Goal: Task Accomplishment & Management: Manage account settings

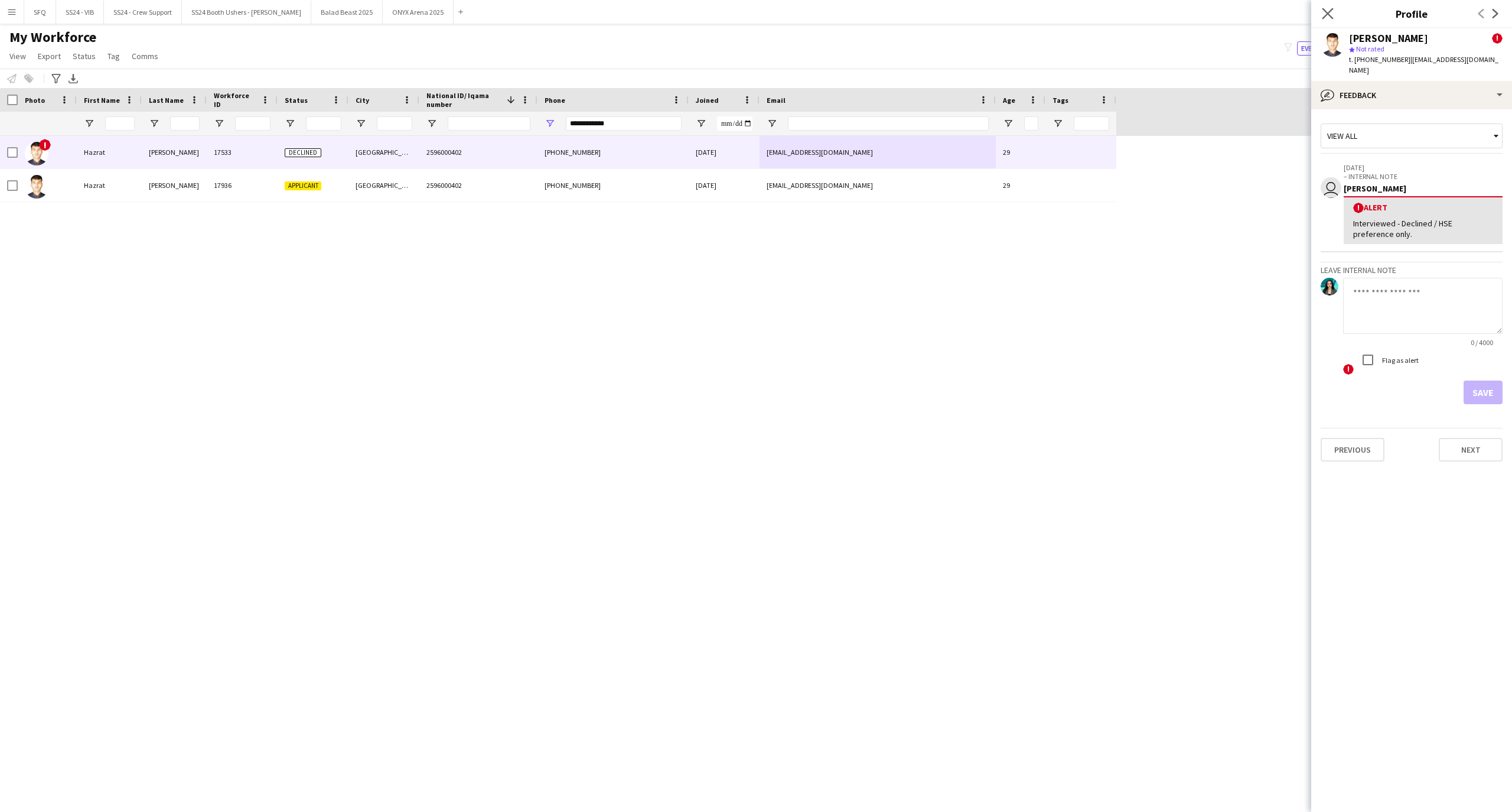
click at [1326, 8] on icon "Close pop-in" at bounding box center [1327, 13] width 11 height 11
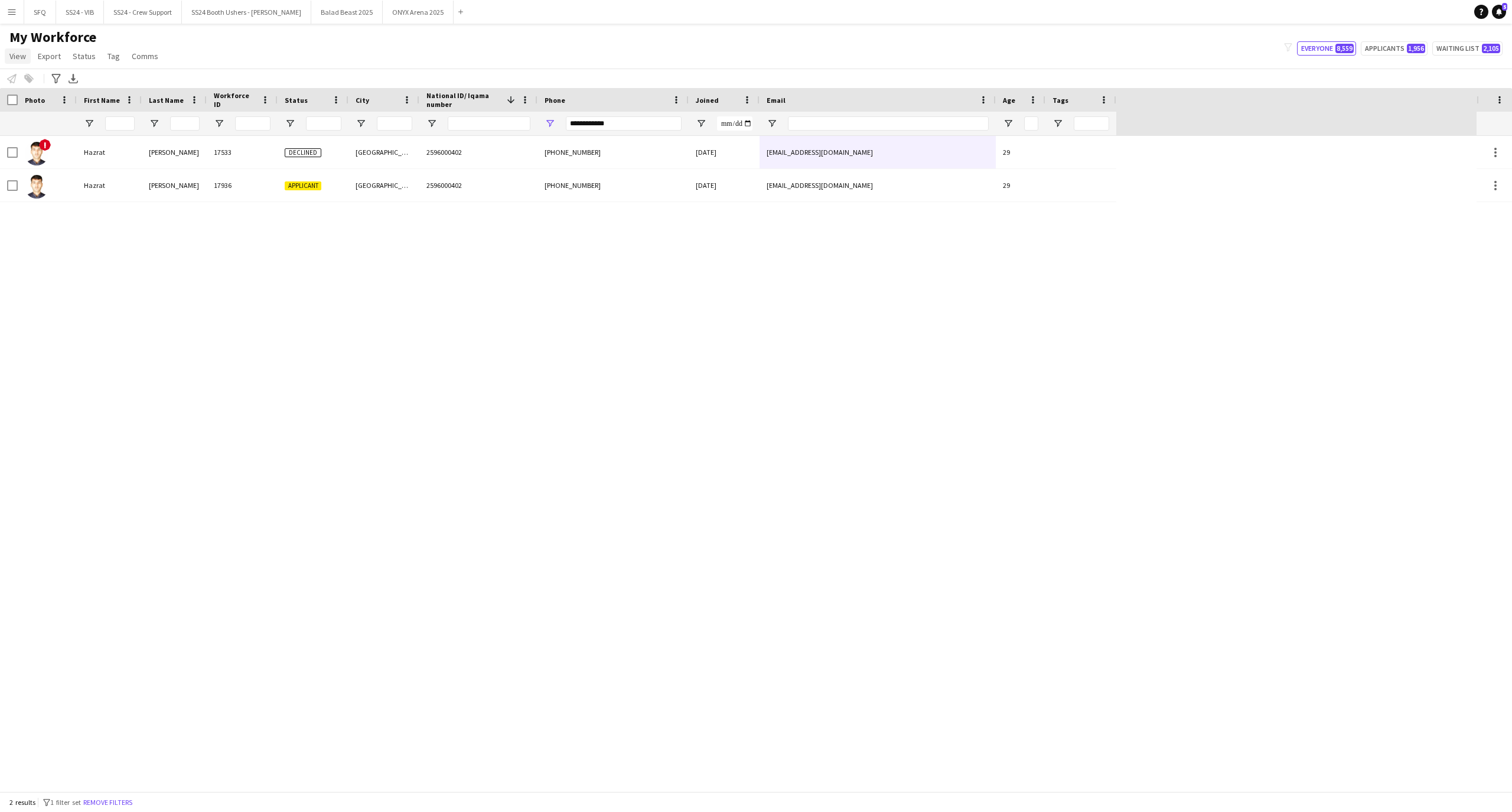
click at [15, 62] on link "View" at bounding box center [18, 56] width 26 height 15
click at [631, 120] on input "**********" at bounding box center [624, 123] width 116 height 14
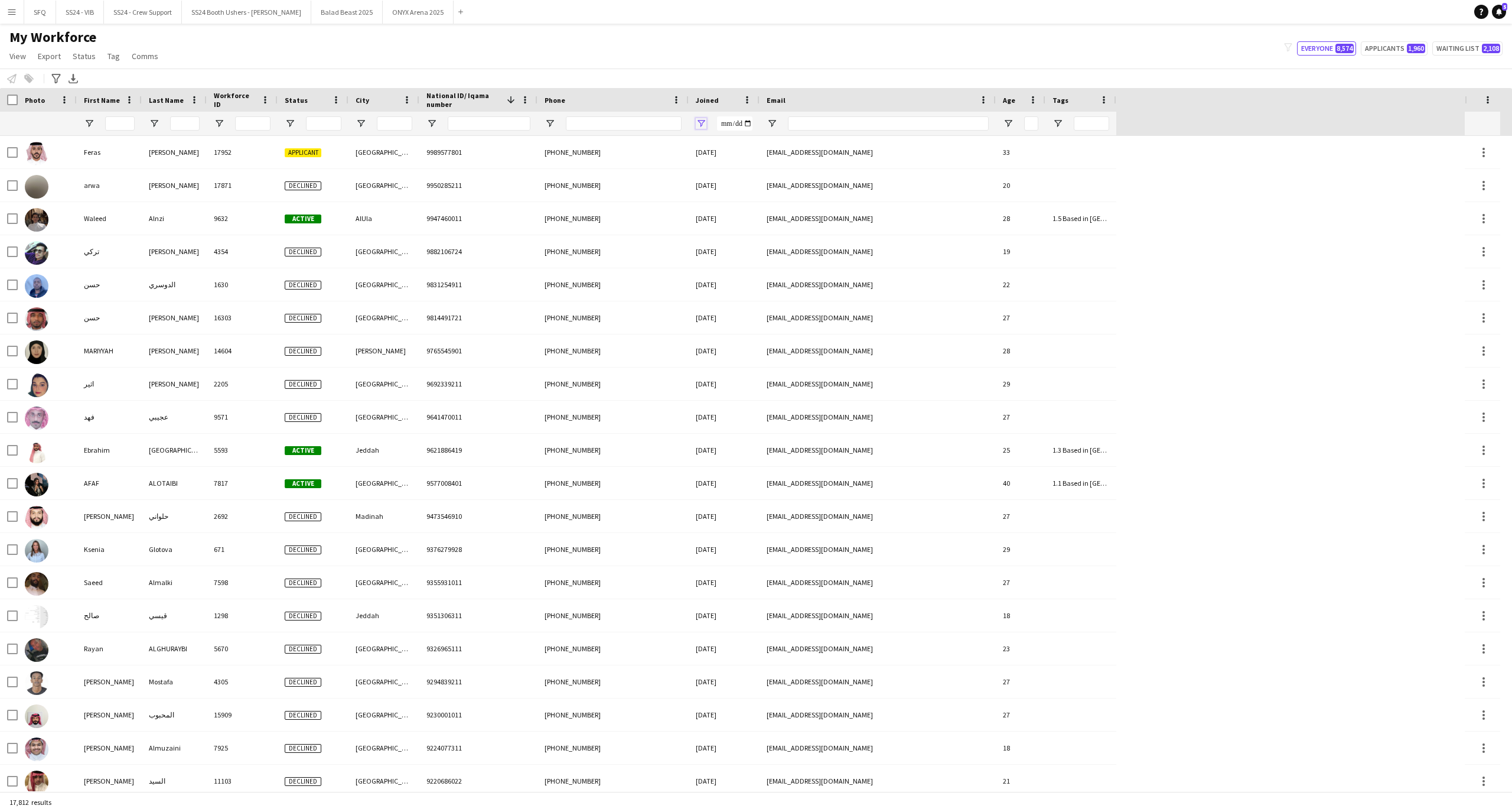
click at [705, 119] on span "Open Filter Menu" at bounding box center [700, 123] width 11 height 11
click at [728, 162] on input "Filter Value" at bounding box center [746, 165] width 92 height 14
click at [726, 147] on div "Equals" at bounding box center [741, 145] width 72 height 9
click at [710, 171] on input "Filter Value" at bounding box center [746, 165] width 92 height 14
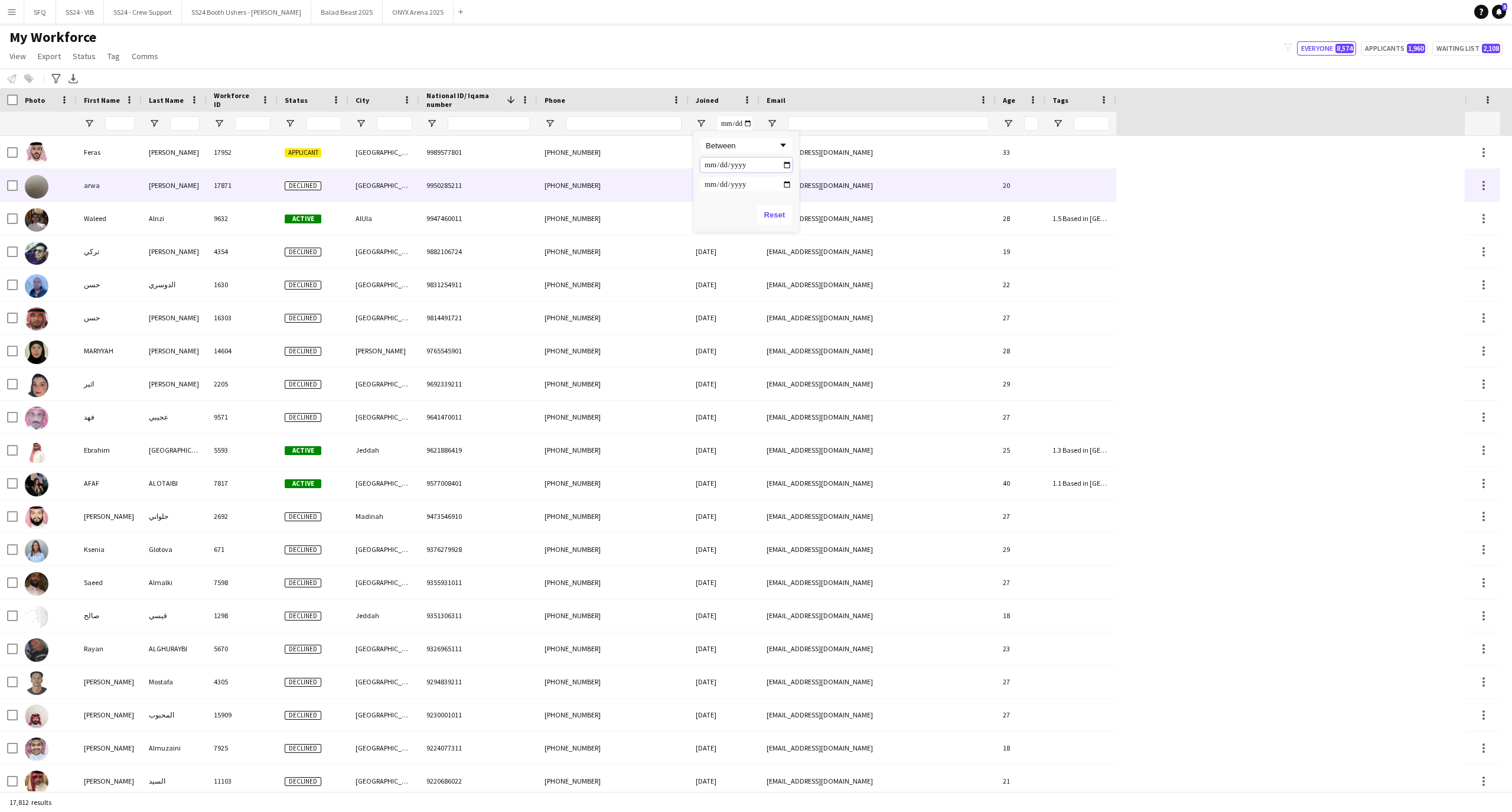
type input "**********"
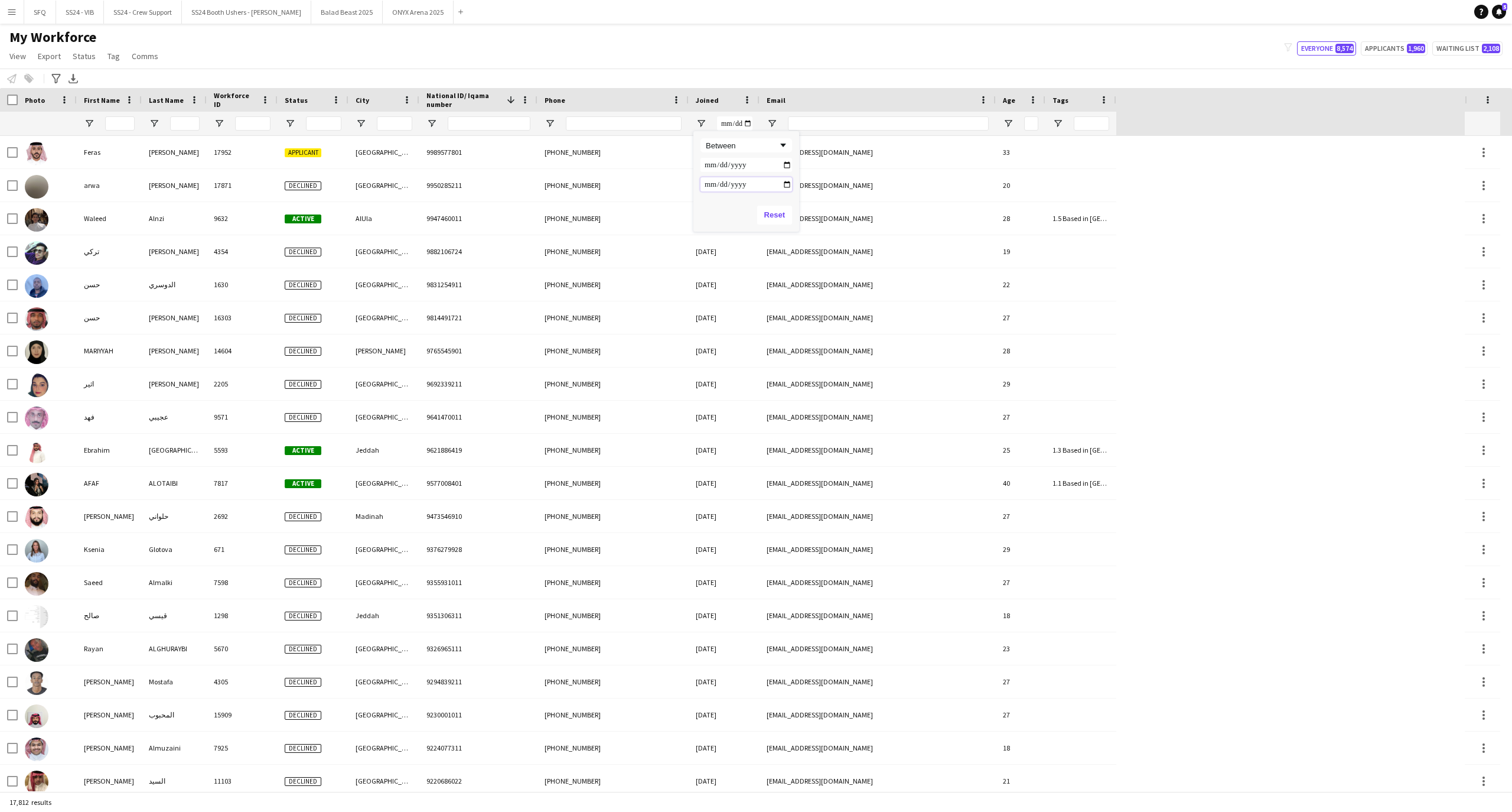
click at [746, 182] on input "Filter Value" at bounding box center [746, 184] width 92 height 14
click at [712, 183] on input "Filter Value" at bounding box center [746, 184] width 92 height 14
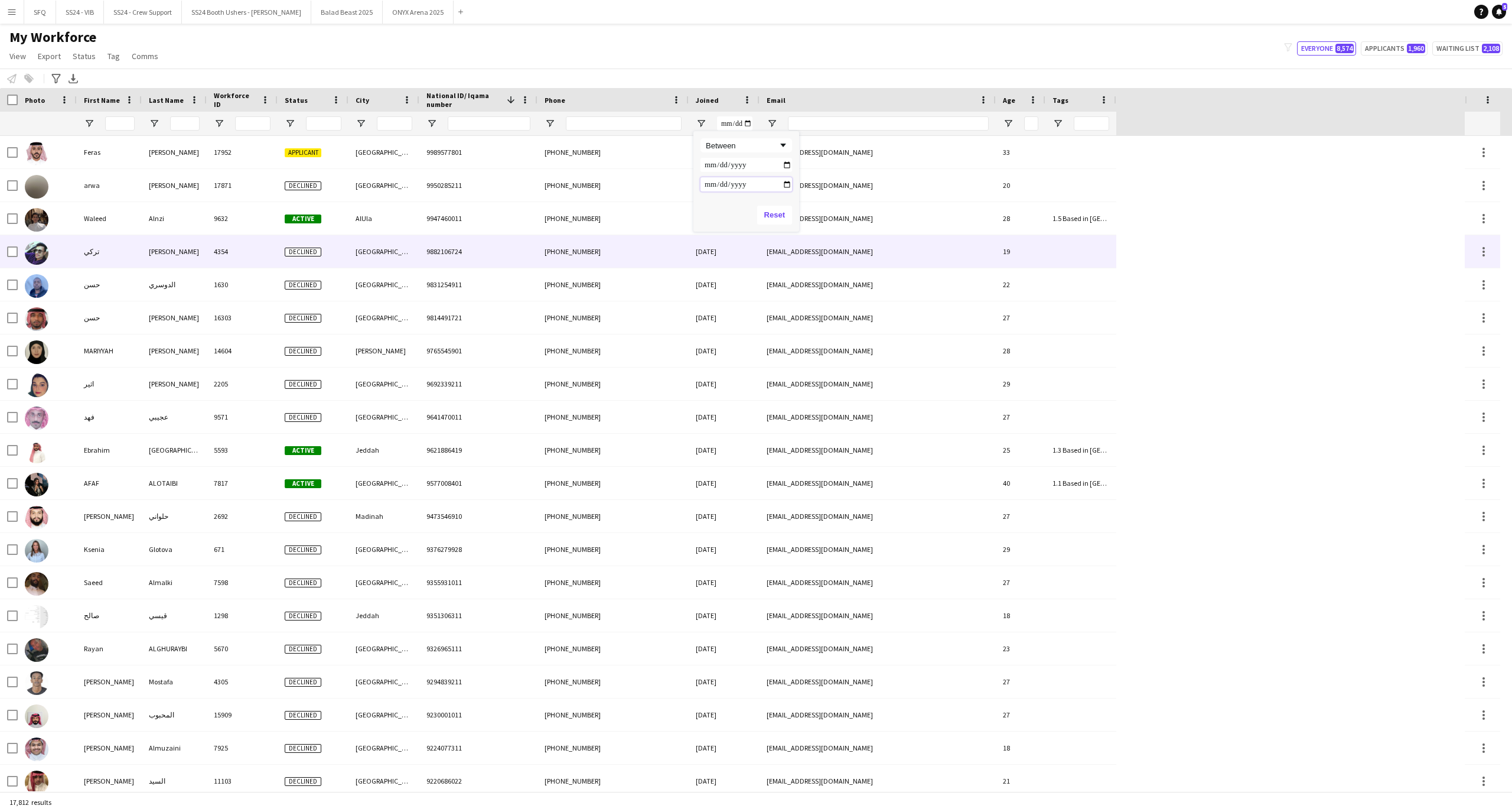
type input "**********"
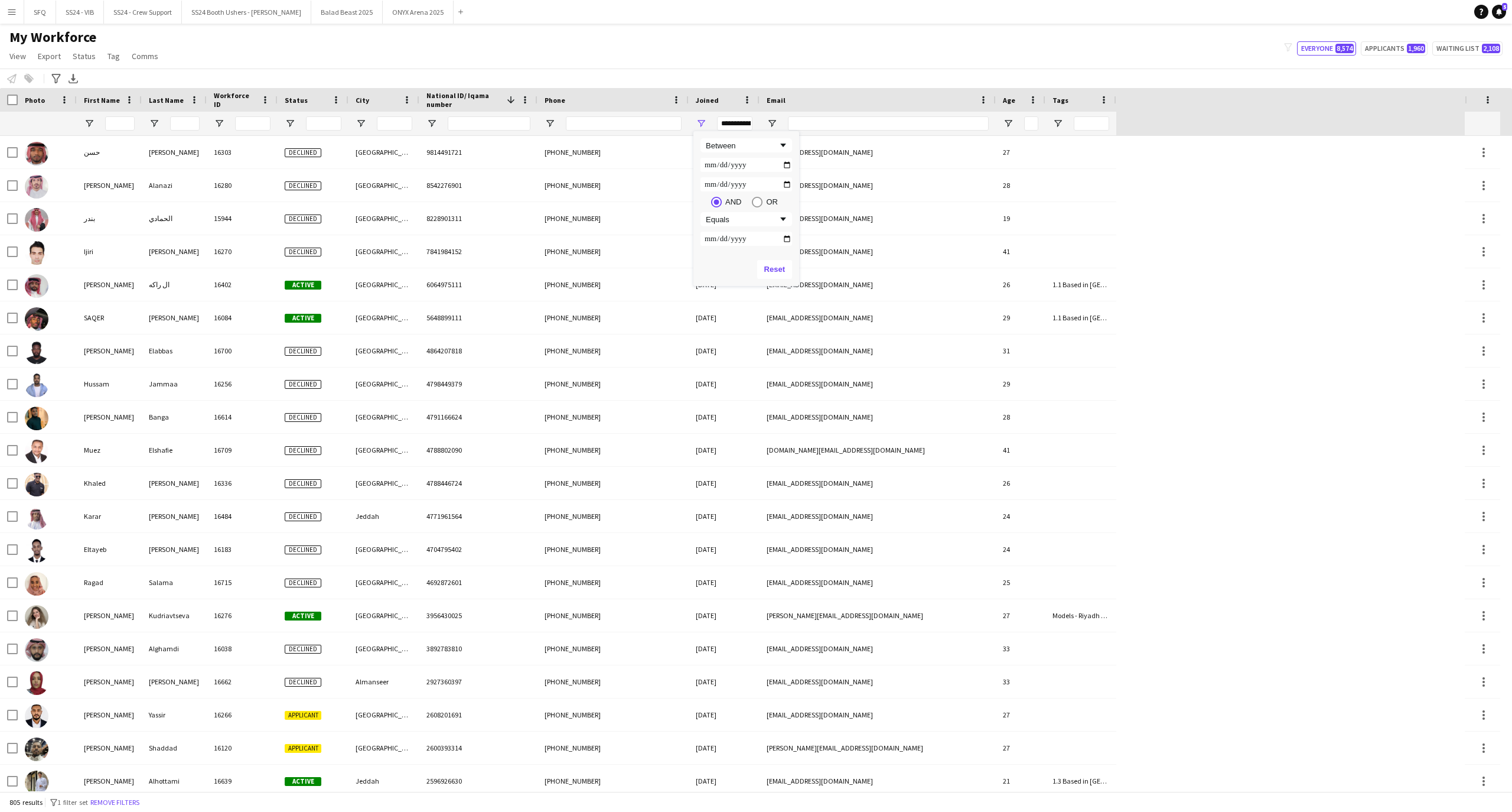
click at [813, 55] on div "My Workforce View Views Default view R4ven New view Update view Delete view Edi…" at bounding box center [756, 48] width 1512 height 40
click at [293, 121] on span "Open Filter Menu" at bounding box center [290, 123] width 11 height 11
type input "***"
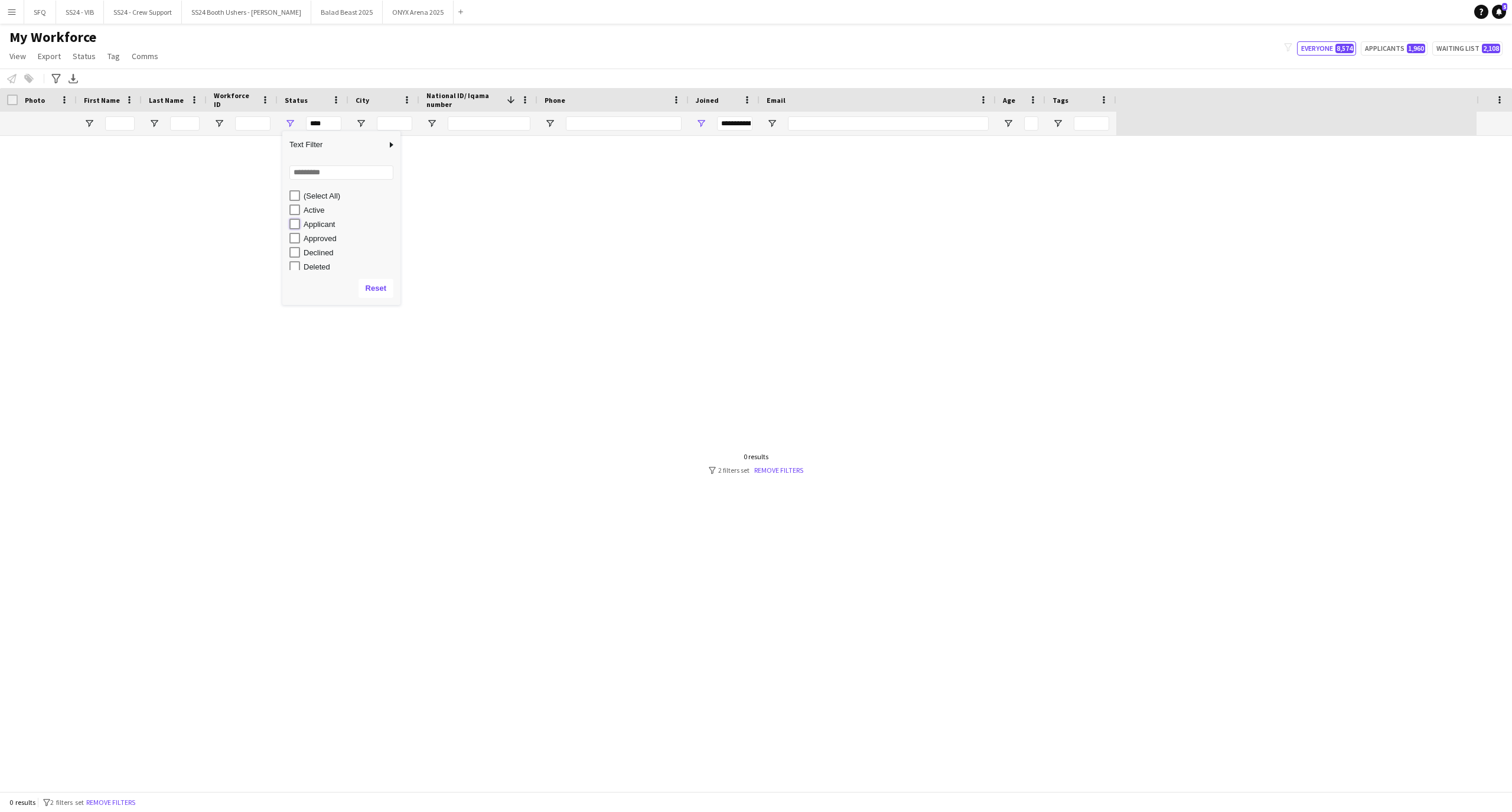
type input "**********"
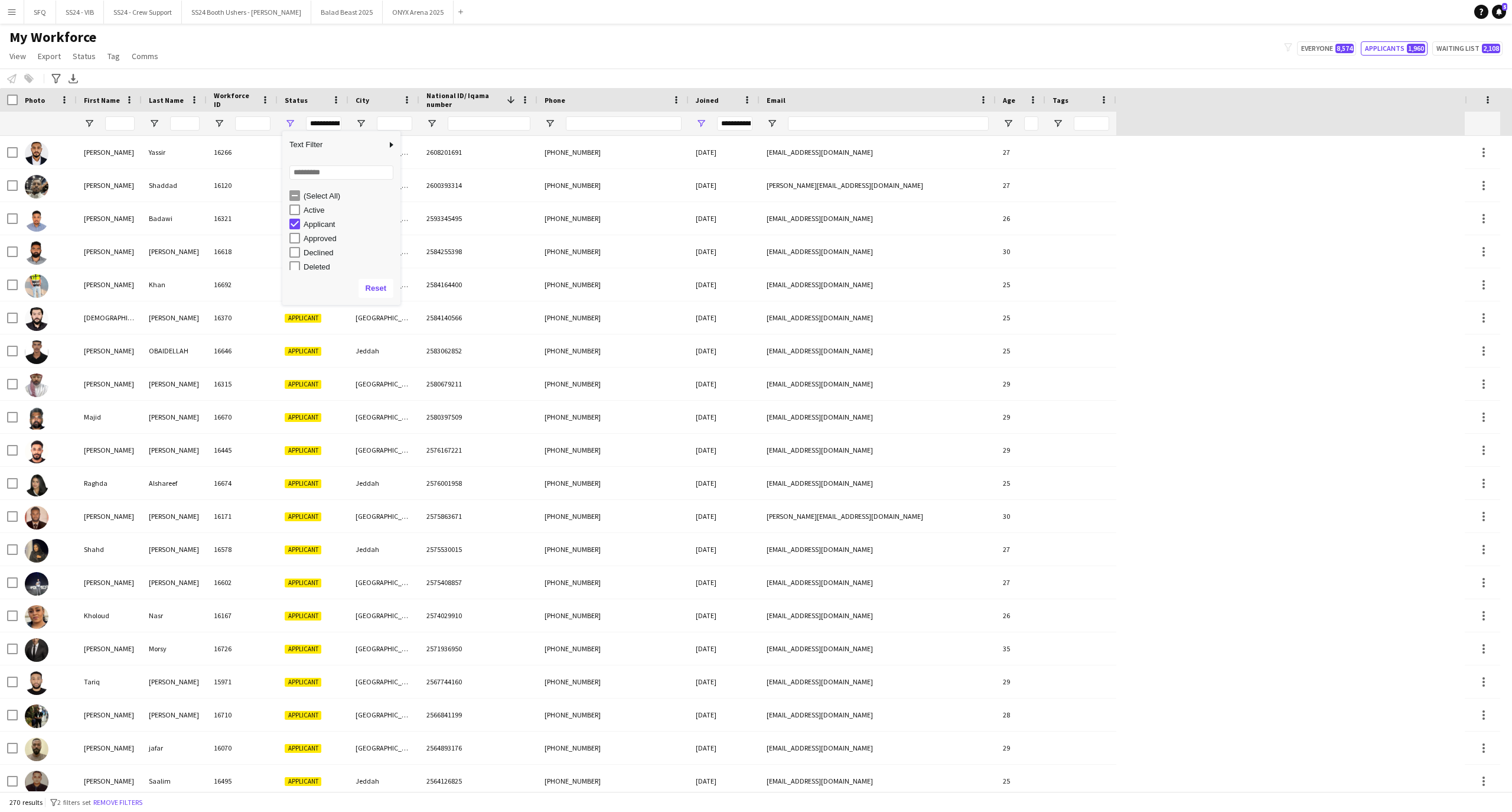
click at [301, 48] on div "My Workforce View Views Default view R4ven New view Update view Delete view Edi…" at bounding box center [756, 48] width 1512 height 40
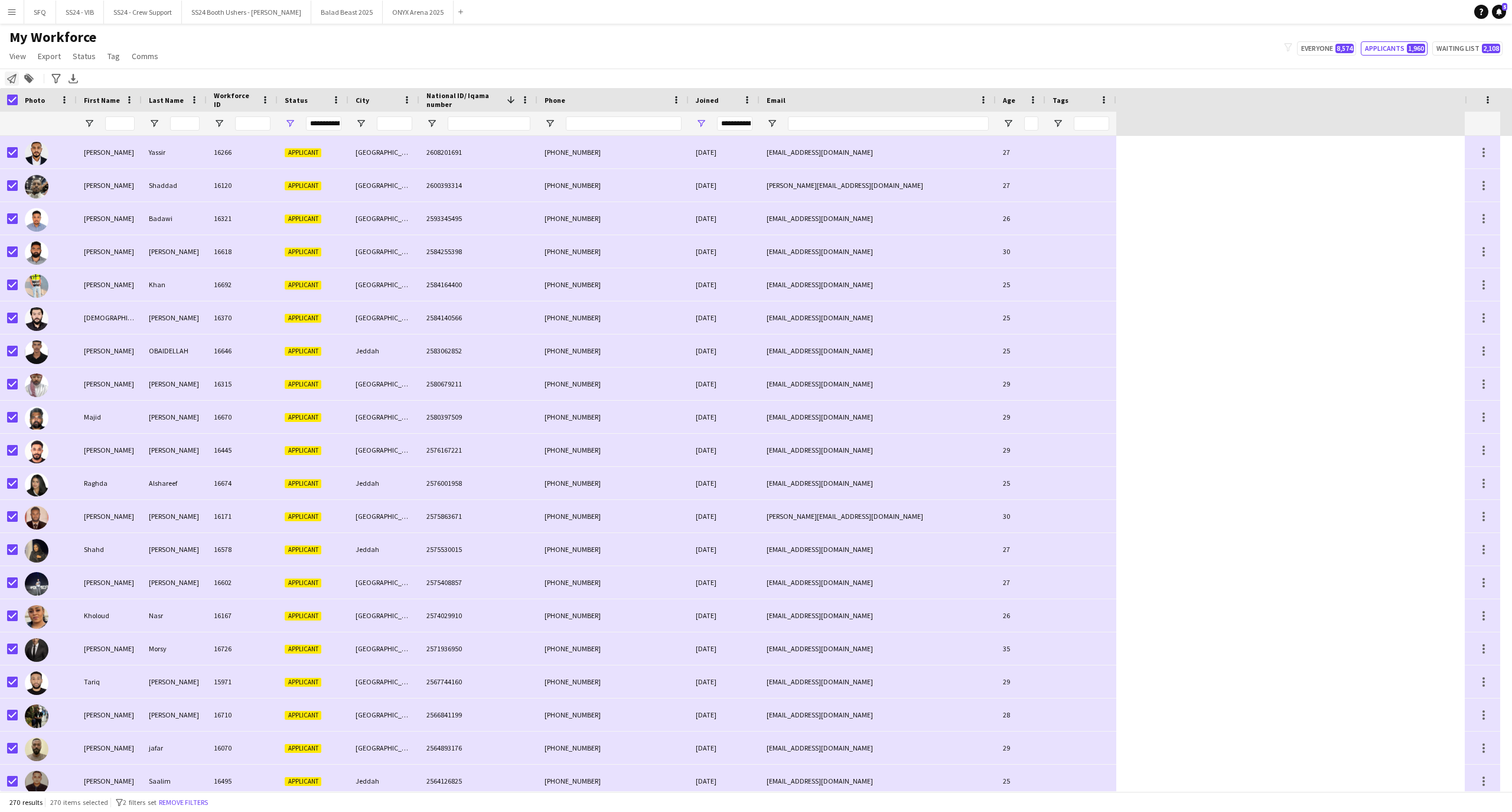
click at [13, 82] on icon "Notify workforce" at bounding box center [11, 78] width 9 height 9
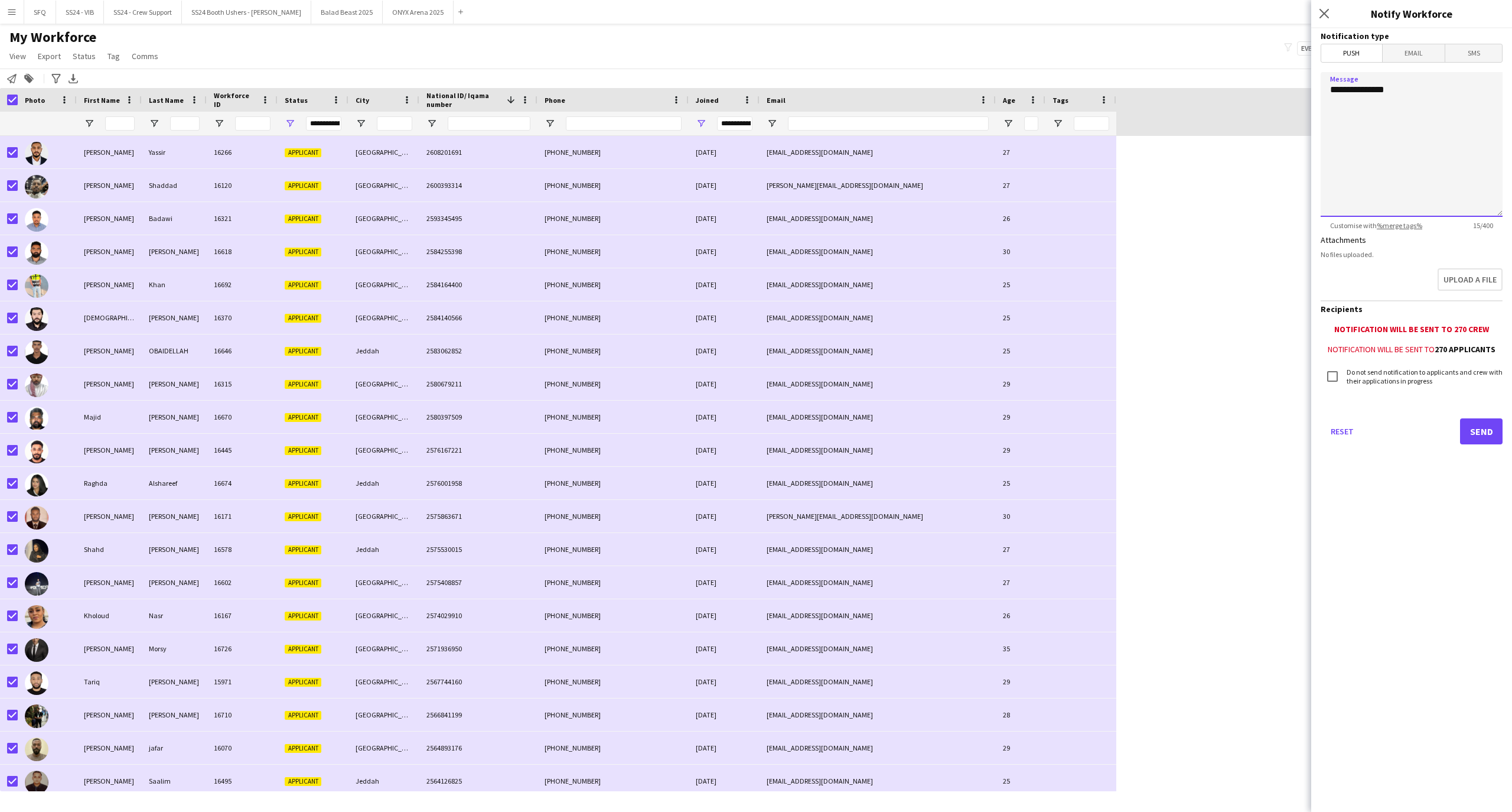
drag, startPoint x: 1424, startPoint y: 94, endPoint x: 1283, endPoint y: 95, distance: 141.0
click at [1289, 100] on body "Menu Boards Boards Boards All jobs Status Workforce Workforce My Workforce Recr…" at bounding box center [756, 406] width 1512 height 812
click at [1421, 56] on span "Email" at bounding box center [1413, 53] width 63 height 18
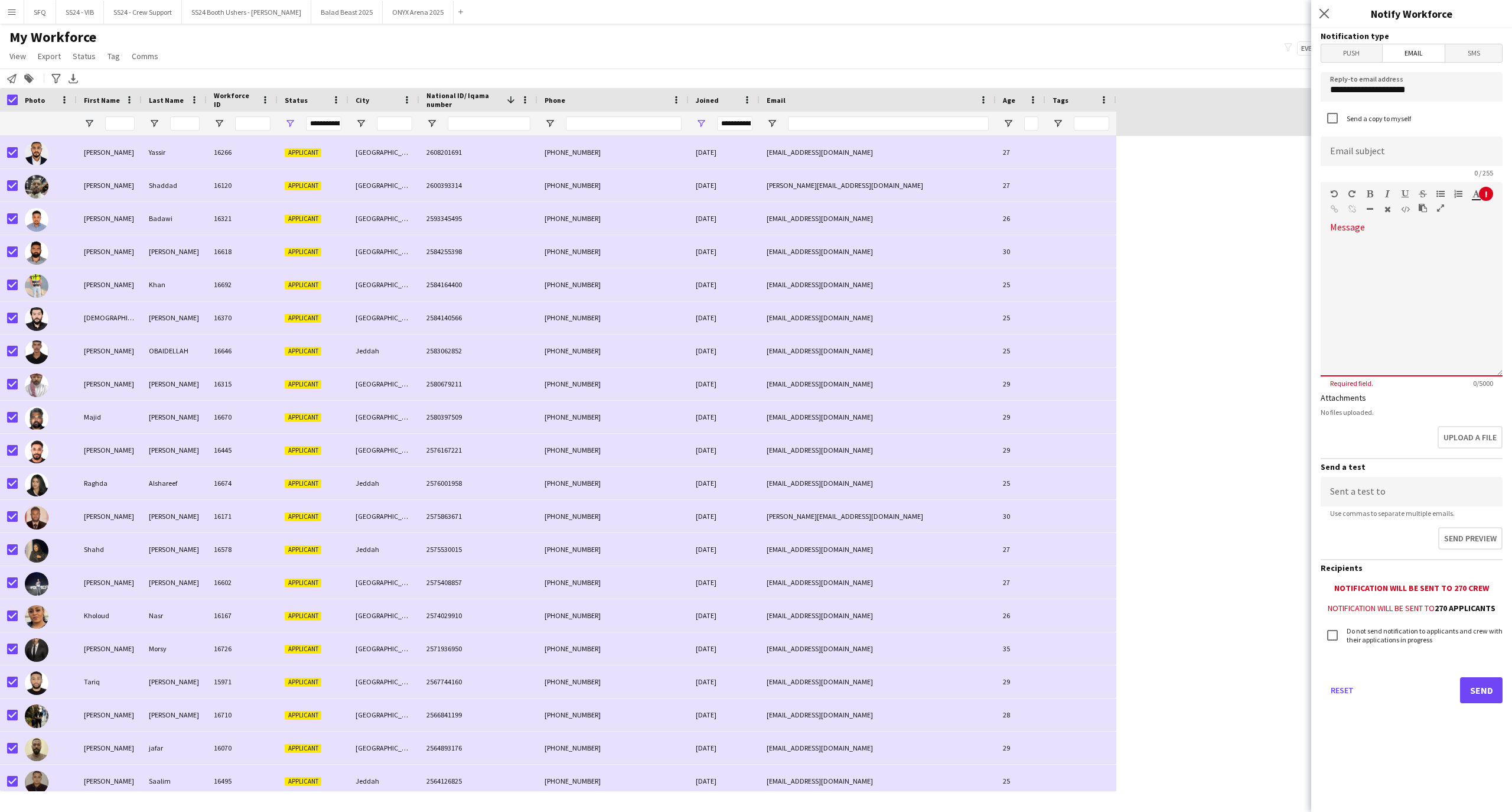
drag, startPoint x: 5, startPoint y: 18, endPoint x: 277, endPoint y: 42, distance: 273.1
click at [336, 31] on div "My Workforce View Views Default view R4ven New view Update view Delete view Edi…" at bounding box center [756, 48] width 1512 height 40
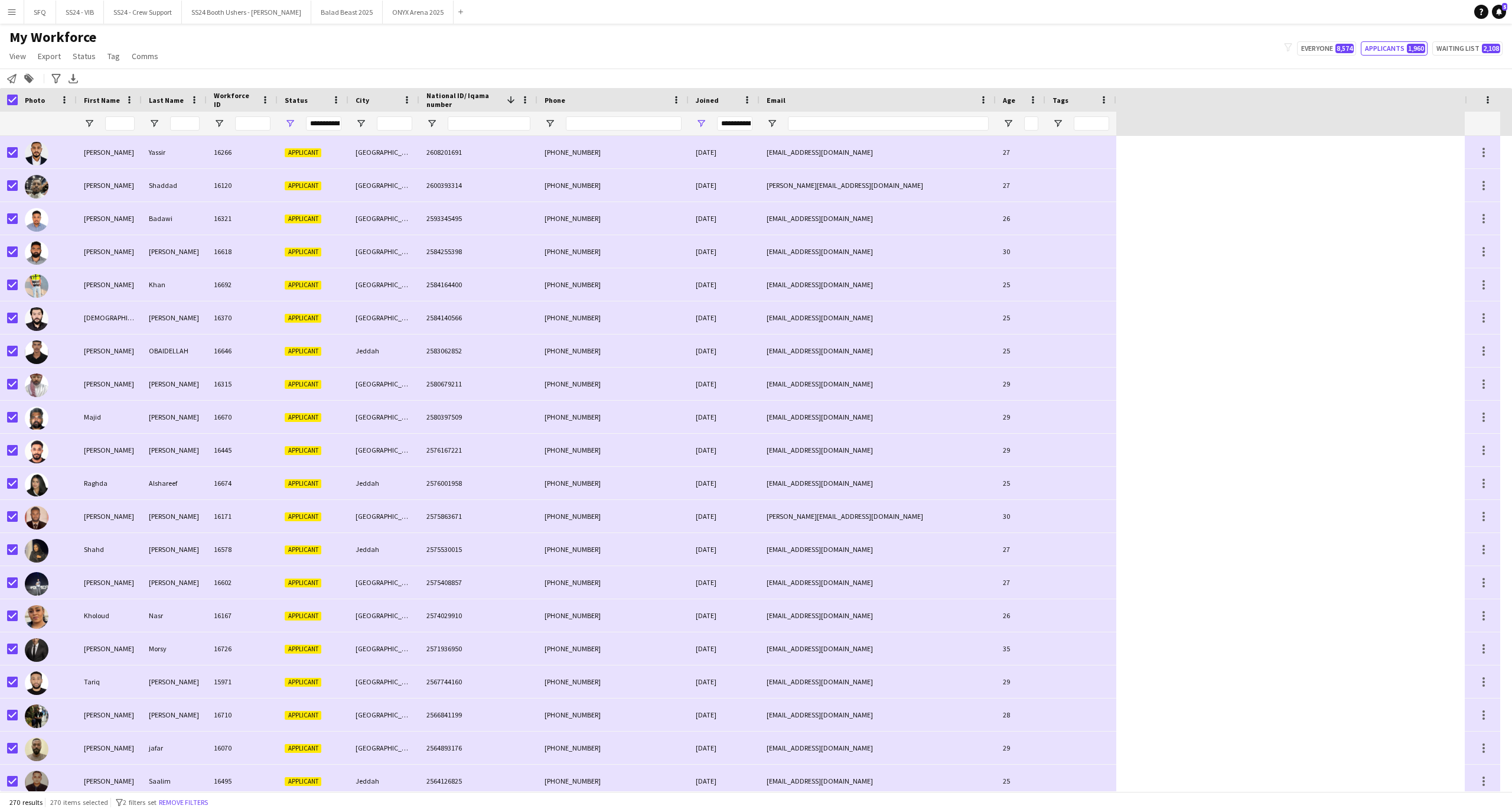
click at [10, 18] on button "Menu" at bounding box center [12, 12] width 23 height 23
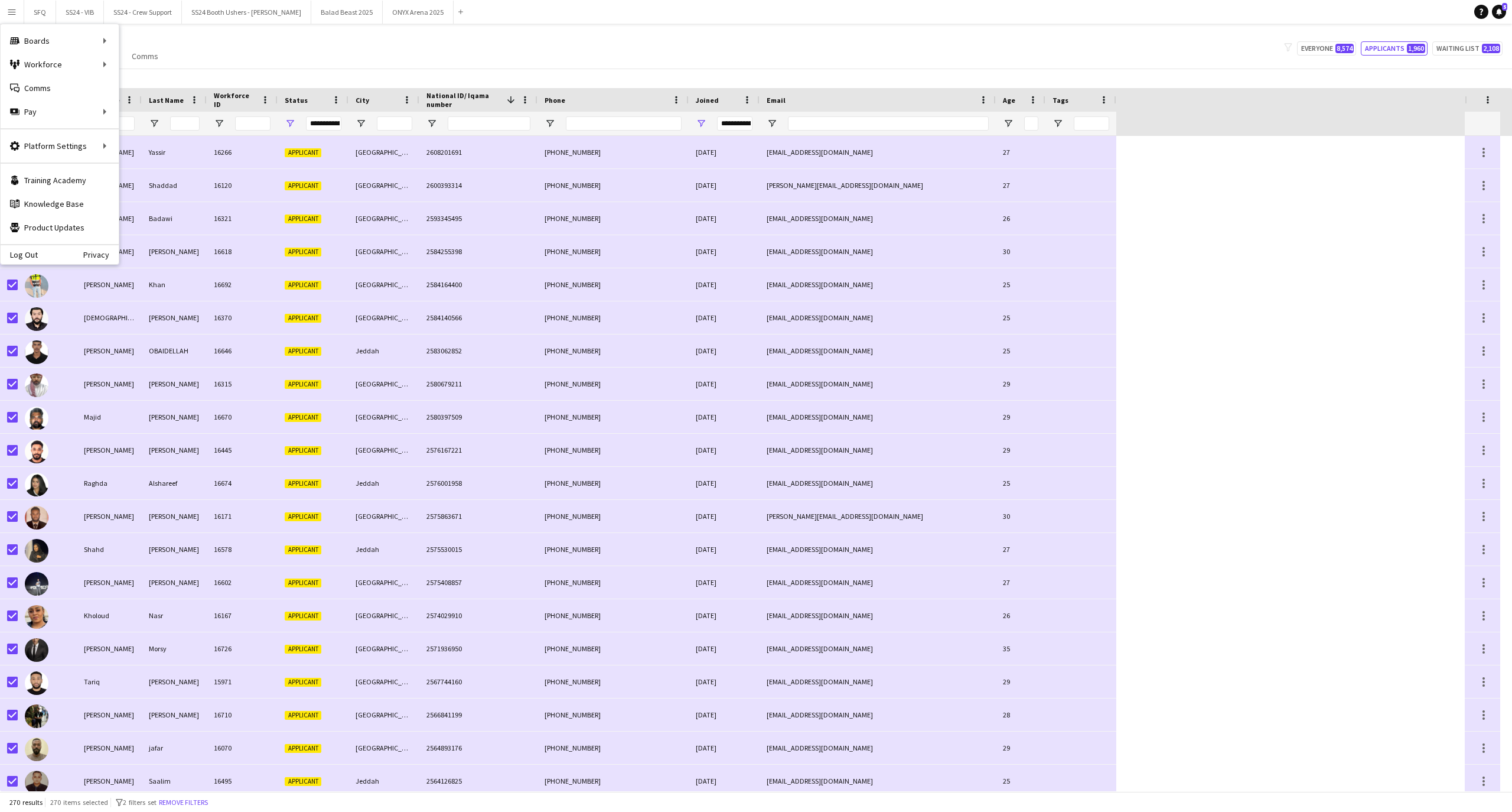
click at [217, 63] on div "My Workforce View Views Default view R4ven New view Update view Delete view Edi…" at bounding box center [756, 48] width 1512 height 40
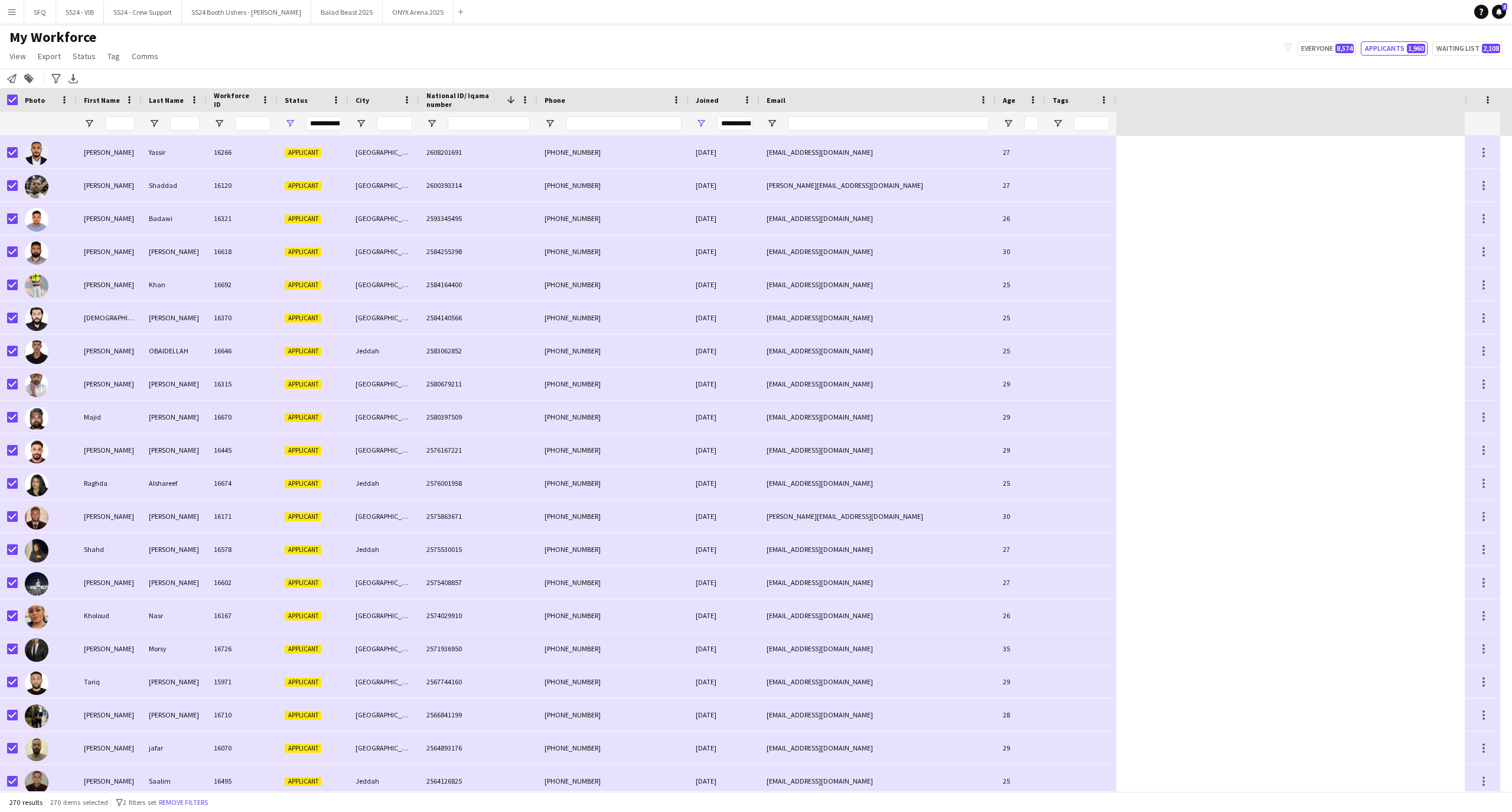
click at [13, 88] on div "Notify workforce Add to tag Search tags magnifier Add tag Advanced filters Adva…" at bounding box center [756, 78] width 1512 height 19
click at [7, 81] on icon "Notify workforce" at bounding box center [11, 78] width 9 height 9
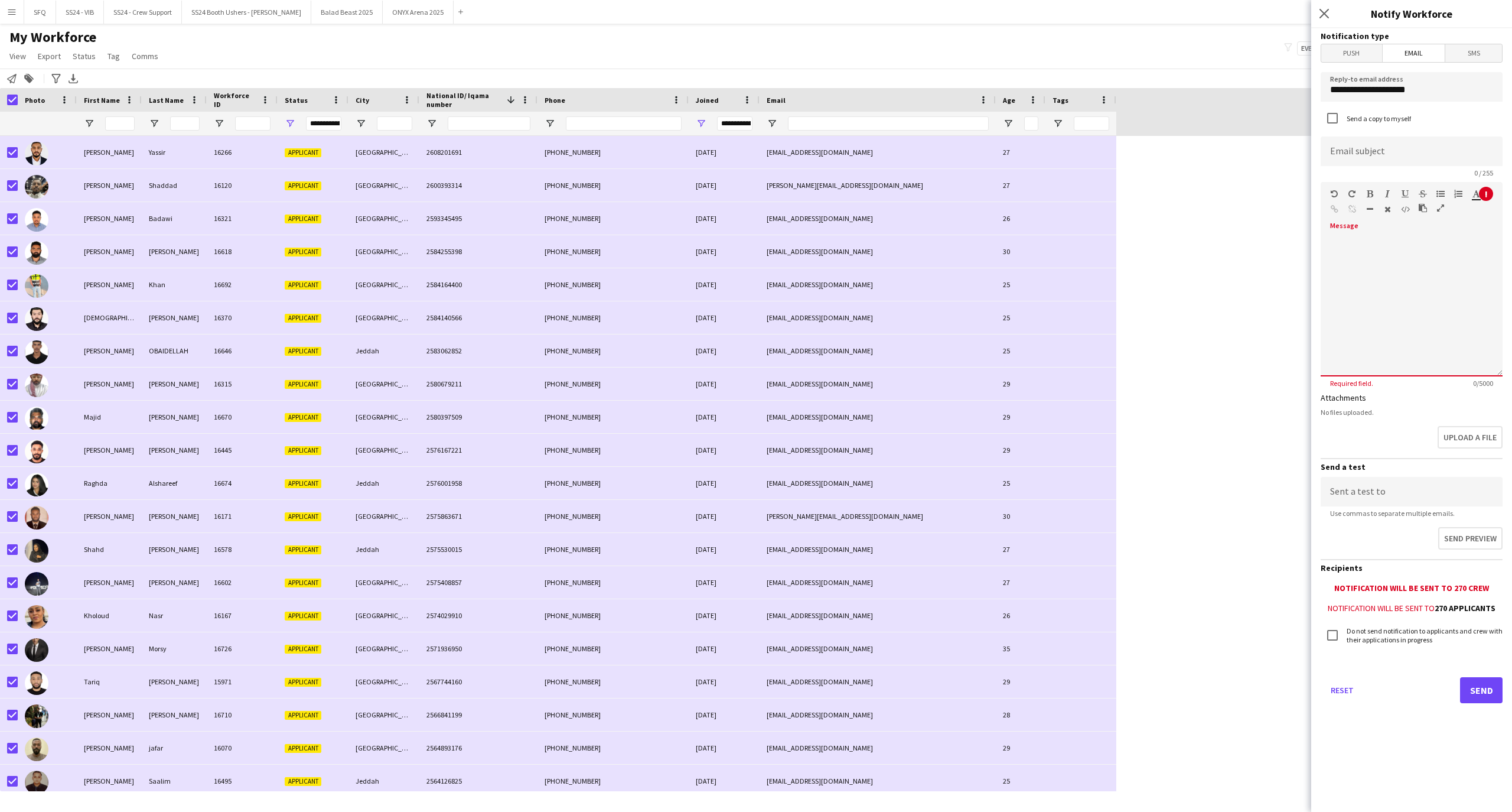
click at [1333, 287] on div at bounding box center [1412, 306] width 182 height 142
click at [1331, 284] on div at bounding box center [1412, 306] width 182 height 142
click at [1326, 277] on div at bounding box center [1412, 306] width 182 height 142
paste div
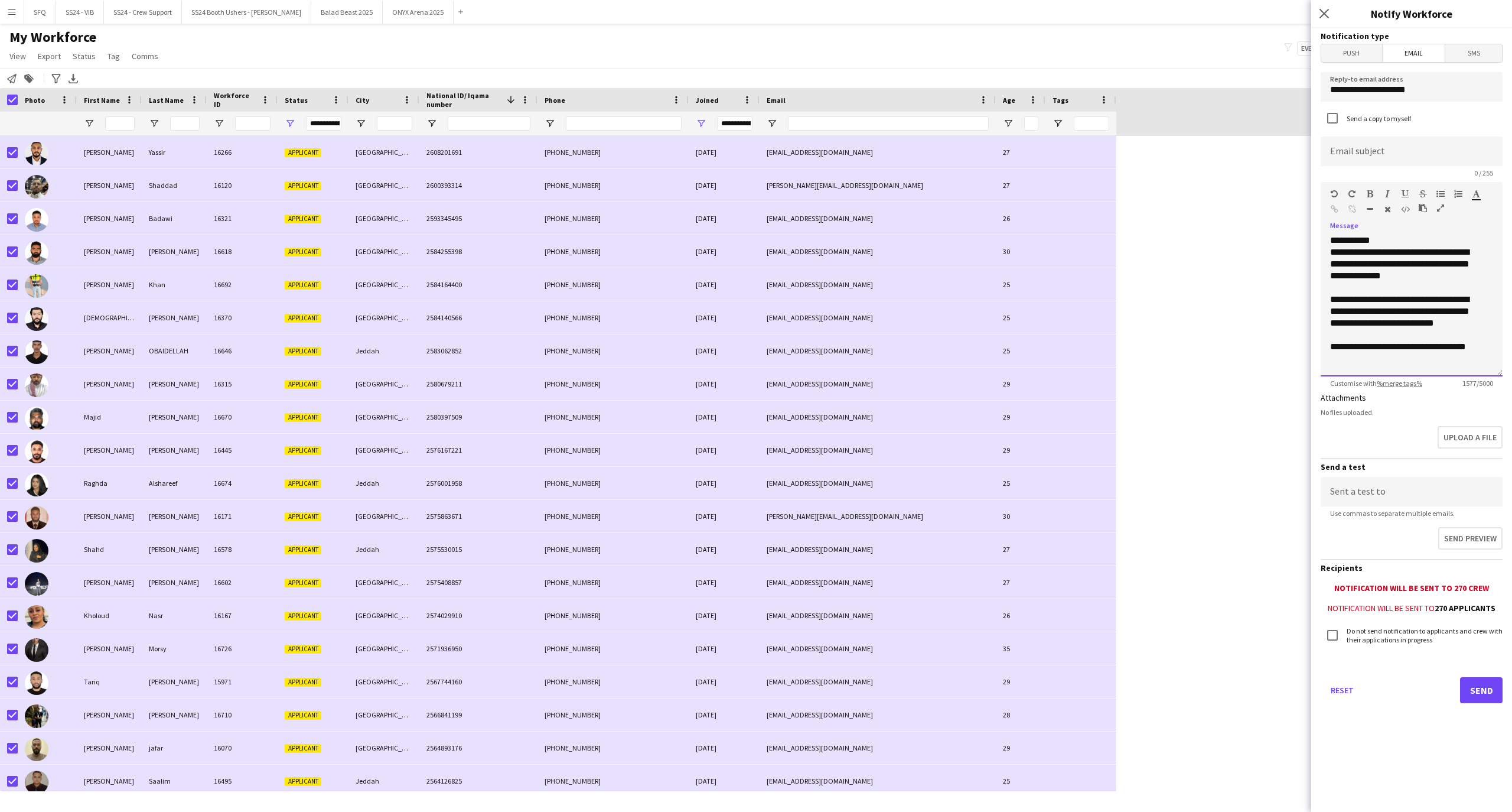
scroll to position [651, 0]
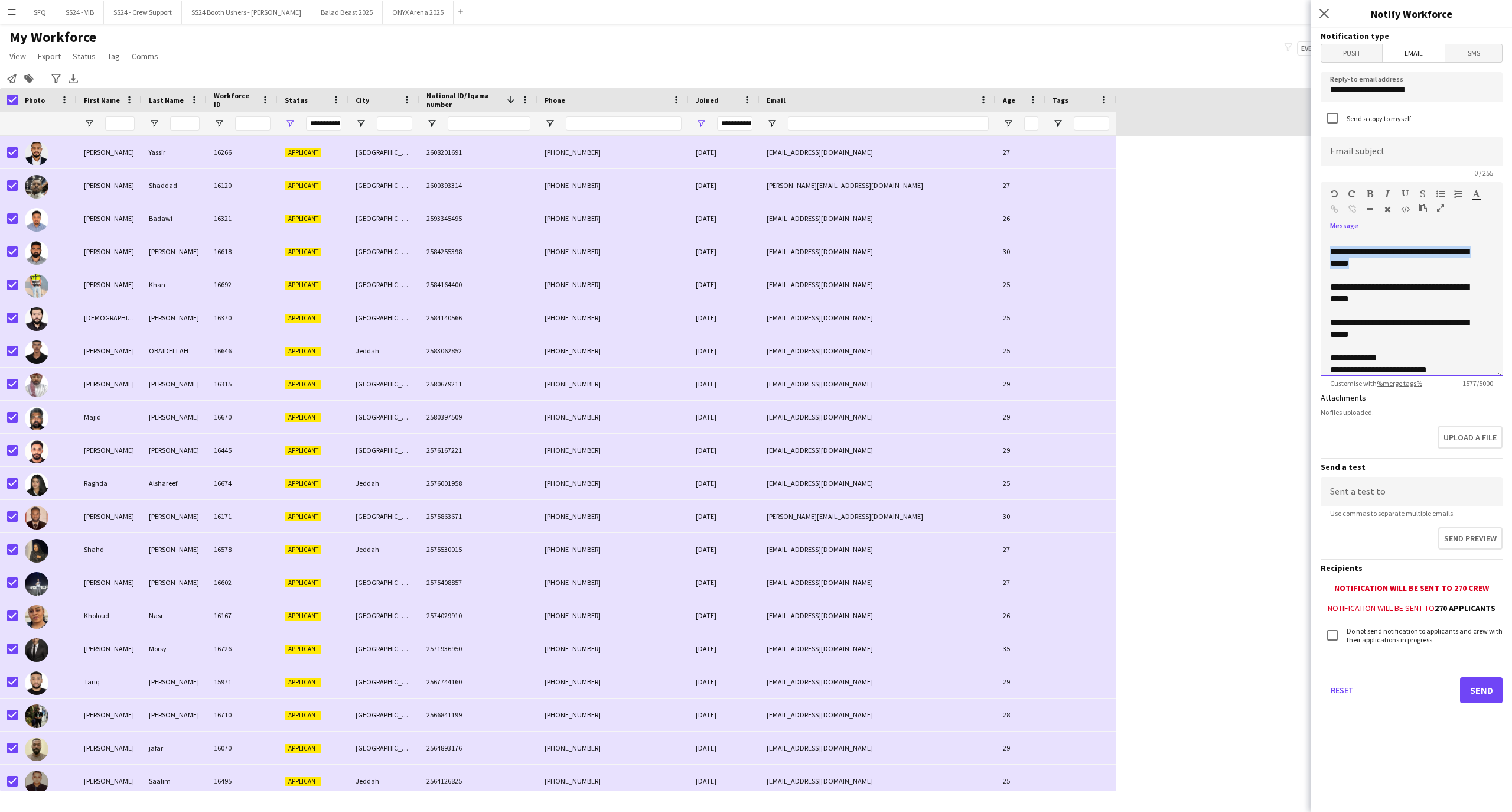
drag, startPoint x: 1378, startPoint y: 265, endPoint x: 1329, endPoint y: 251, distance: 51.0
click at [1329, 251] on div "**********" at bounding box center [1412, 306] width 182 height 142
copy div "**********"
click at [1333, 206] on icon "button" at bounding box center [1334, 209] width 8 height 8
drag, startPoint x: 1388, startPoint y: 301, endPoint x: 1330, endPoint y: 285, distance: 60.2
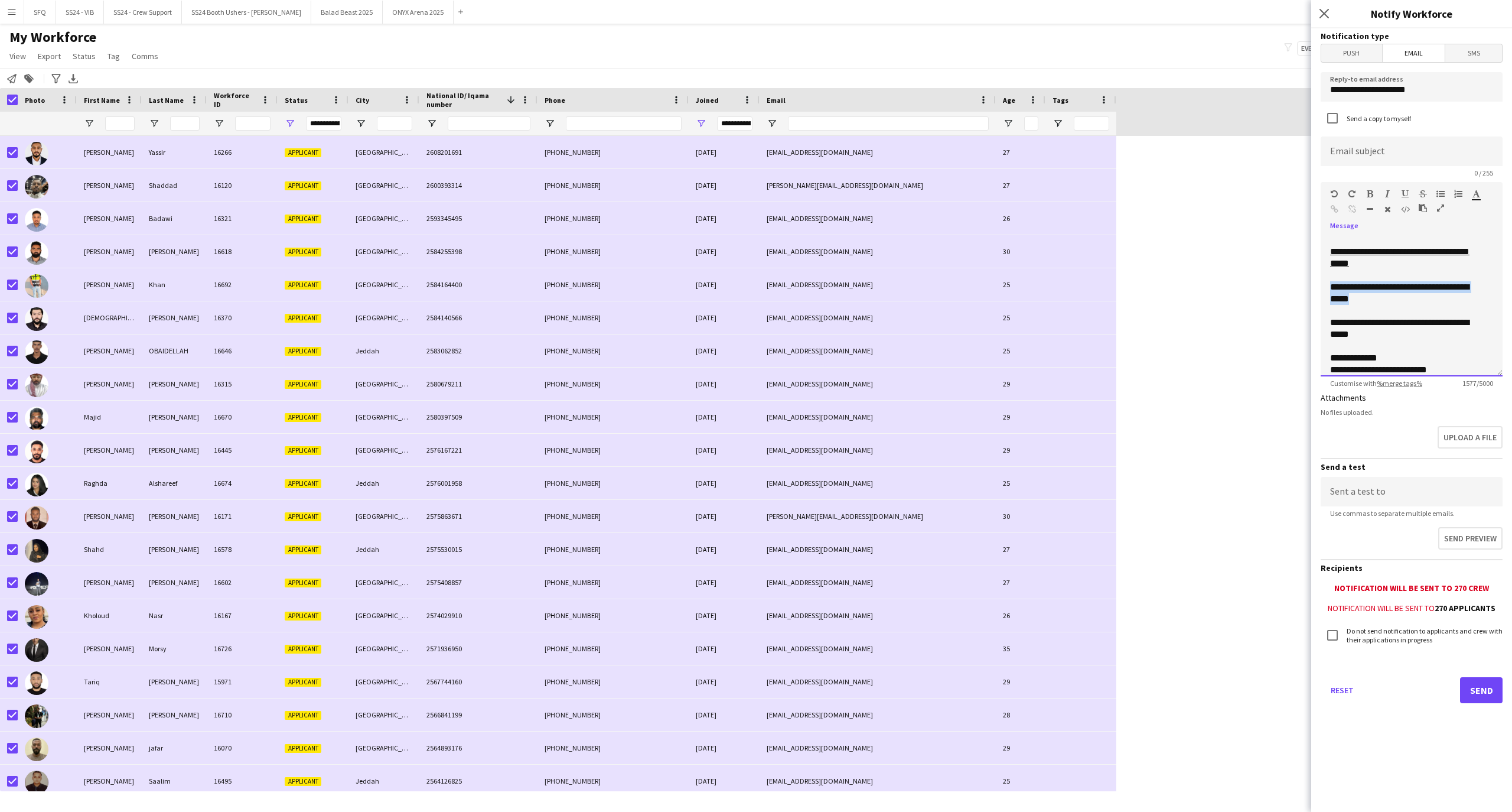
click at [1330, 285] on div "**********" at bounding box center [1405, 293] width 151 height 23
copy div "**********"
click at [1335, 208] on icon "button" at bounding box center [1334, 209] width 8 height 8
drag, startPoint x: 1380, startPoint y: 334, endPoint x: 1327, endPoint y: 324, distance: 53.9
click at [1327, 324] on div "**********" at bounding box center [1412, 306] width 182 height 142
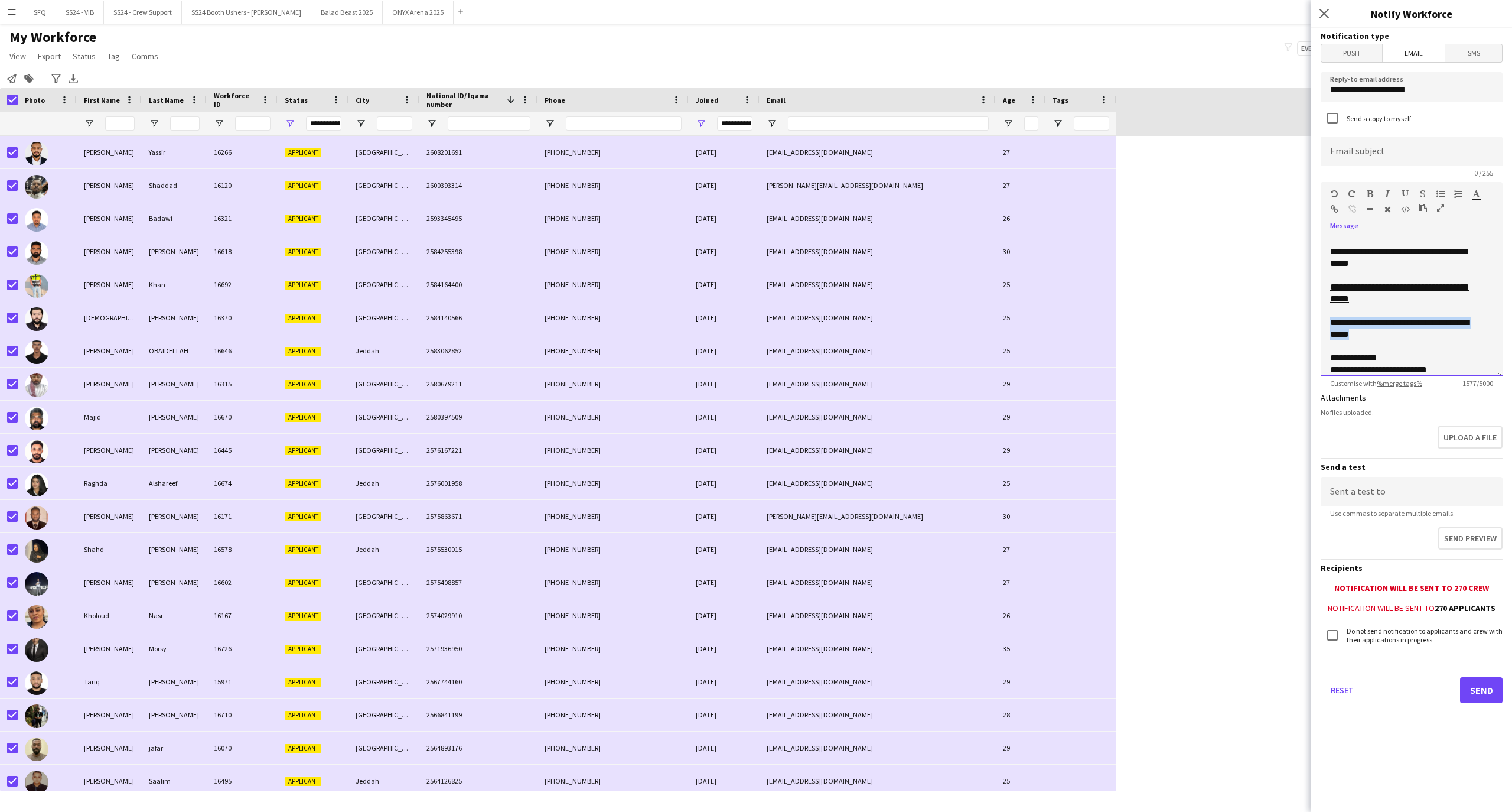
copy div "**********"
click at [1326, 201] on div "Standard Heading 1 Heading 2 Heading 3 Heading 4 Heading 5 Heading 6 Heading 7 …" at bounding box center [1412, 204] width 182 height 44
click at [1335, 205] on icon "button" at bounding box center [1334, 209] width 8 height 8
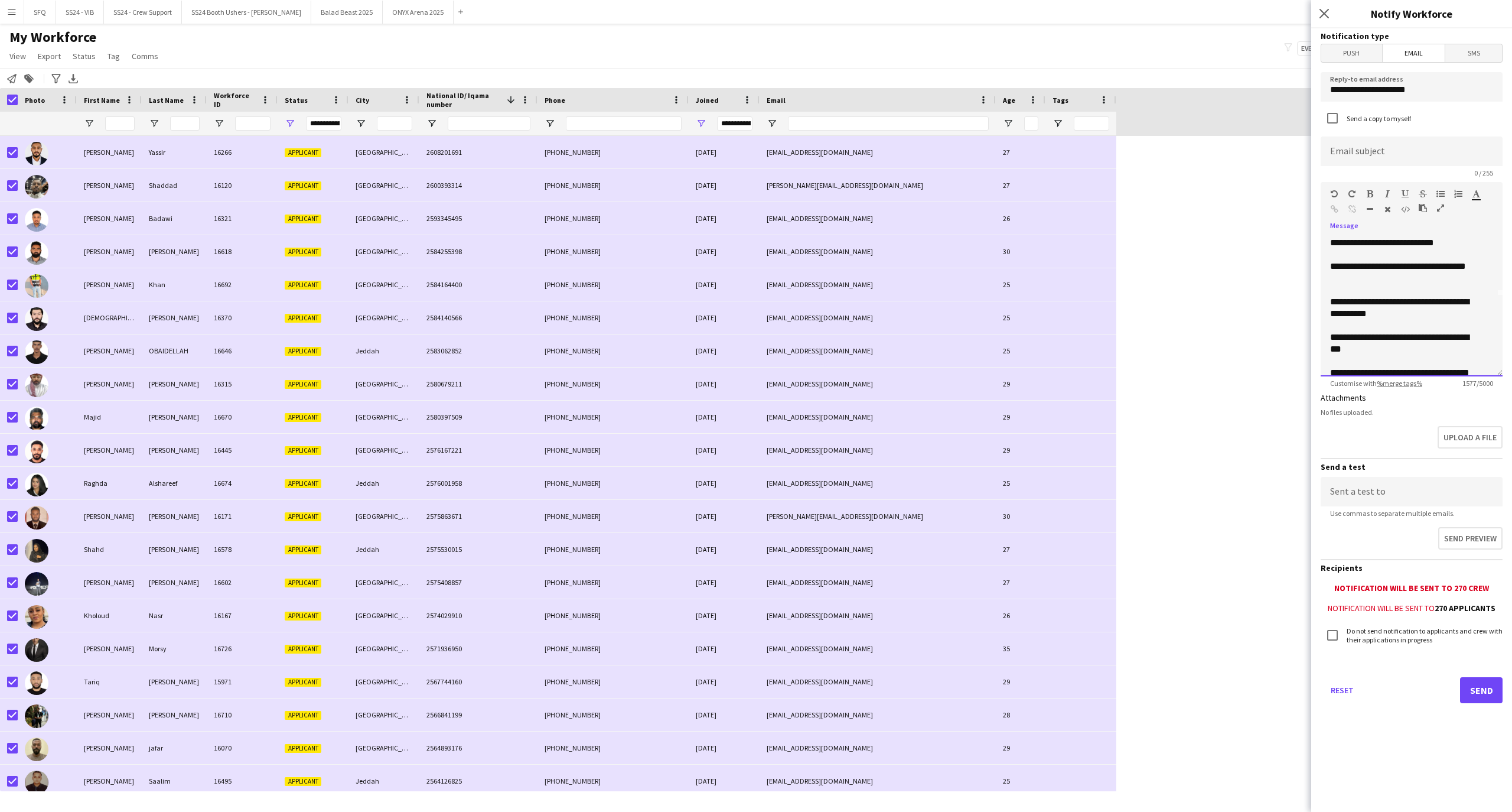
scroll to position [0, 0]
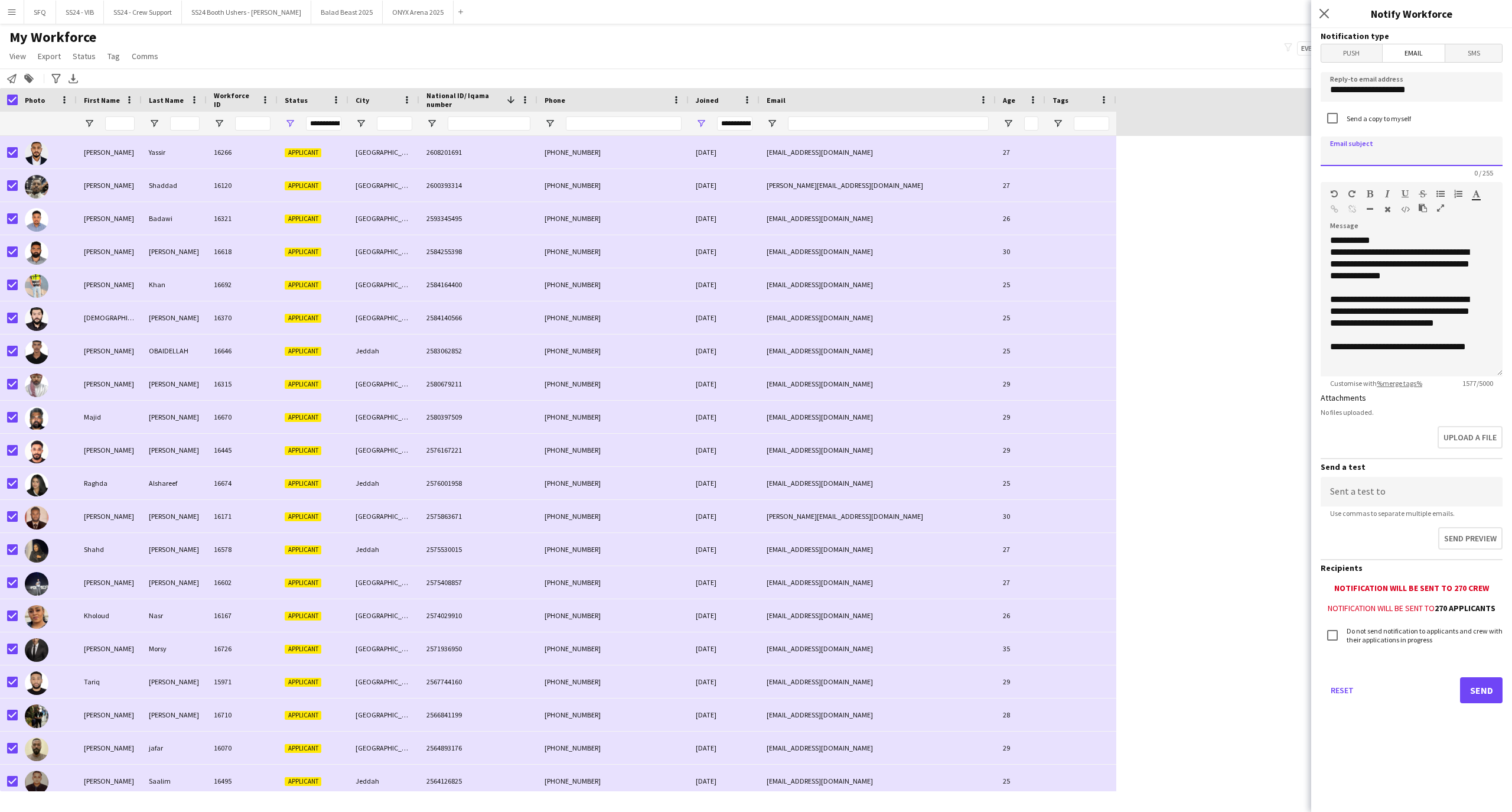
click at [1418, 152] on input at bounding box center [1412, 150] width 182 height 29
paste input "**********"
type input "**********"
drag, startPoint x: 1417, startPoint y: 90, endPoint x: 1305, endPoint y: 88, distance: 112.0
click at [1305, 88] on body "Menu Boards Boards Boards All jobs Status Workforce Workforce My Workforce Recr…" at bounding box center [756, 406] width 1512 height 812
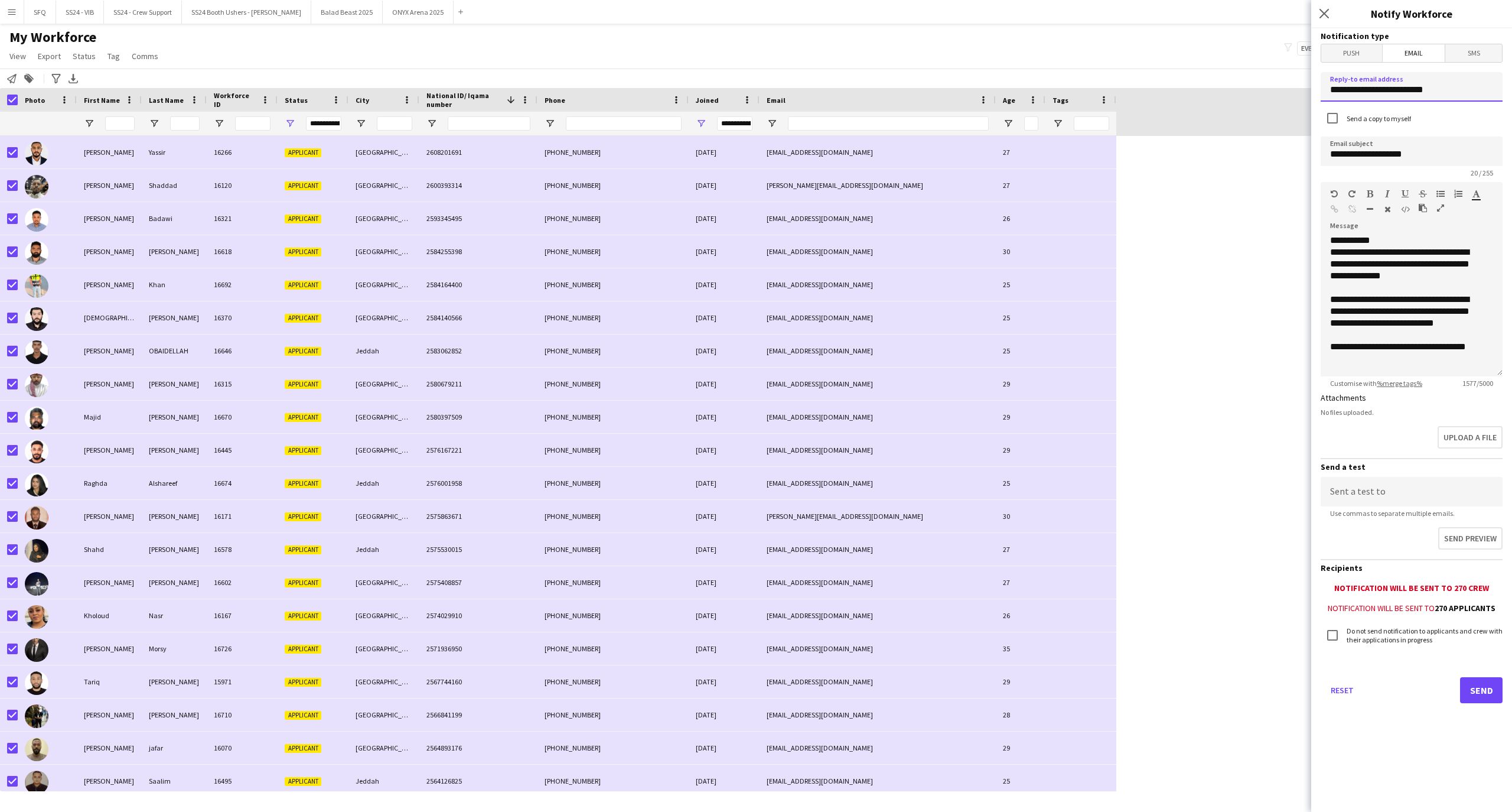
type input "**********"
click at [1463, 116] on div "Send a copy to myself" at bounding box center [1412, 119] width 182 height 25
click at [1434, 488] on input at bounding box center [1412, 491] width 182 height 29
type input "*"
paste input "**********"
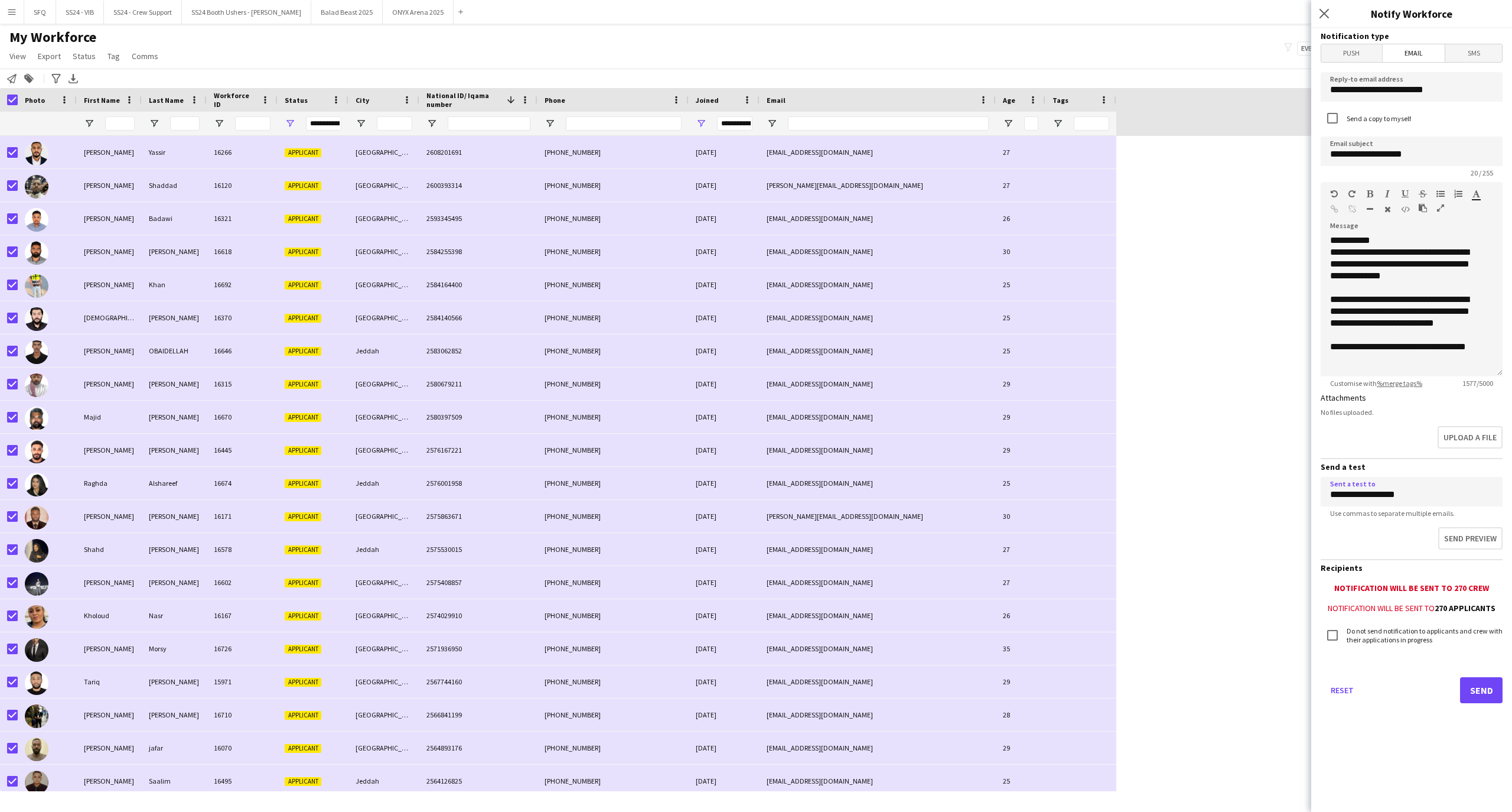
click at [1381, 542] on div "Send preview" at bounding box center [1412, 540] width 182 height 37
click at [1461, 539] on button "Send preview" at bounding box center [1469, 540] width 67 height 25
drag, startPoint x: 1431, startPoint y: 490, endPoint x: 1389, endPoint y: 495, distance: 42.3
click at [1389, 495] on input "**********" at bounding box center [1412, 491] width 182 height 29
drag, startPoint x: 1355, startPoint y: 498, endPoint x: 1296, endPoint y: 504, distance: 59.3
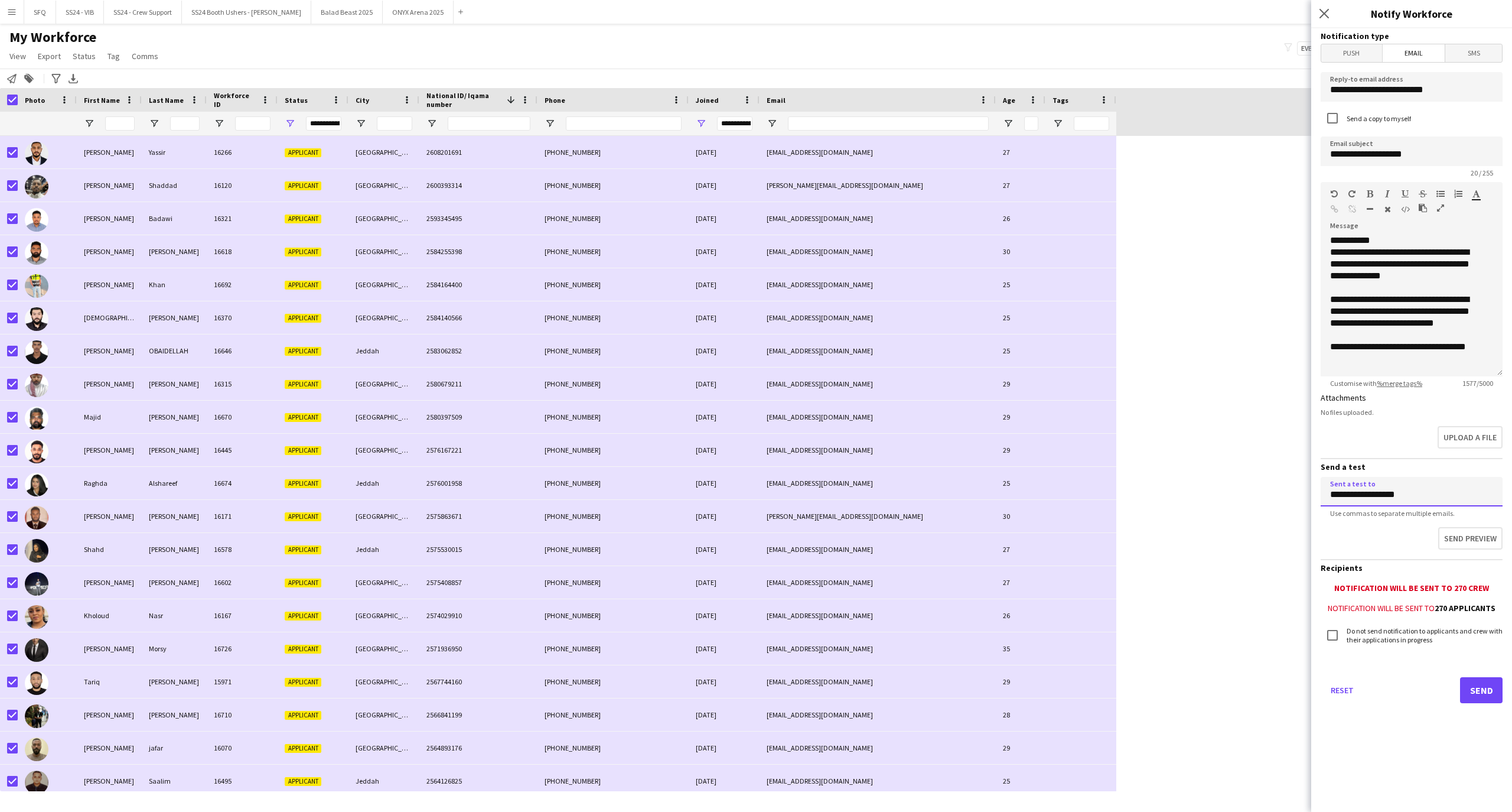
click at [1296, 504] on body "Menu Boards Boards Boards All jobs Status Workforce Workforce My Workforce Recr…" at bounding box center [756, 406] width 1512 height 812
type input "**********"
click button "Send"
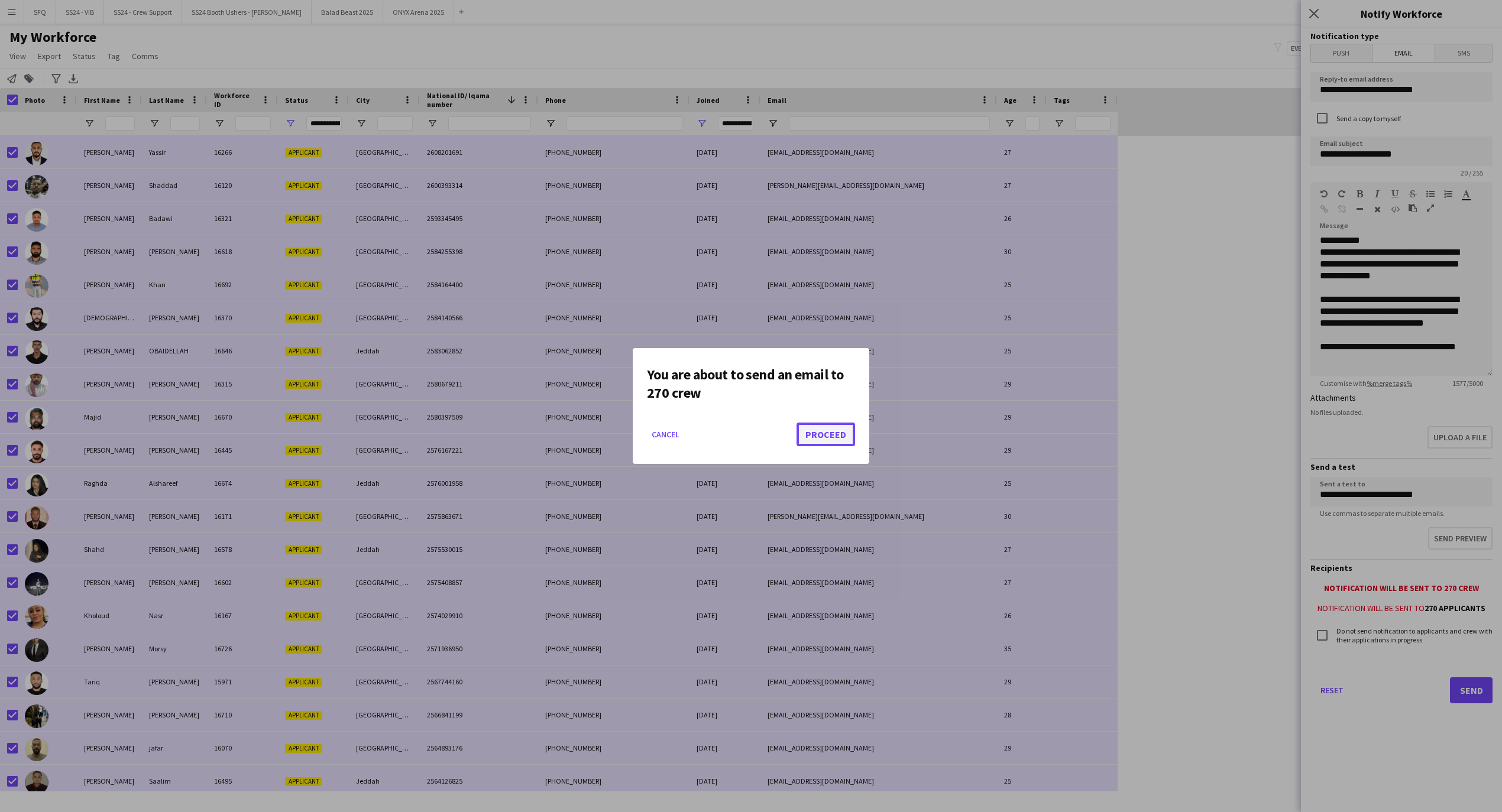
click button "Proceed"
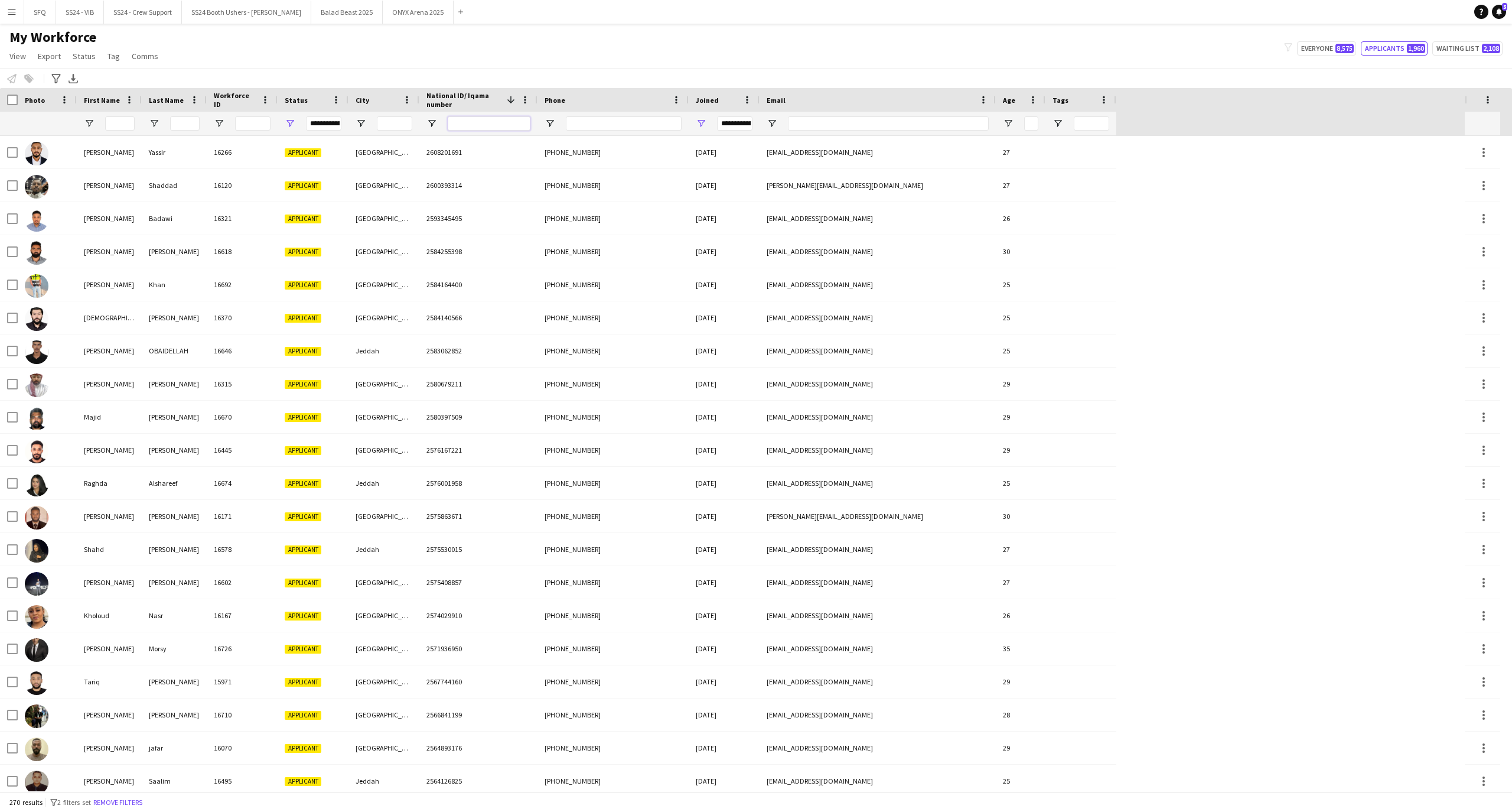
click at [478, 120] on input "National ID/ Iqama number Filter Input" at bounding box center [488, 123] width 83 height 14
paste input "**********"
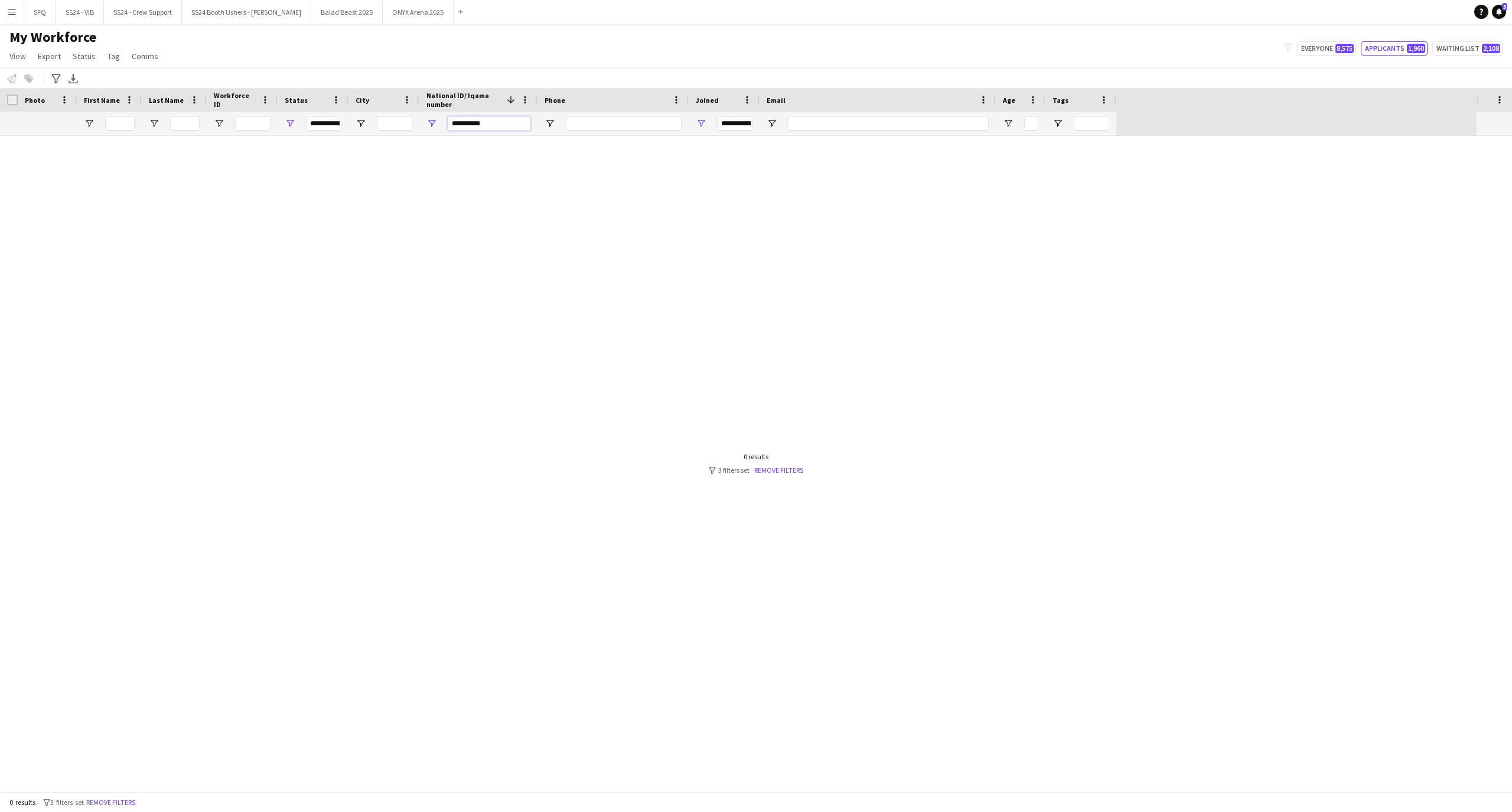
type input "**********"
click at [291, 120] on span "Open Filter Menu" at bounding box center [290, 123] width 11 height 11
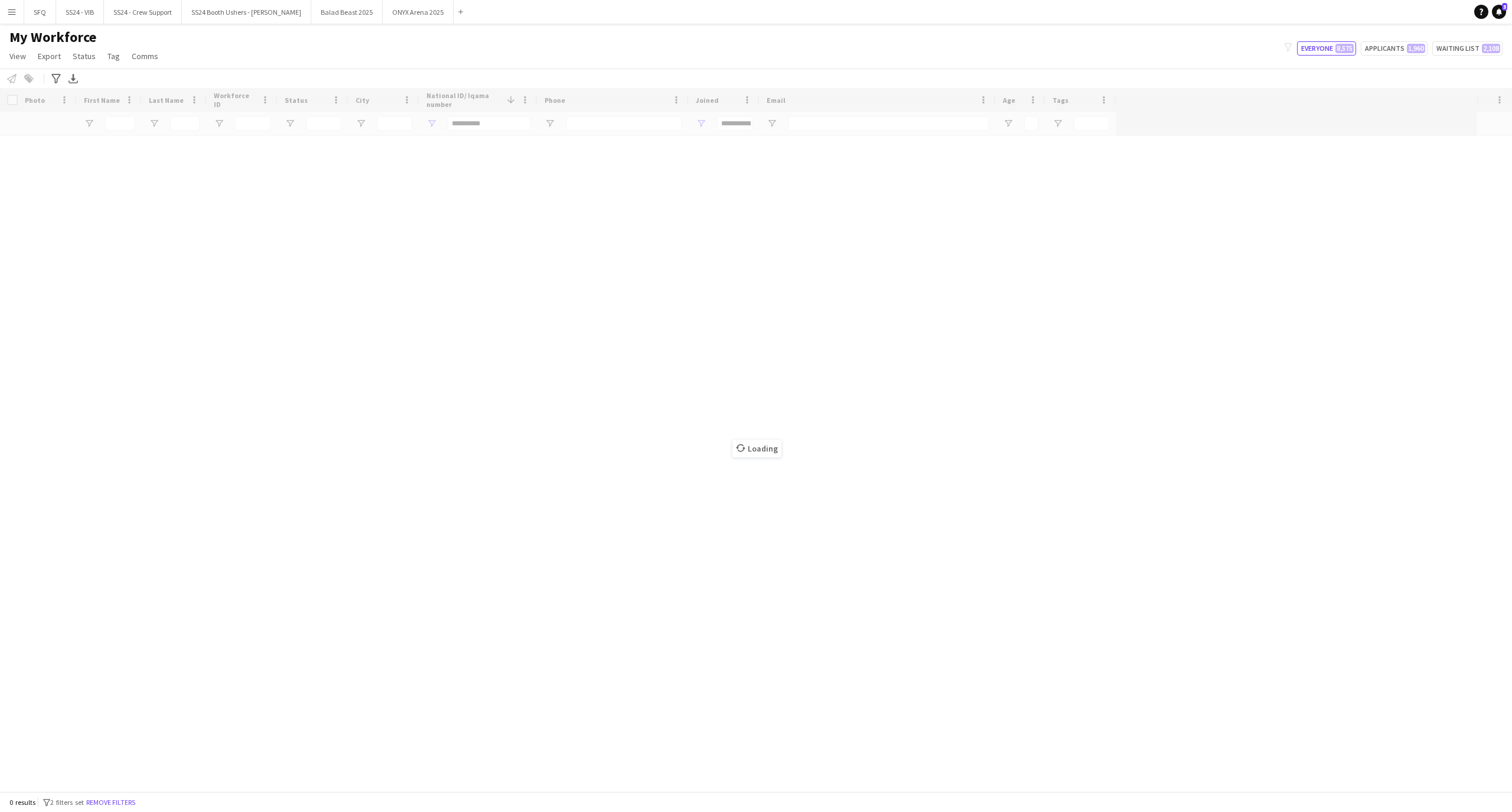
click at [791, 59] on div "My Workforce View Views Default view R4ven New view Update view Delete view Edi…" at bounding box center [756, 48] width 1512 height 40
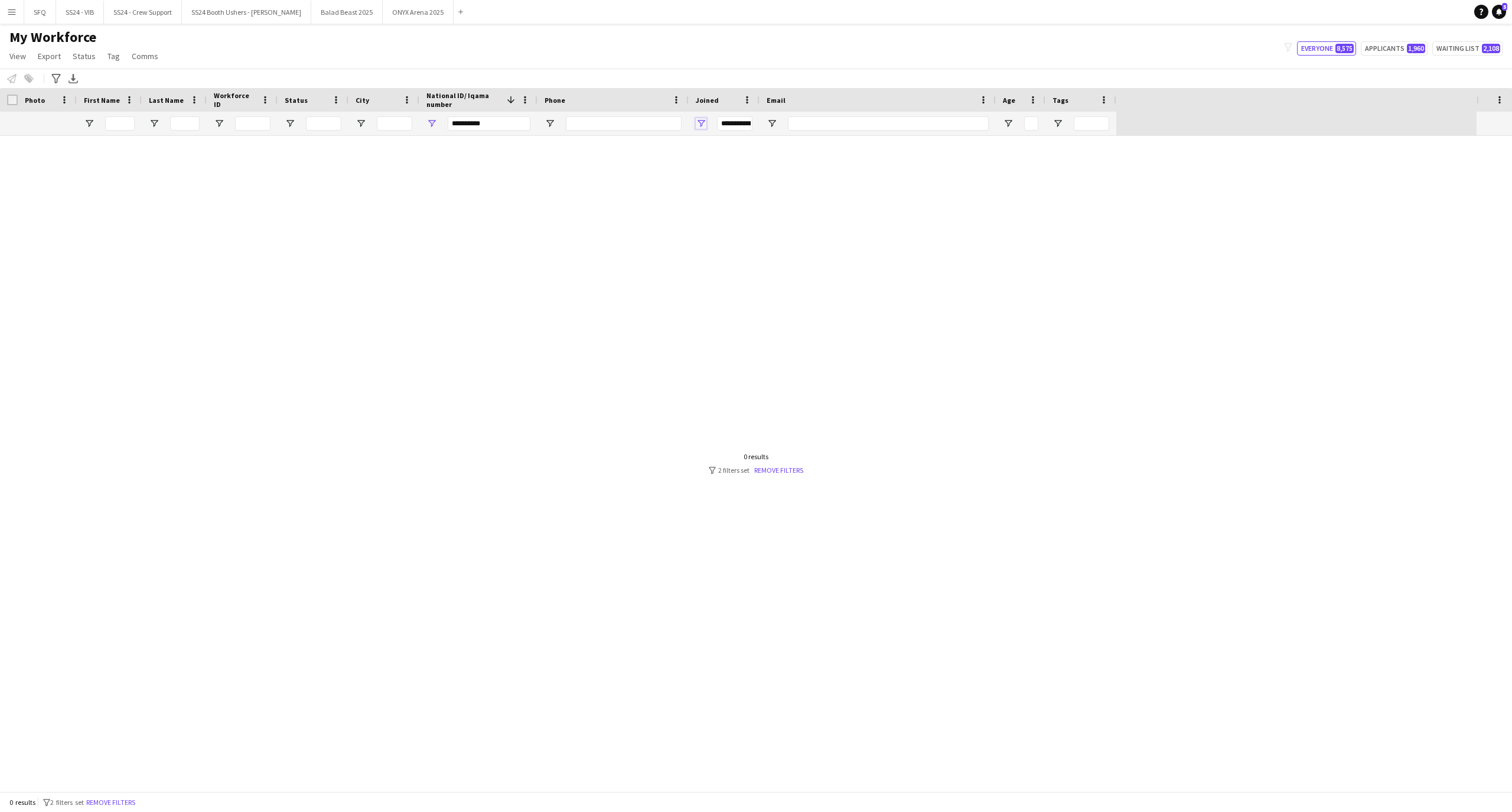
click at [698, 123] on span "Open Filter Menu" at bounding box center [700, 123] width 11 height 11
click at [763, 270] on button "Reset" at bounding box center [775, 269] width 35 height 19
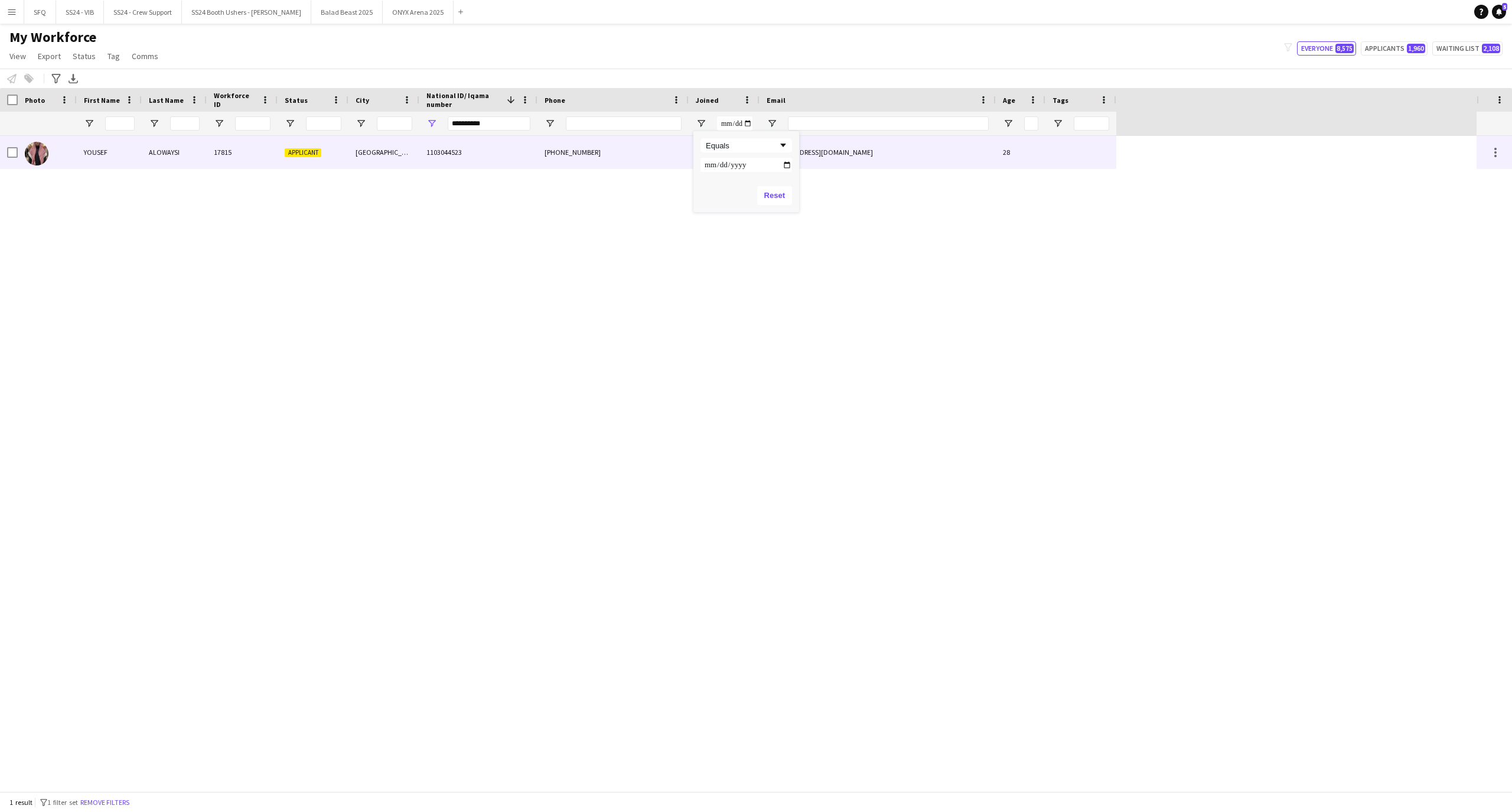
click at [128, 168] on div "YOUSEF" at bounding box center [109, 152] width 65 height 33
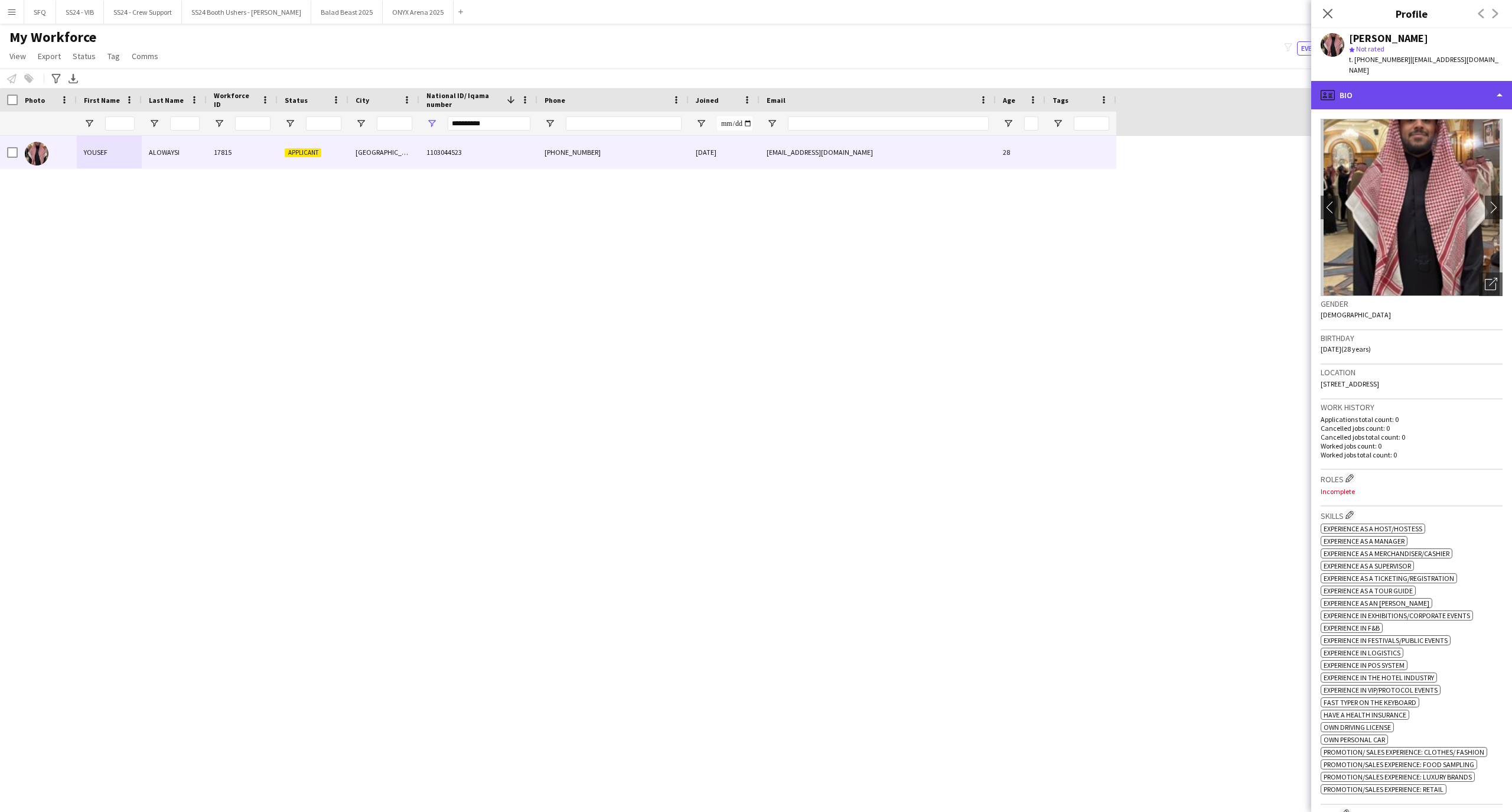
click at [1413, 81] on div "profile Bio" at bounding box center [1412, 95] width 201 height 28
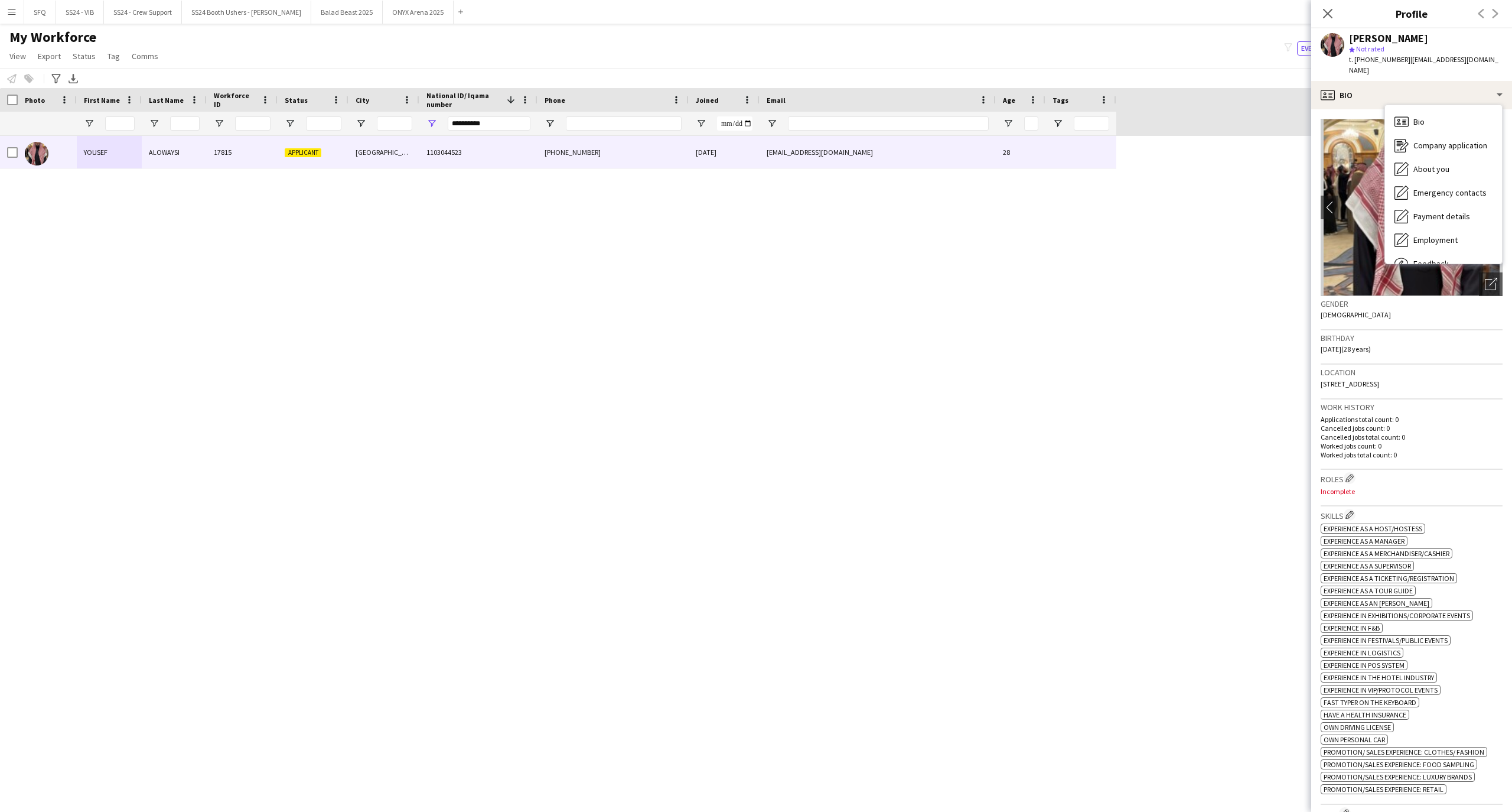
click at [1420, 63] on span "| [EMAIL_ADDRESS][DOMAIN_NAME]" at bounding box center [1424, 64] width 149 height 19
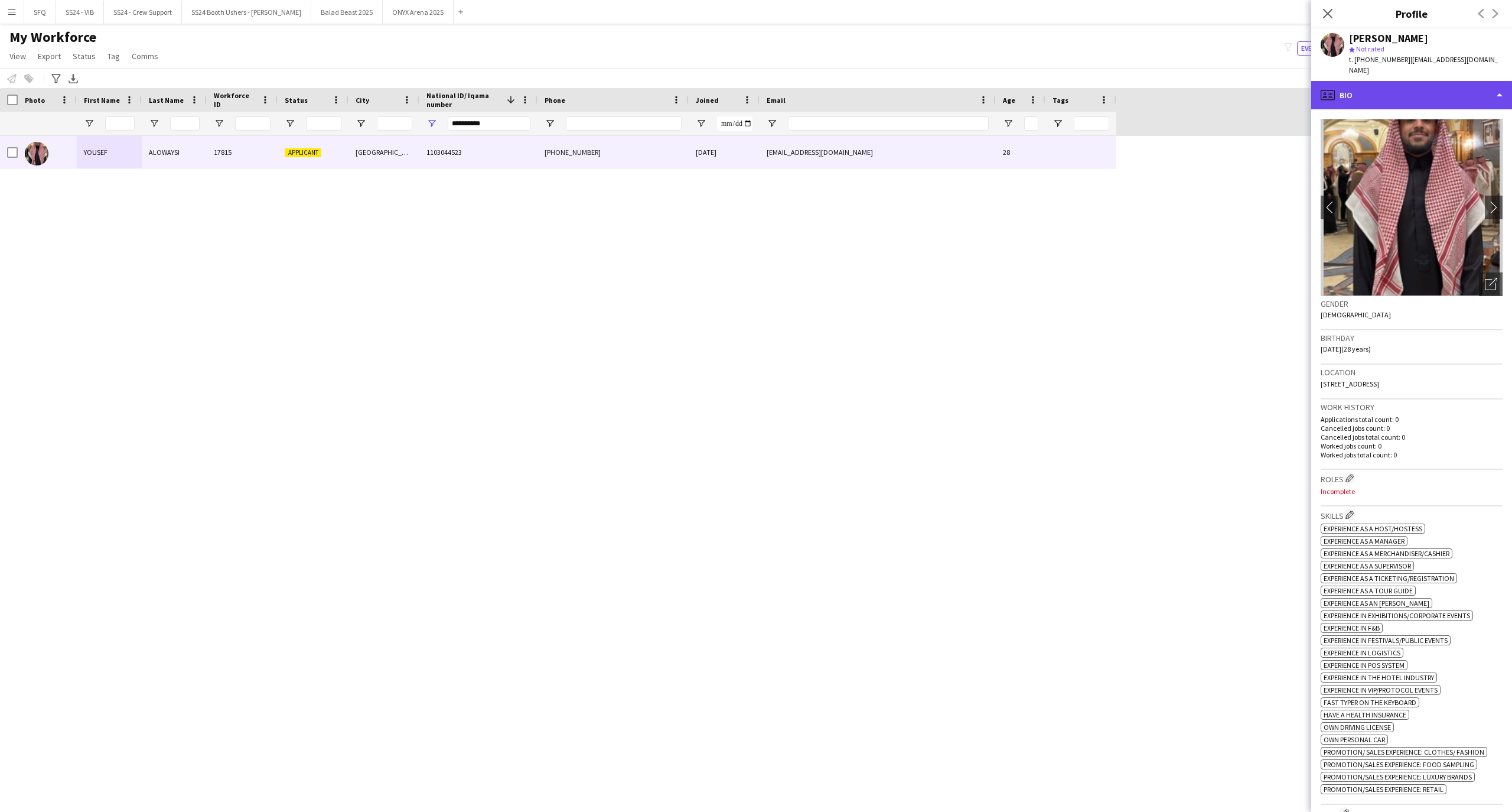
click at [1393, 97] on div "profile Bio" at bounding box center [1412, 95] width 201 height 28
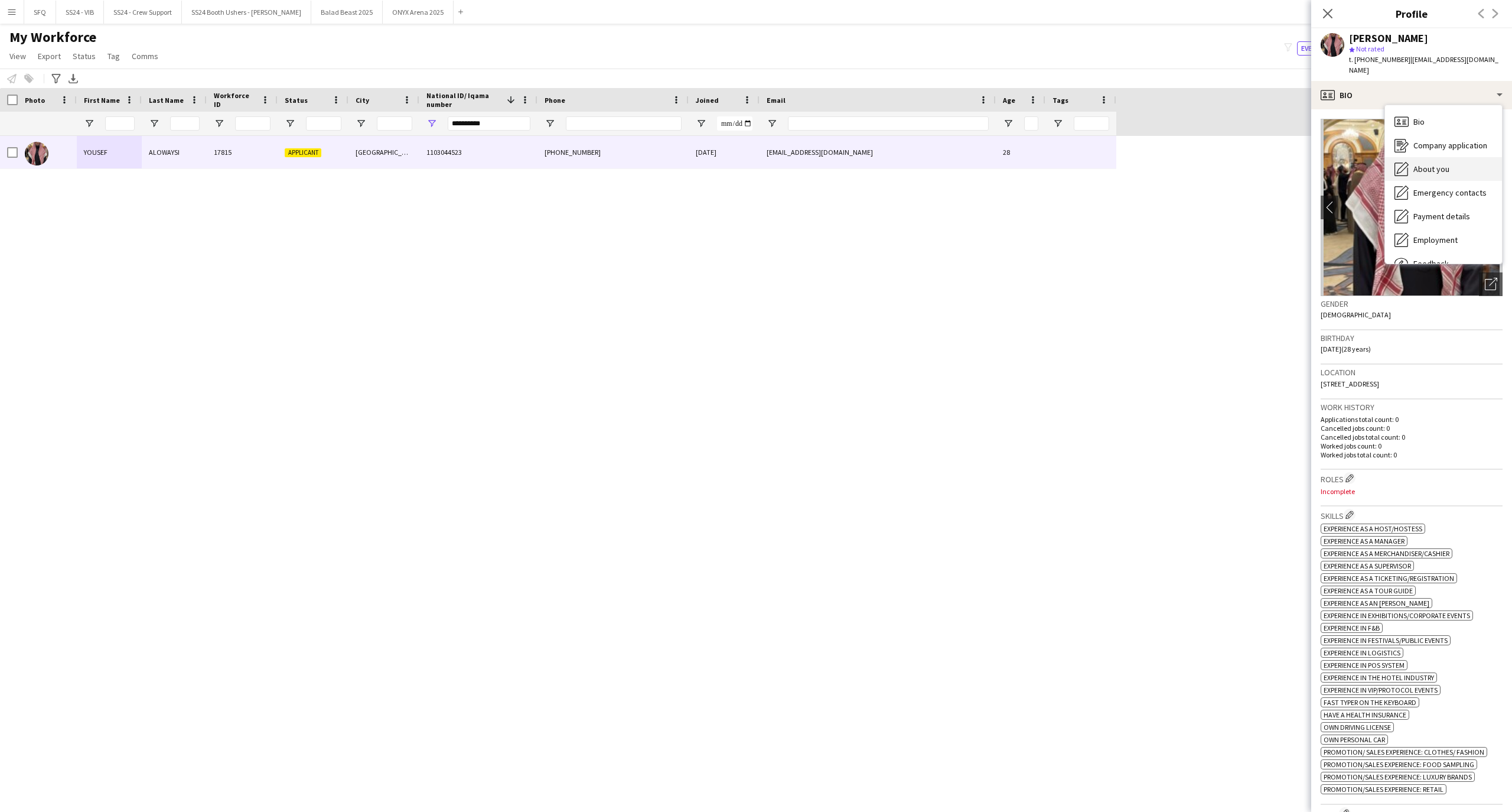
click at [1418, 157] on div "About you About you" at bounding box center [1444, 169] width 117 height 23
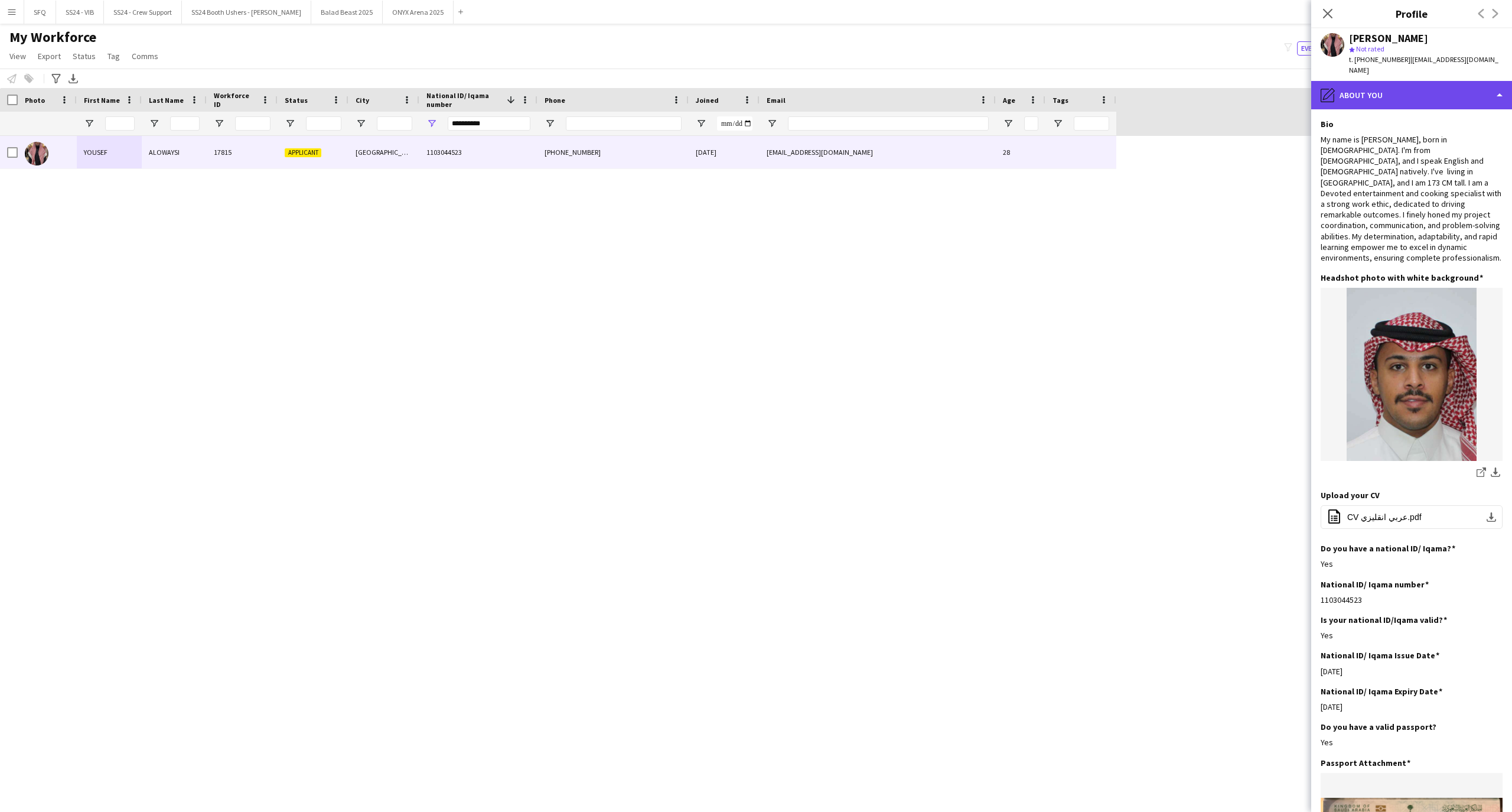
click at [1362, 85] on div "pencil4 About you" at bounding box center [1412, 95] width 201 height 28
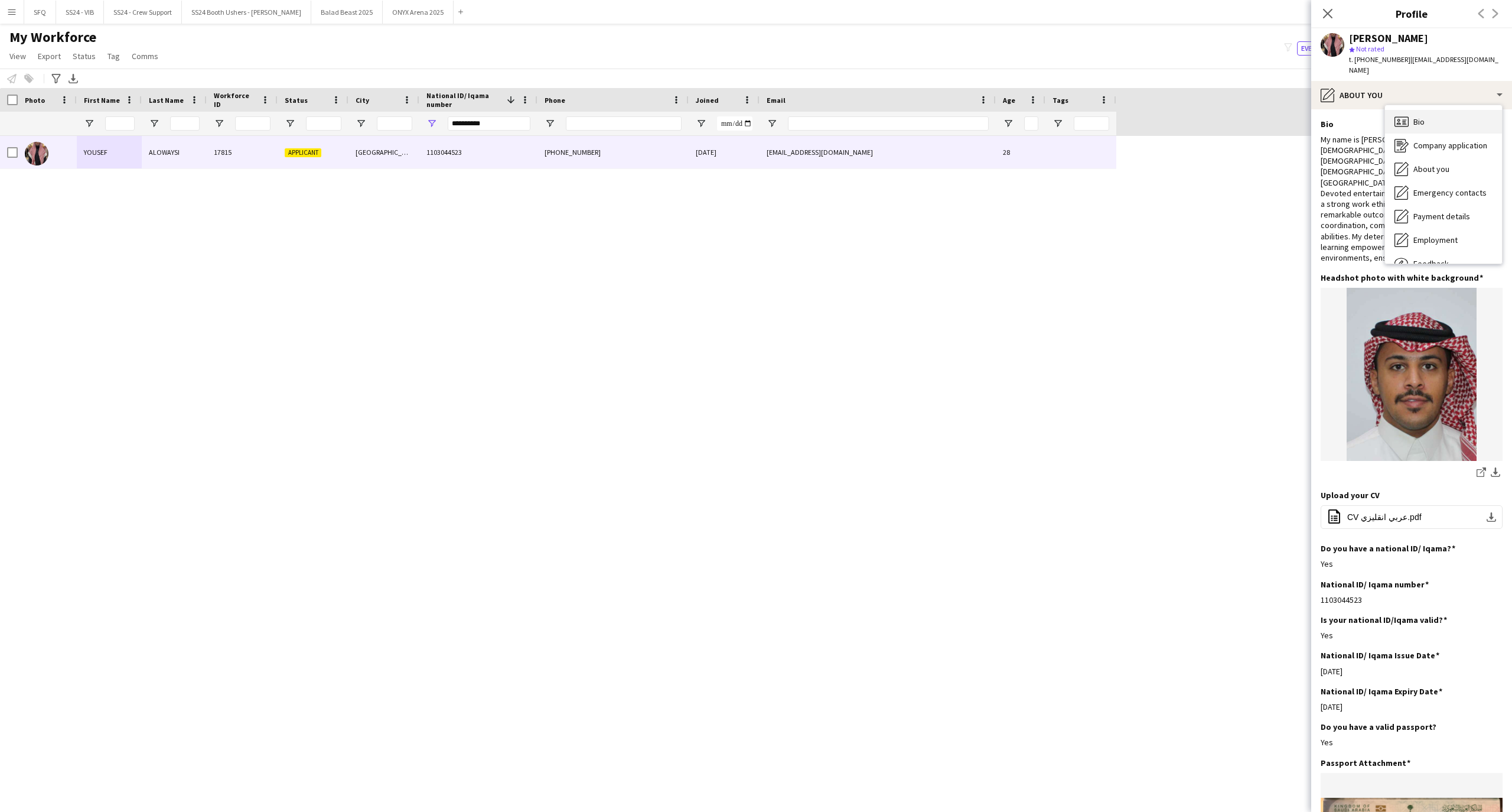
click at [1408, 114] on icon "Bio" at bounding box center [1401, 121] width 14 height 14
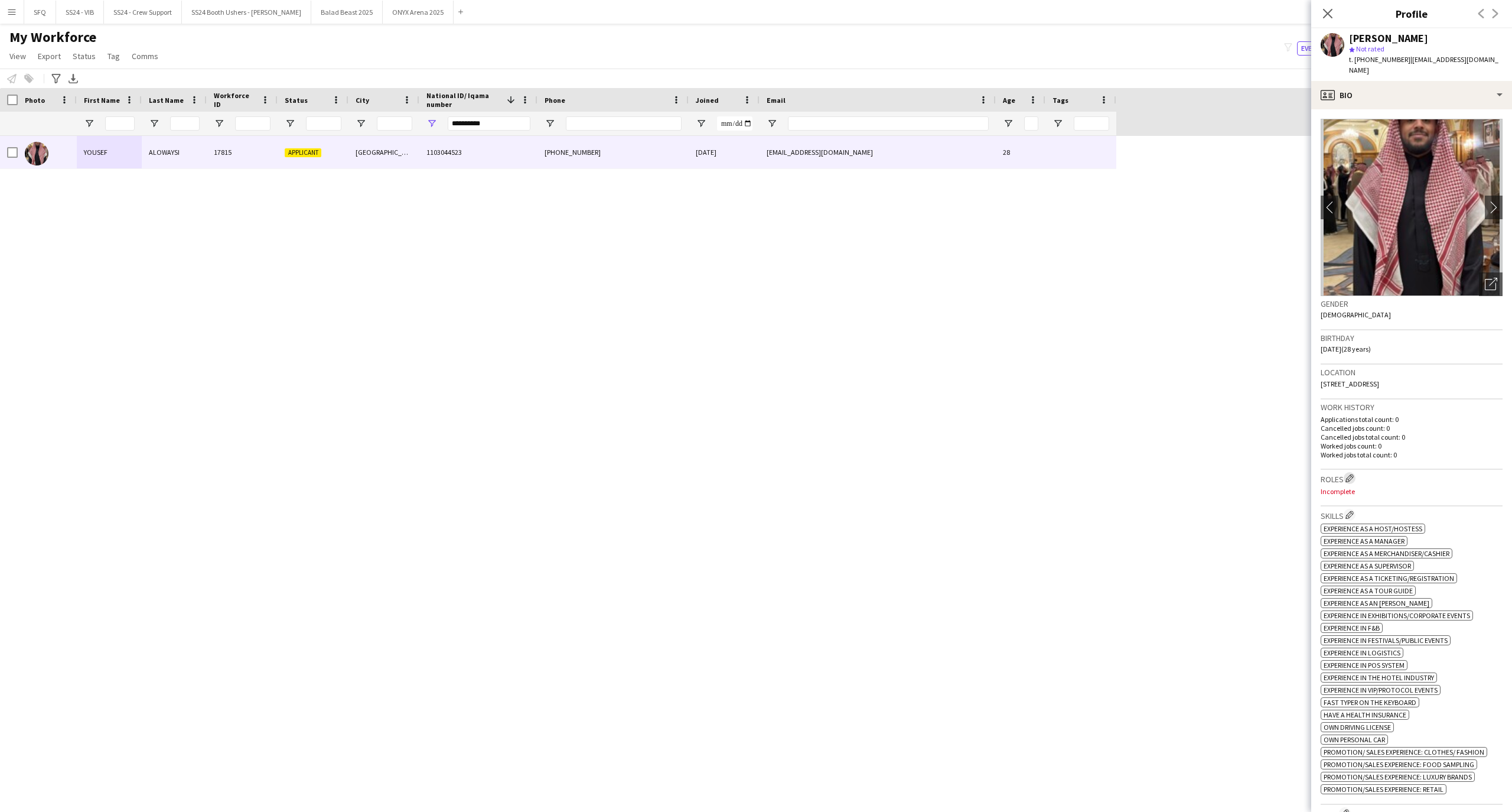
click at [1348, 474] on app-icon "Edit crew company roles" at bounding box center [1350, 478] width 8 height 8
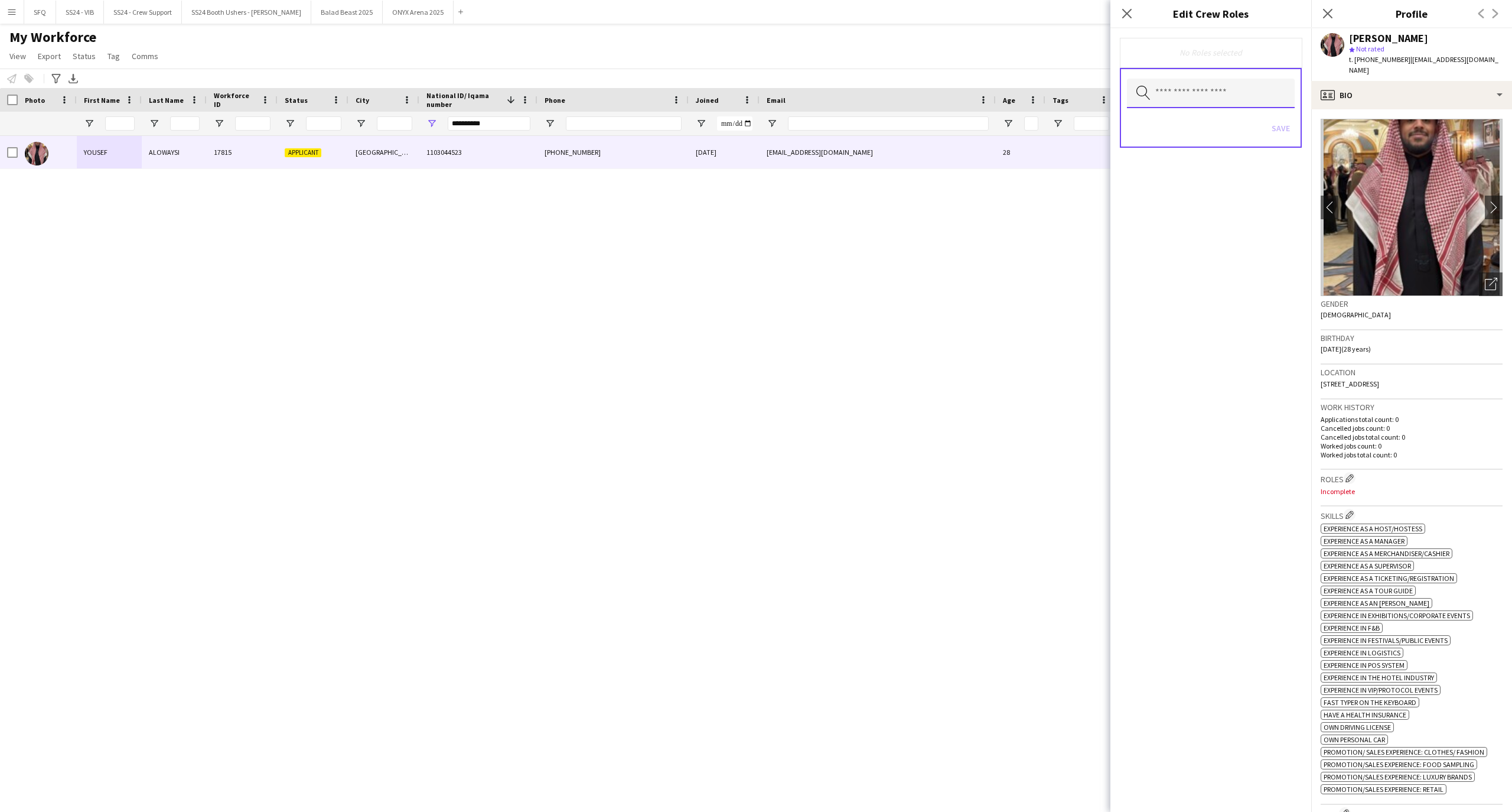
click at [1192, 96] on input "text" at bounding box center [1211, 93] width 168 height 29
click at [1174, 332] on div "No Roles selected Search by role type Save" at bounding box center [1211, 420] width 201 height 784
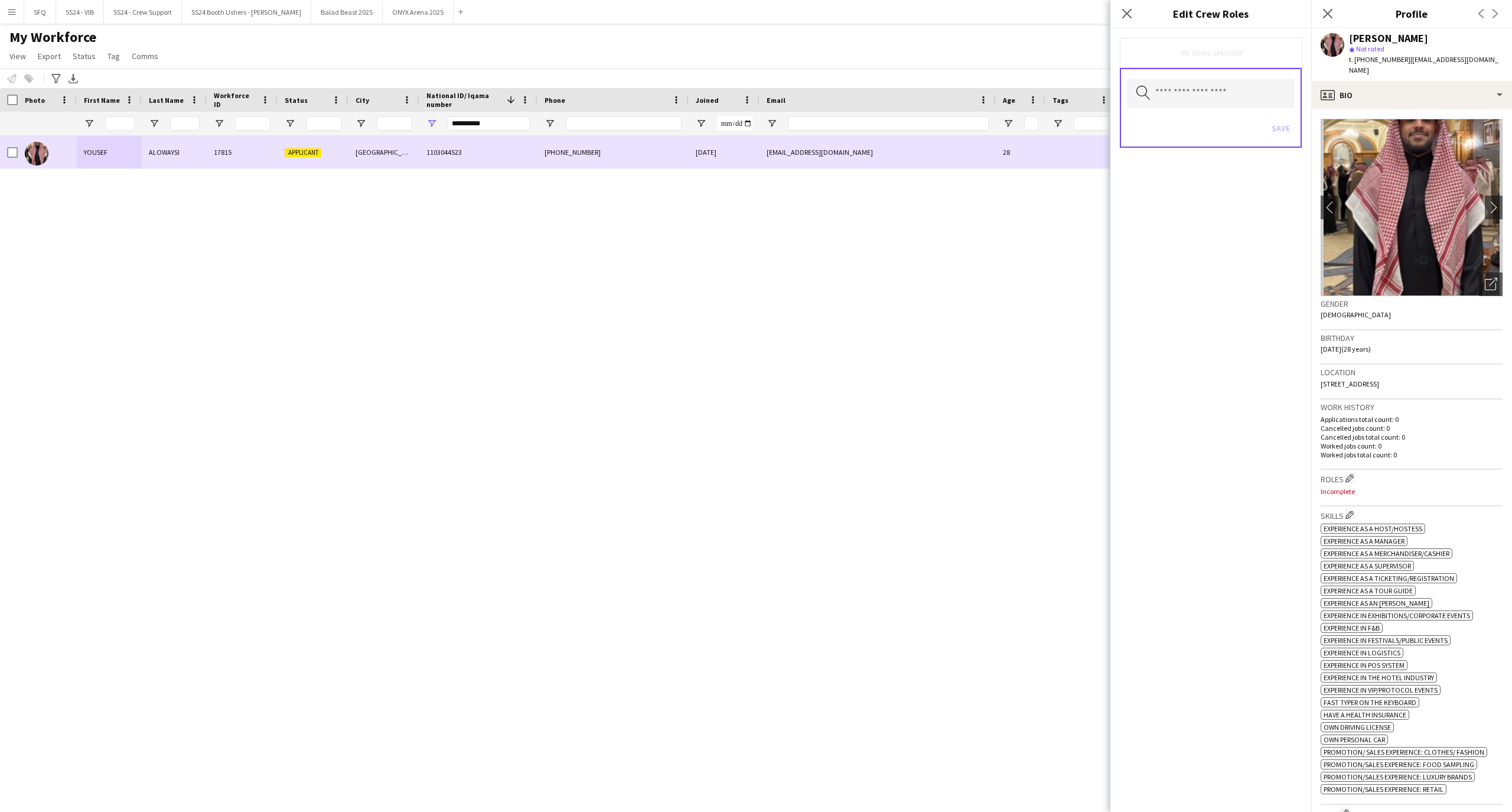
click at [19, 148] on div at bounding box center [47, 152] width 59 height 33
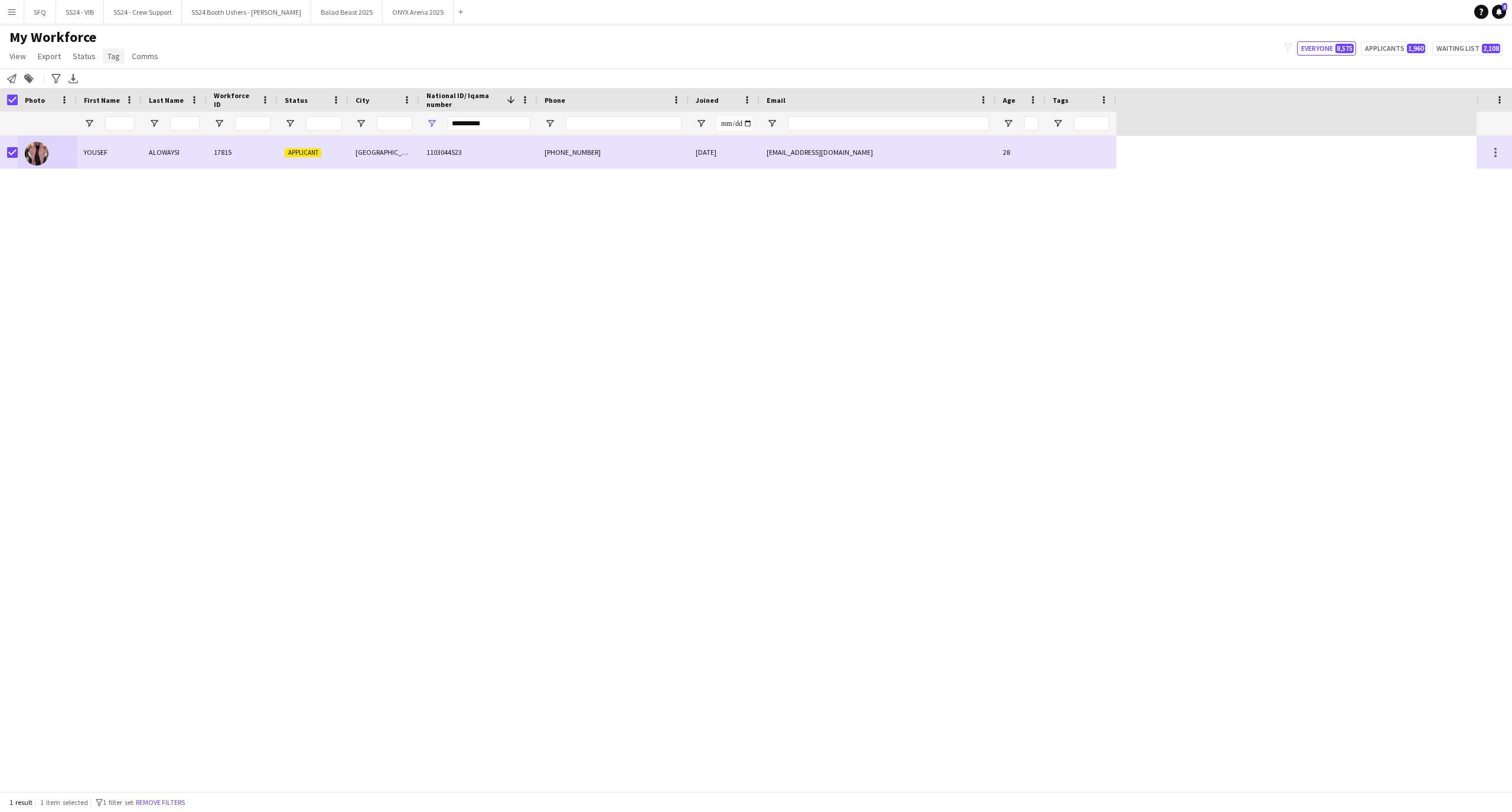
click at [121, 60] on link "Tag" at bounding box center [114, 56] width 22 height 15
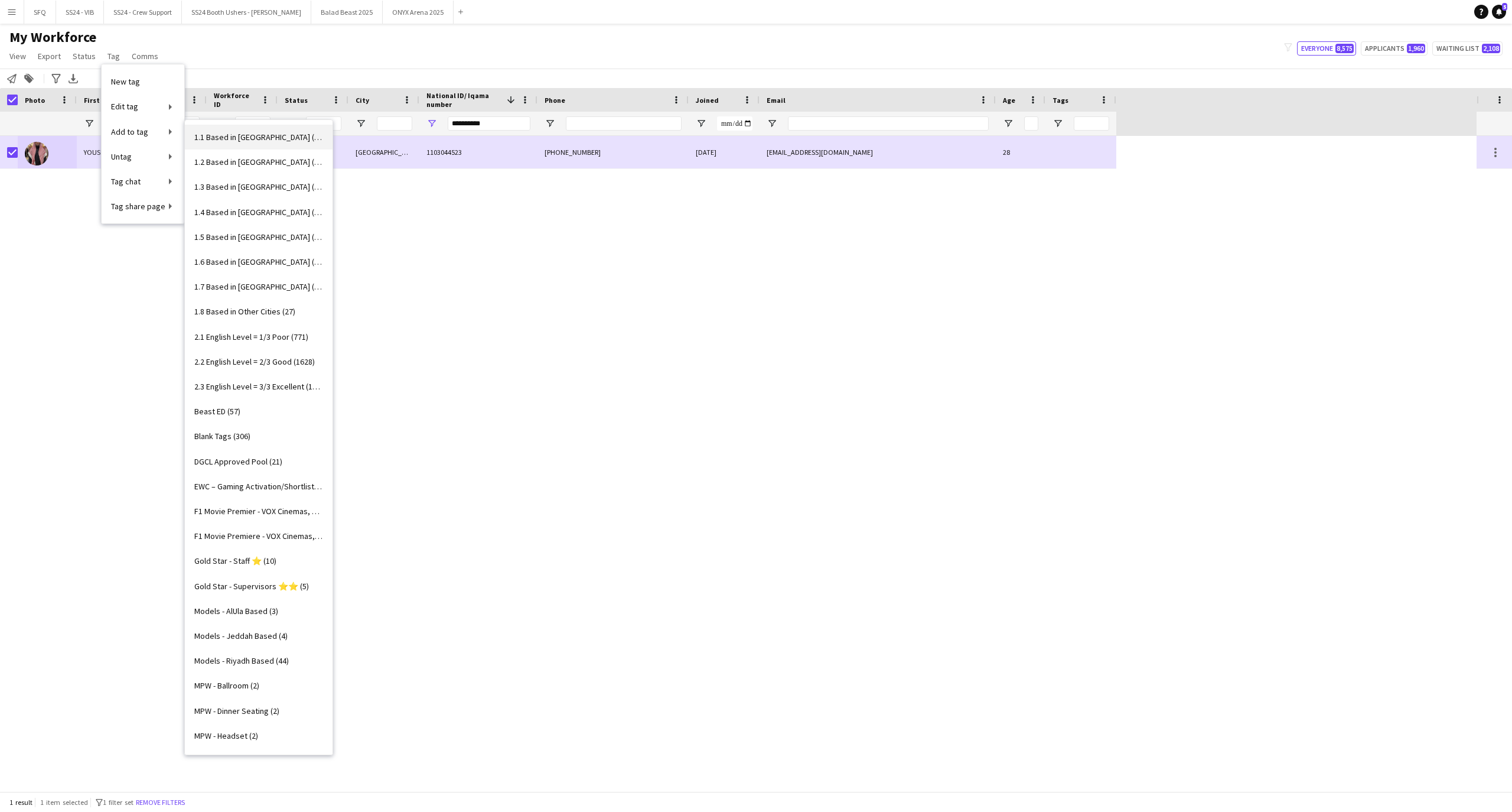
click at [199, 138] on span "1.1 Based in [GEOGRAPHIC_DATA] (2938)" at bounding box center [259, 137] width 129 height 11
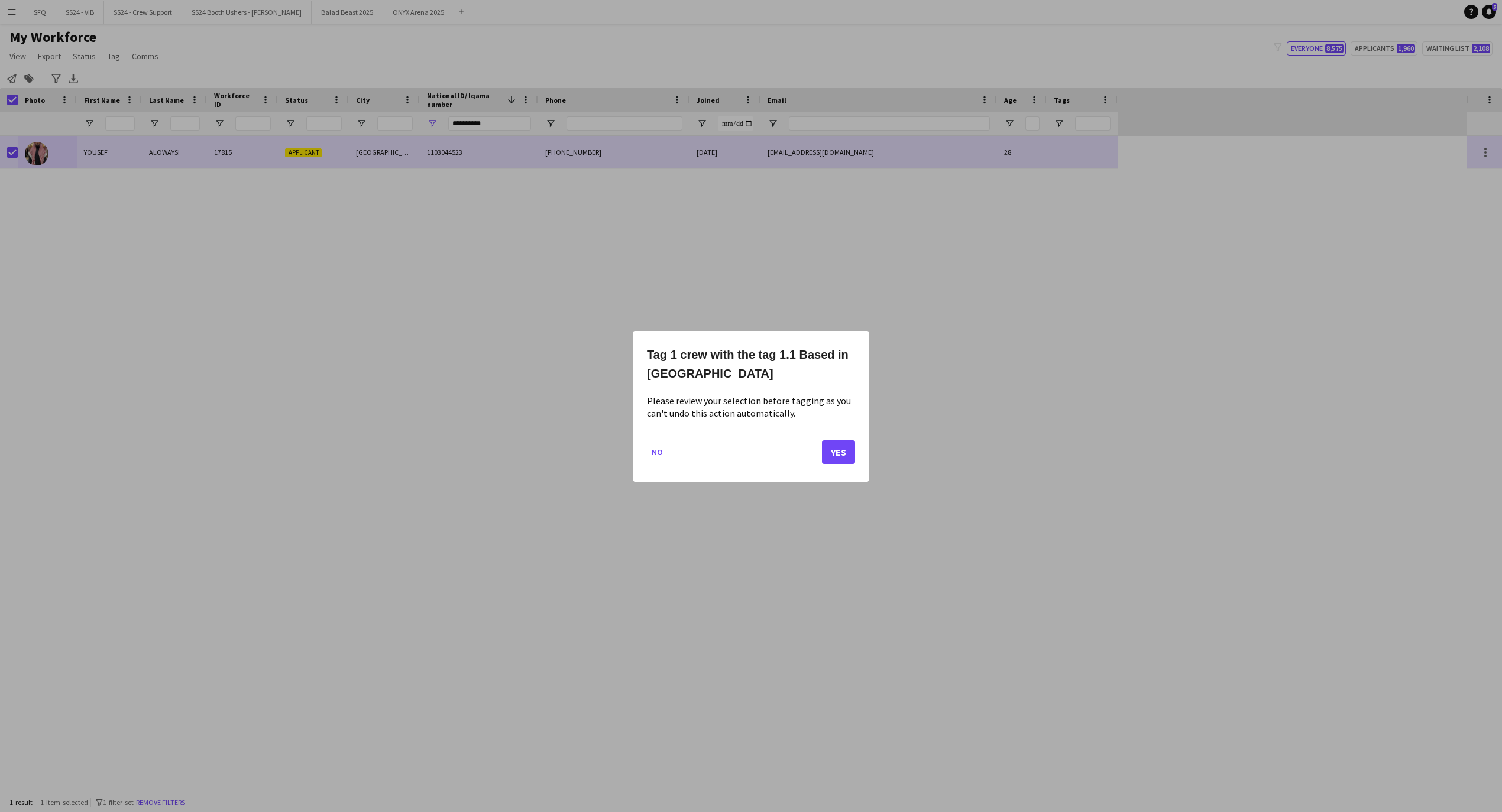
click at [842, 438] on mat-dialog-actions "No Yes" at bounding box center [751, 456] width 208 height 50
click at [842, 454] on button "Yes" at bounding box center [838, 451] width 33 height 23
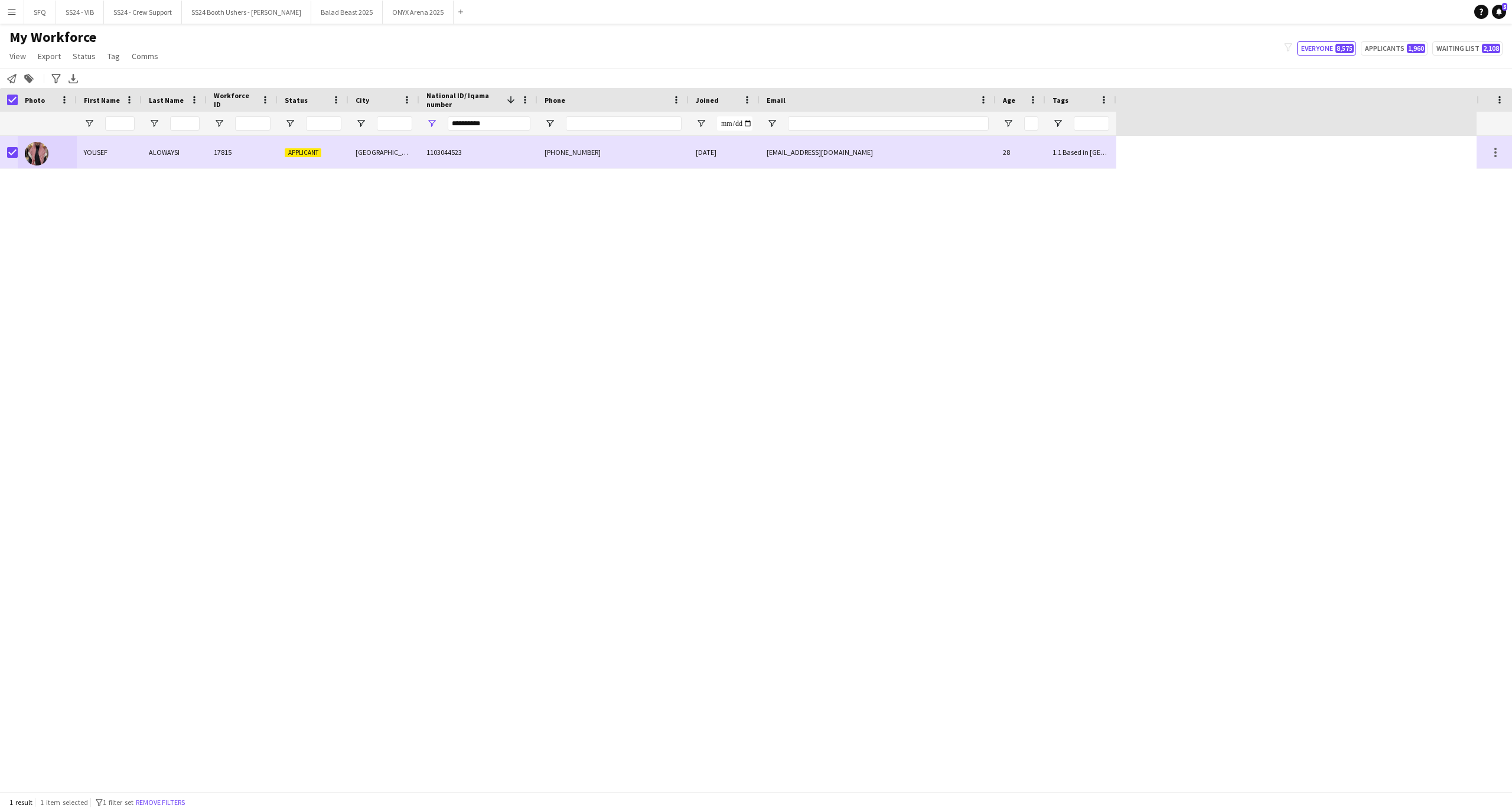
click at [100, 62] on app-page-menu "View Views Default view R4ven New view Update view Delete view Edit name Custom…" at bounding box center [85, 57] width 170 height 23
click at [104, 59] on link "Tag" at bounding box center [114, 56] width 22 height 15
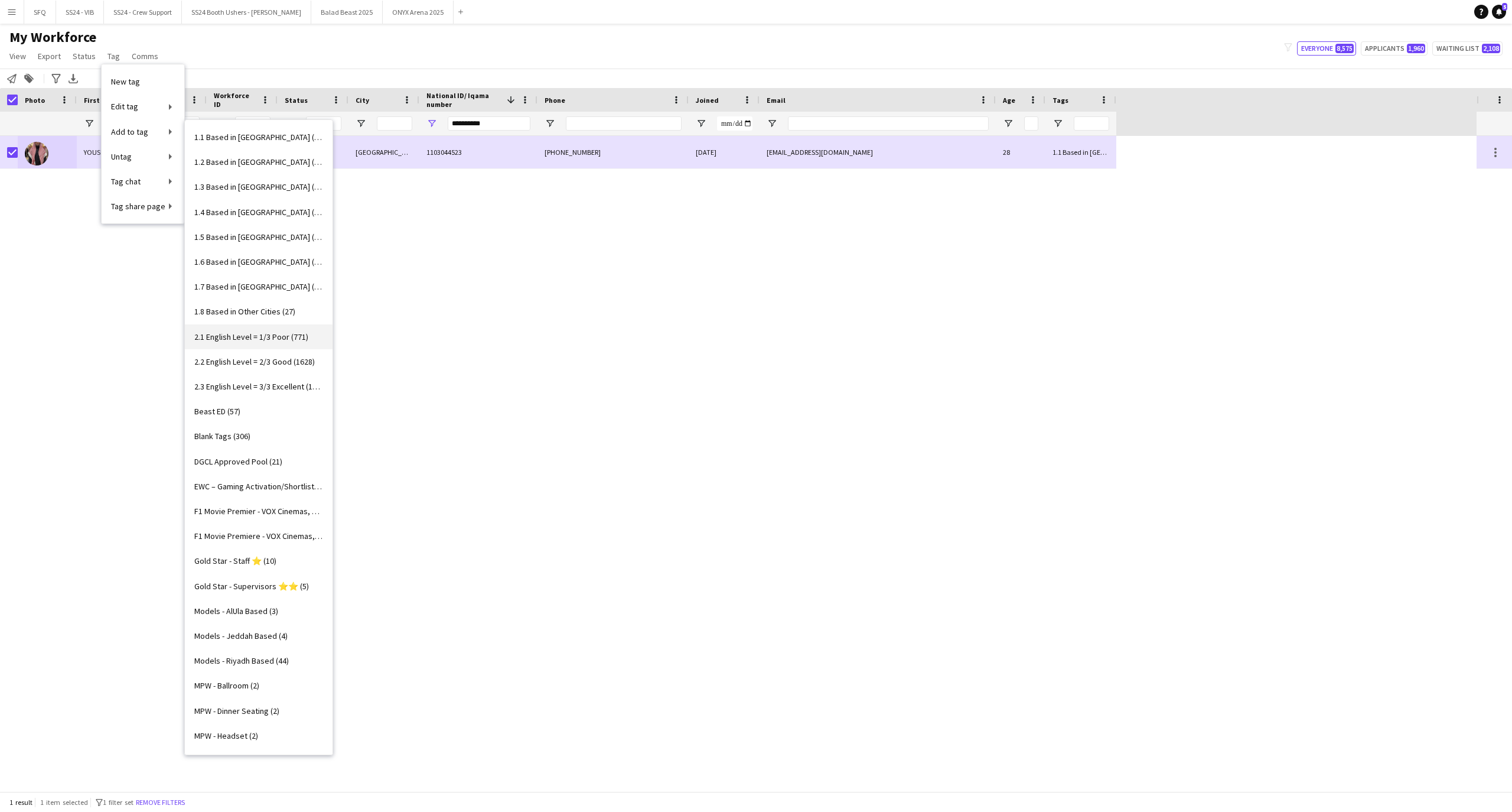
click at [265, 338] on span "2.1 English Level = 1/3 Poor (771)" at bounding box center [251, 337] width 114 height 11
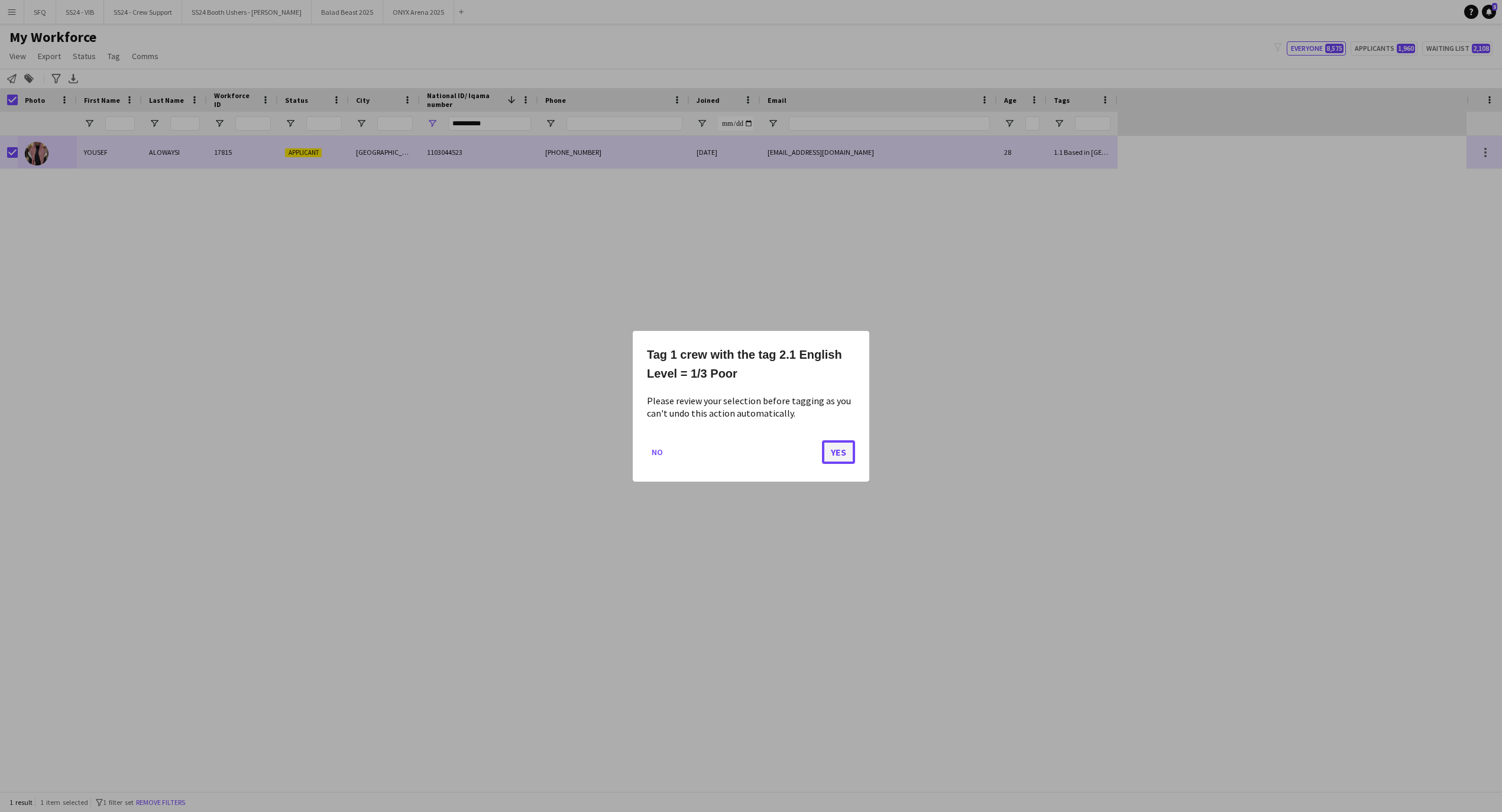
click at [840, 452] on button "Yes" at bounding box center [838, 451] width 33 height 23
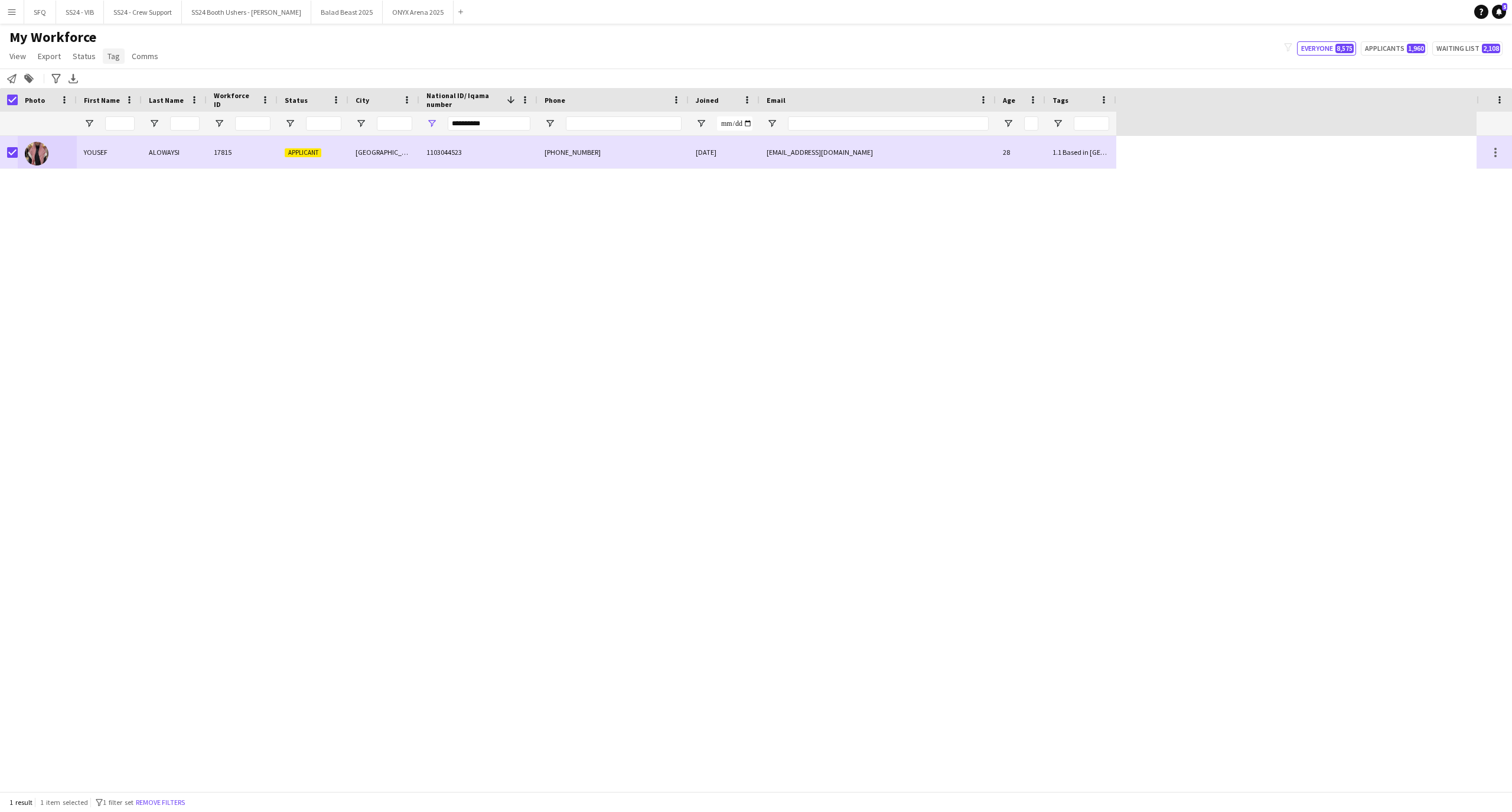
click at [116, 62] on link "Tag" at bounding box center [114, 56] width 22 height 15
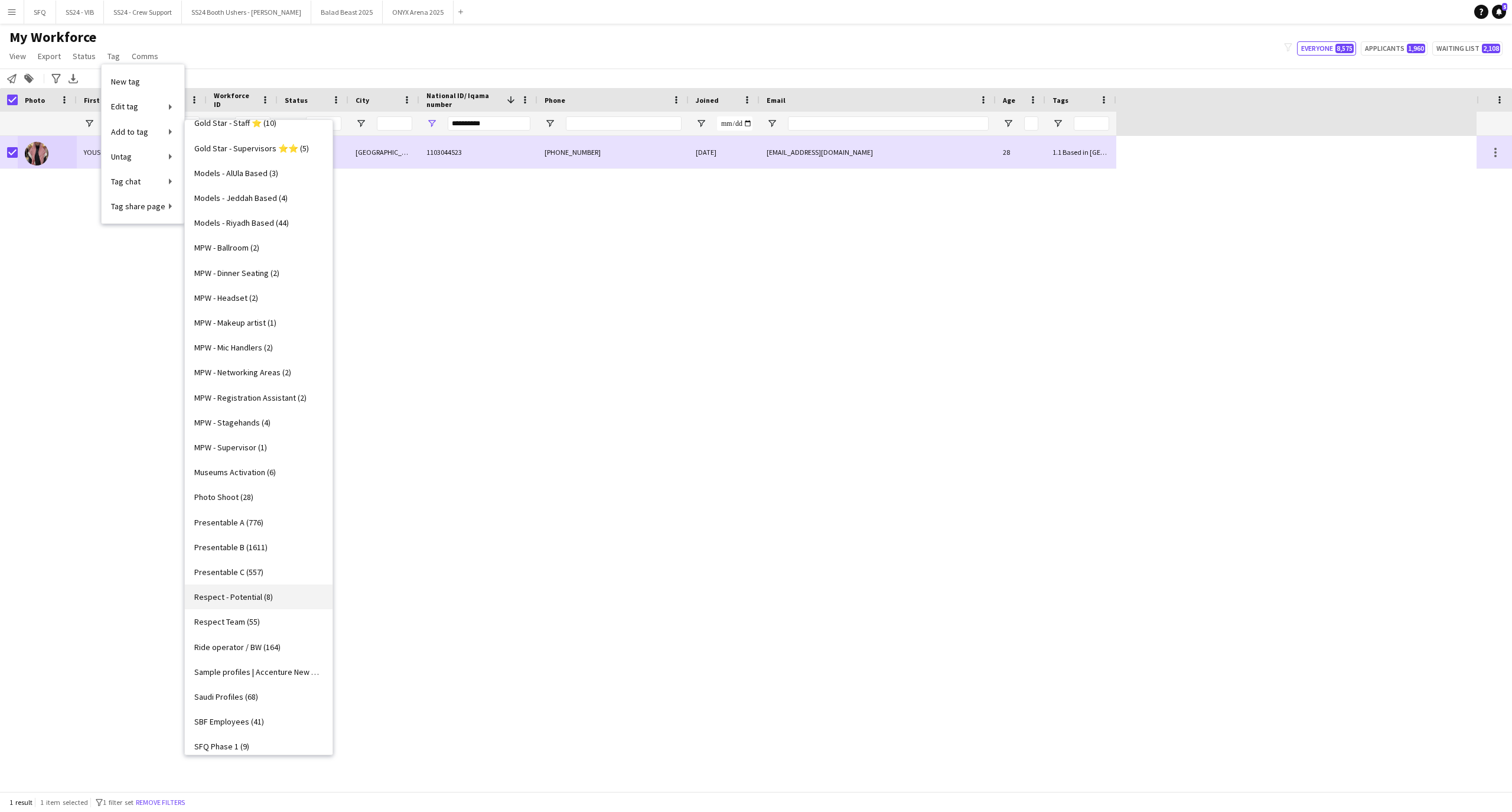
scroll to position [472, 0]
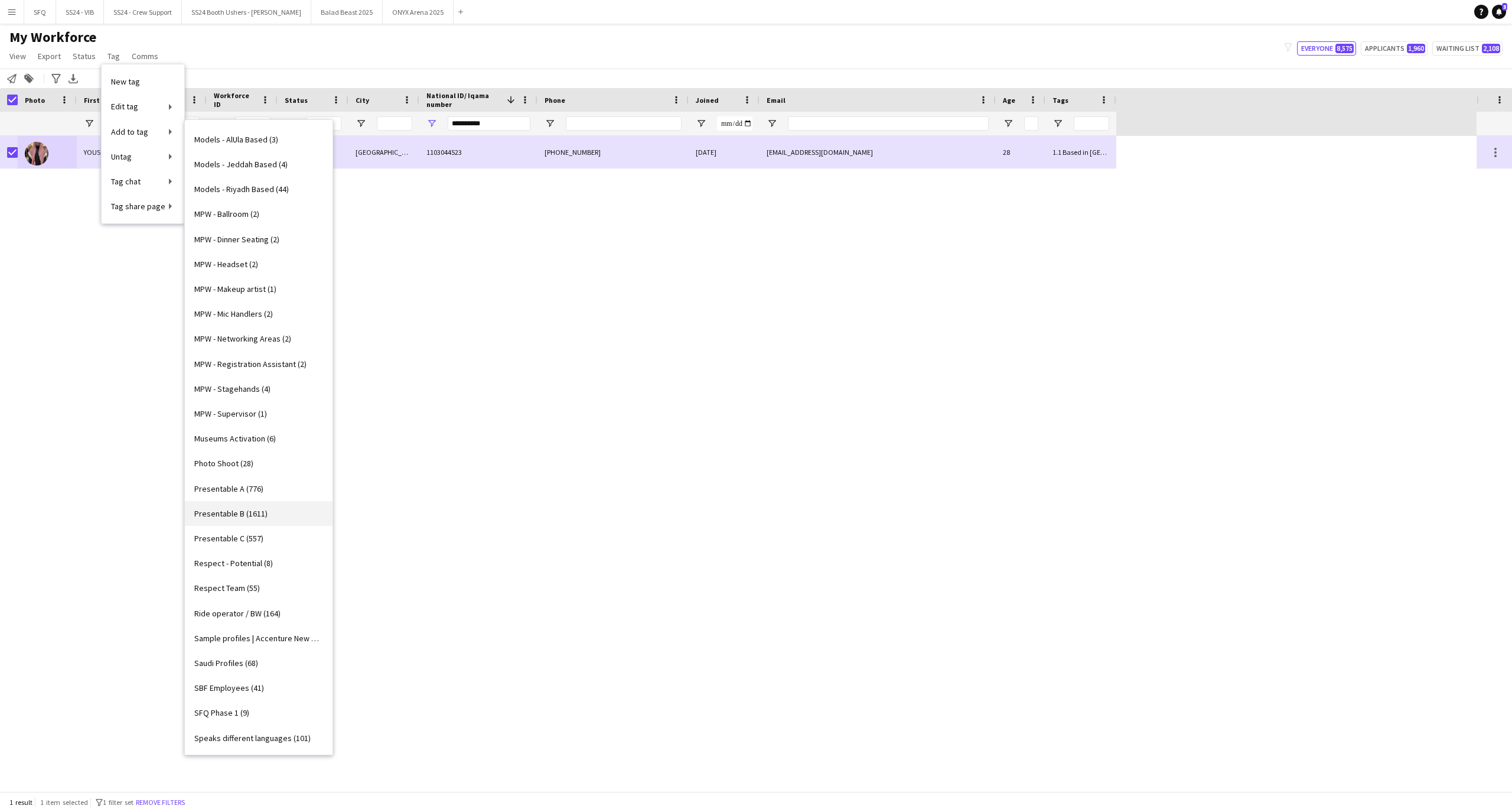
click at [245, 515] on span "Presentable B (1611)" at bounding box center [231, 513] width 73 height 11
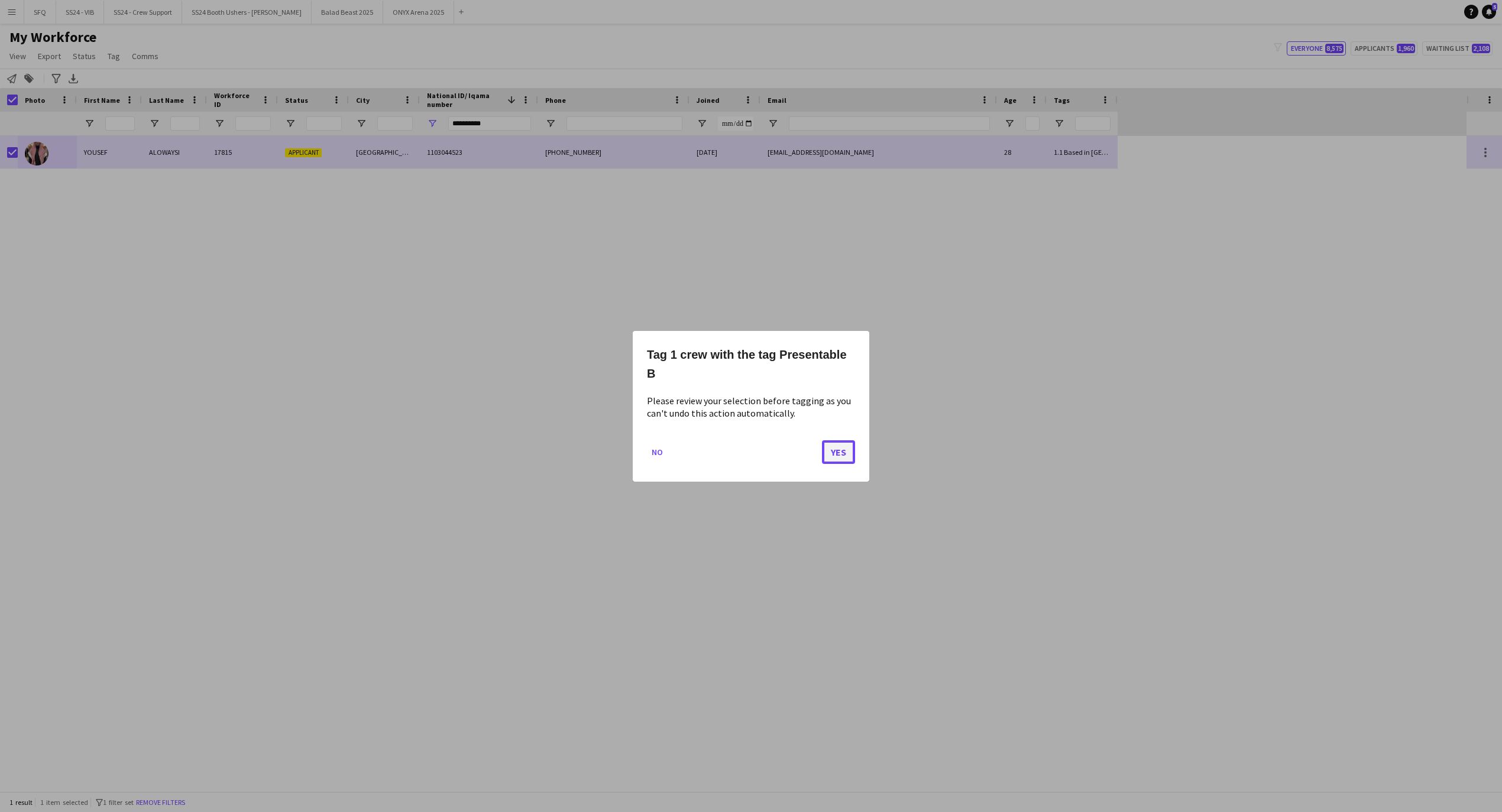
click at [843, 456] on button "Yes" at bounding box center [838, 451] width 33 height 23
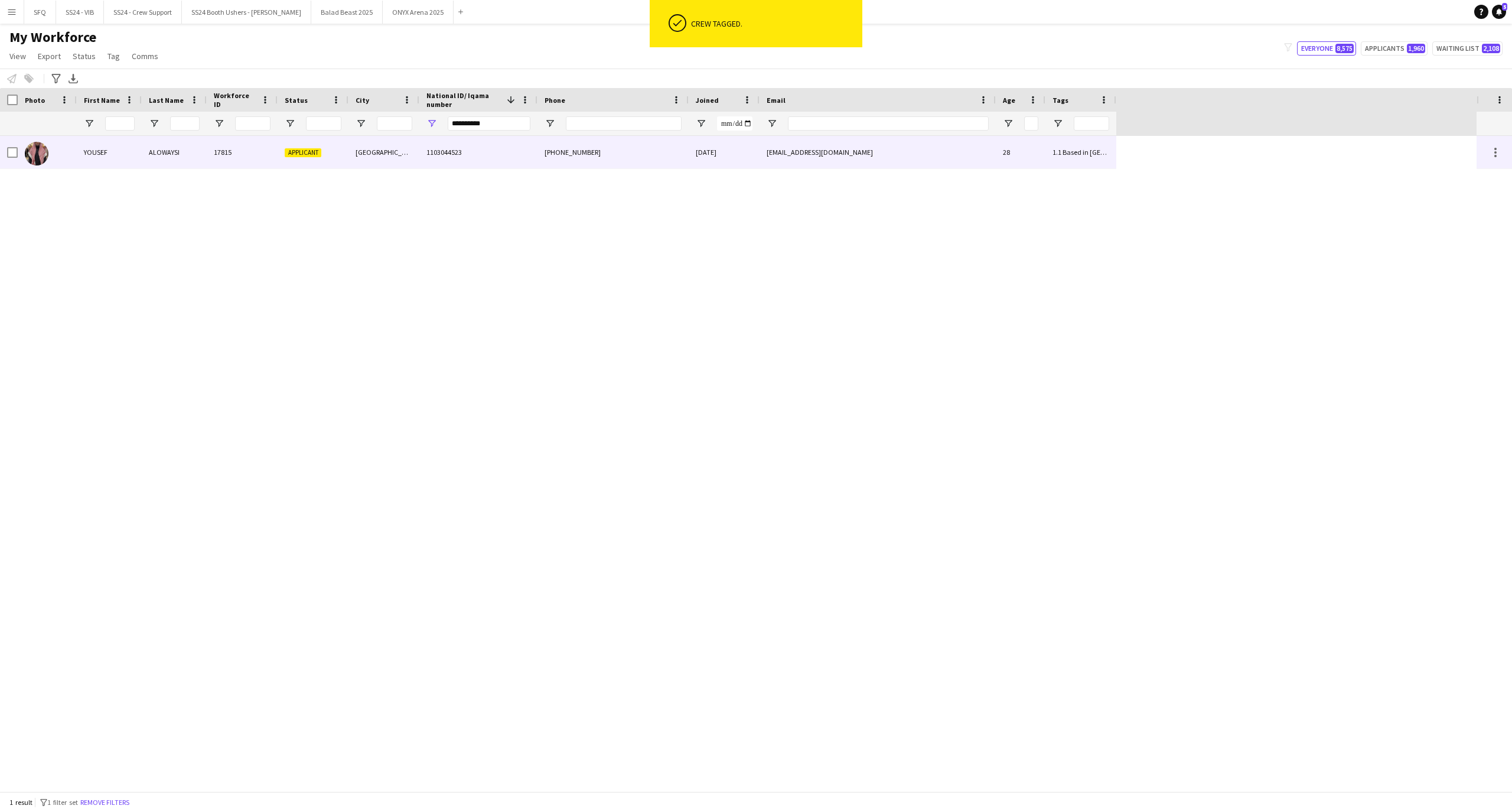
click at [94, 162] on div "YOUSEF" at bounding box center [109, 152] width 65 height 33
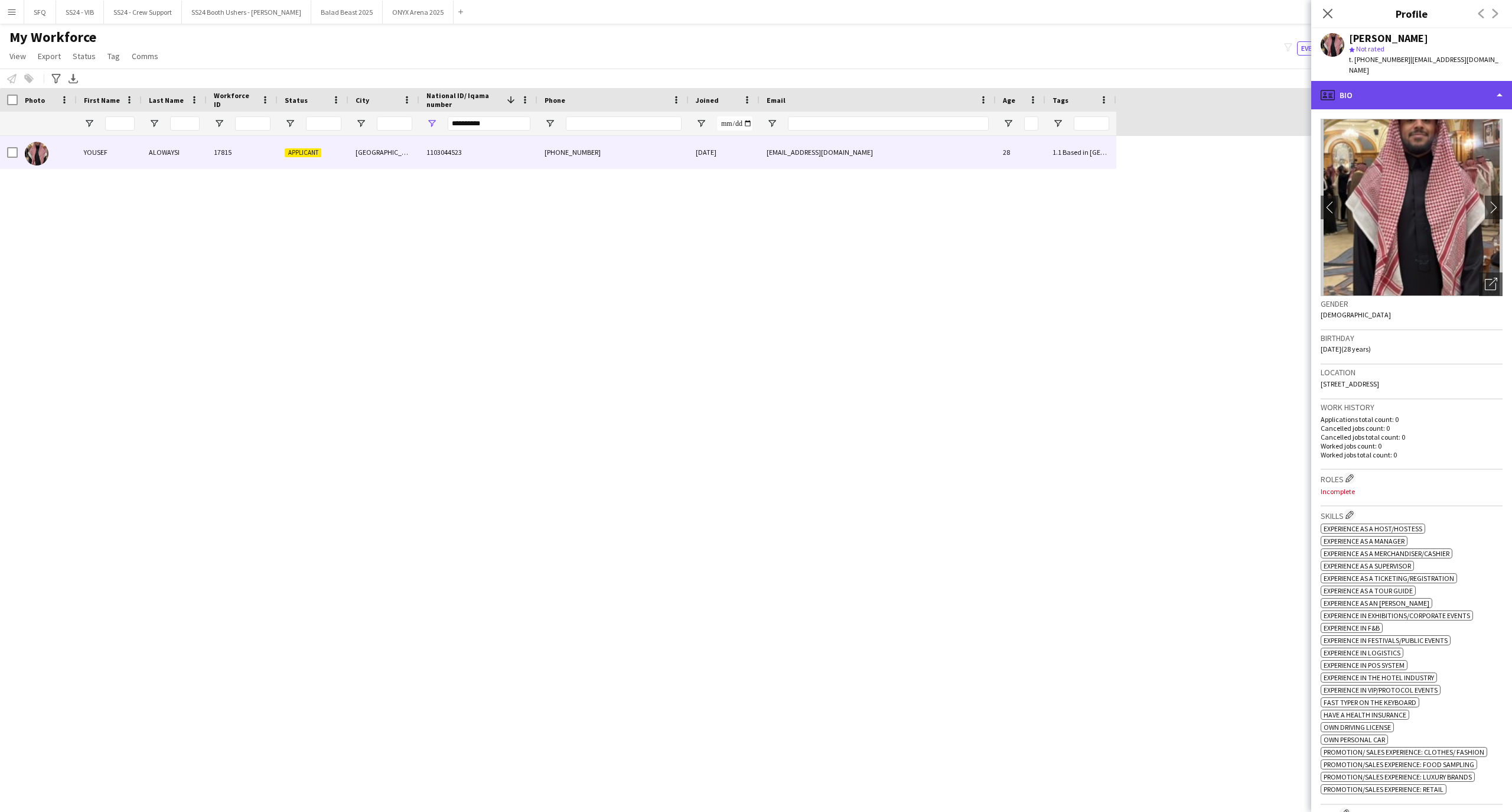
click at [1437, 97] on div "profile Bio" at bounding box center [1412, 95] width 201 height 28
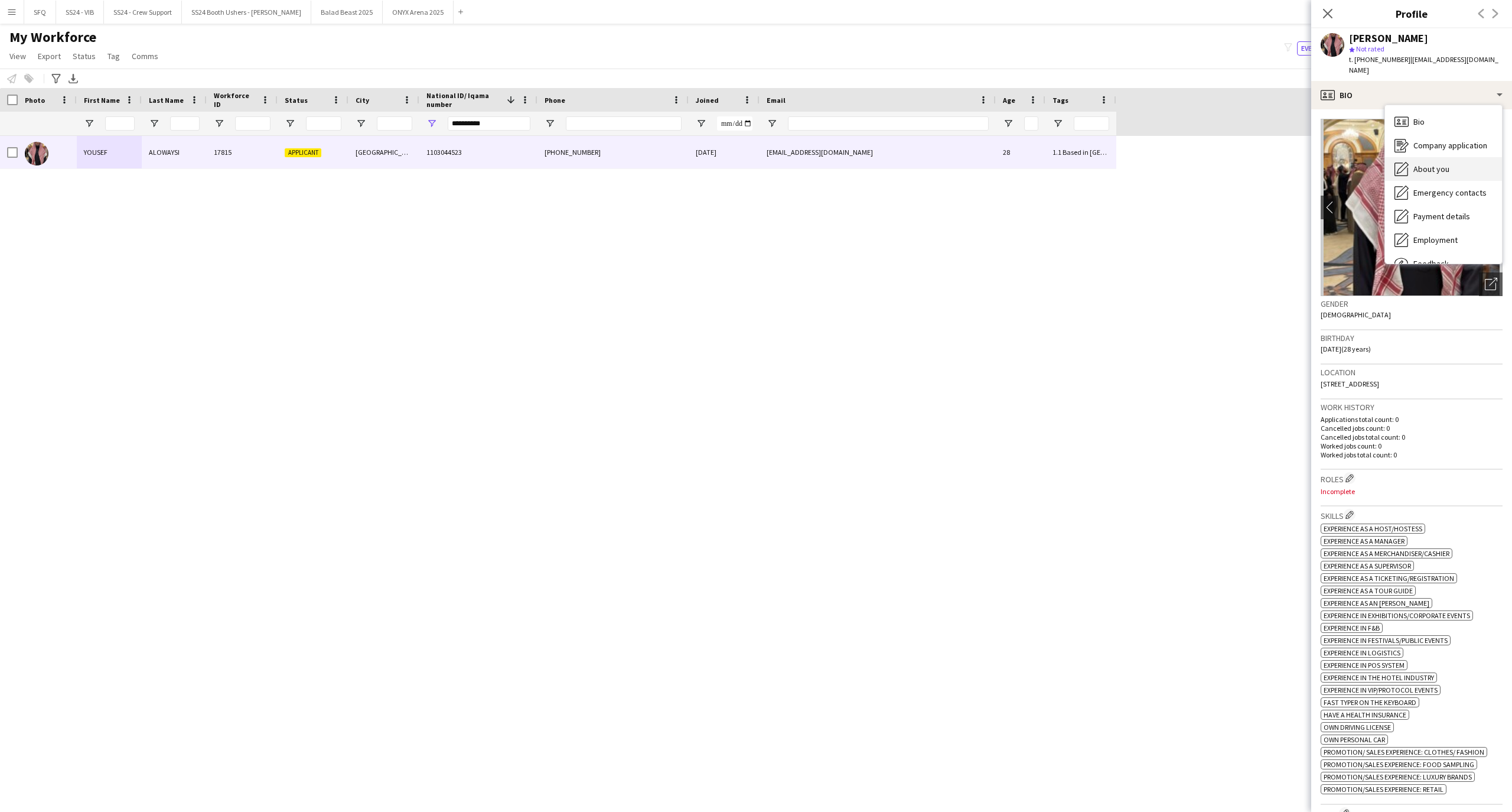
click at [1397, 162] on icon "About you" at bounding box center [1401, 169] width 14 height 14
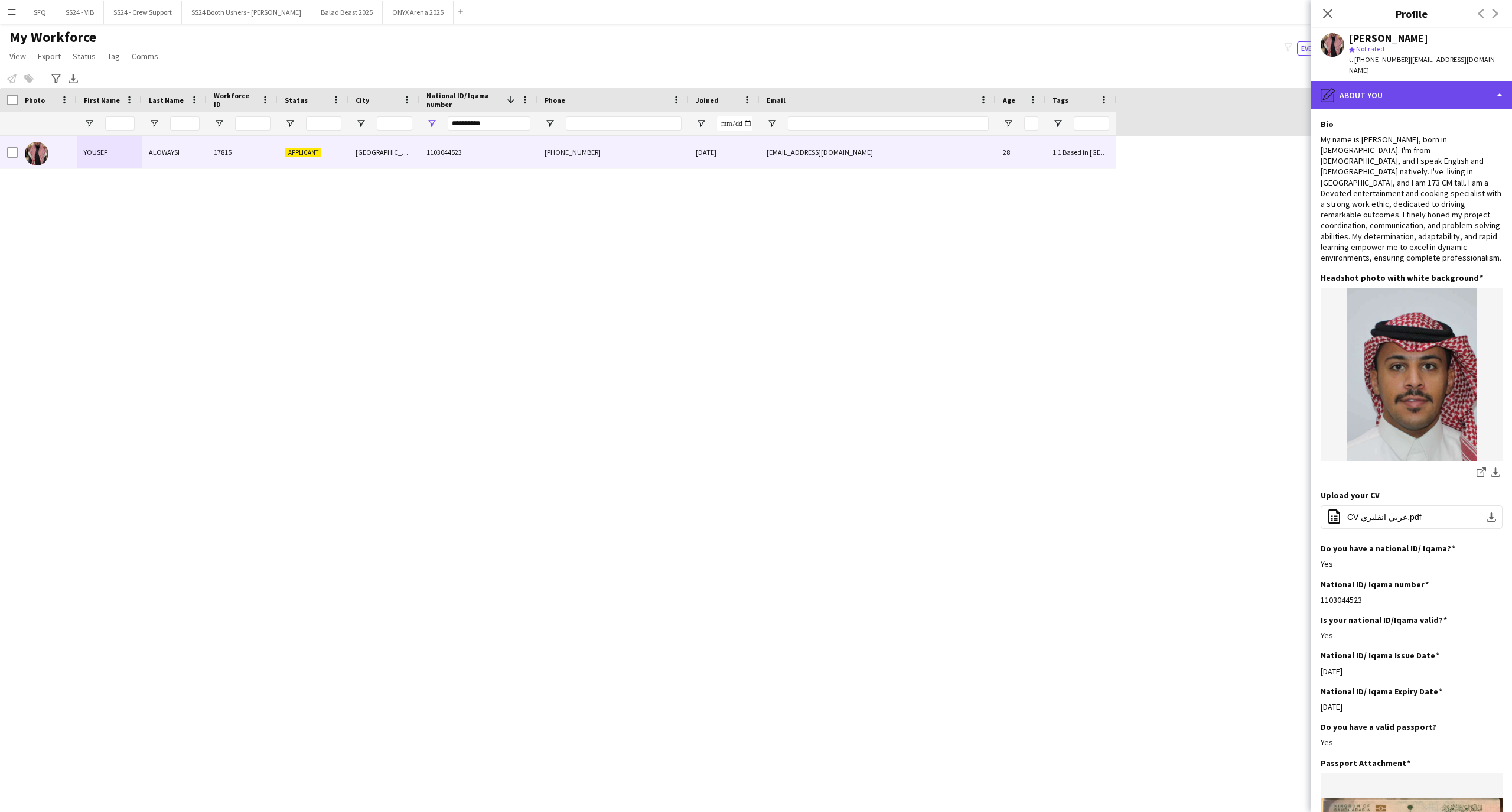
click at [1368, 85] on div "pencil4 About you" at bounding box center [1412, 95] width 201 height 28
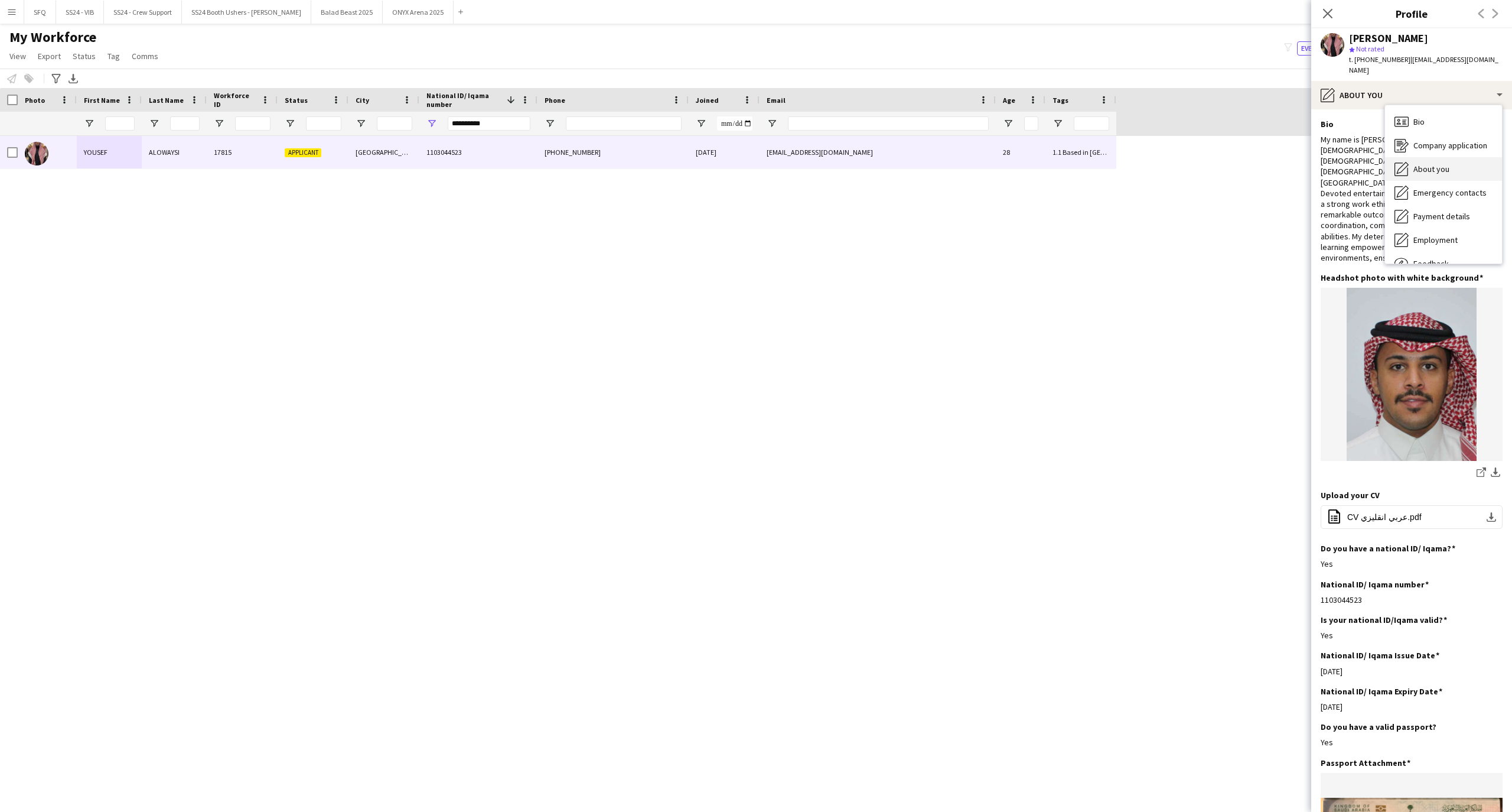
click at [1409, 157] on div "About you About you" at bounding box center [1444, 169] width 117 height 23
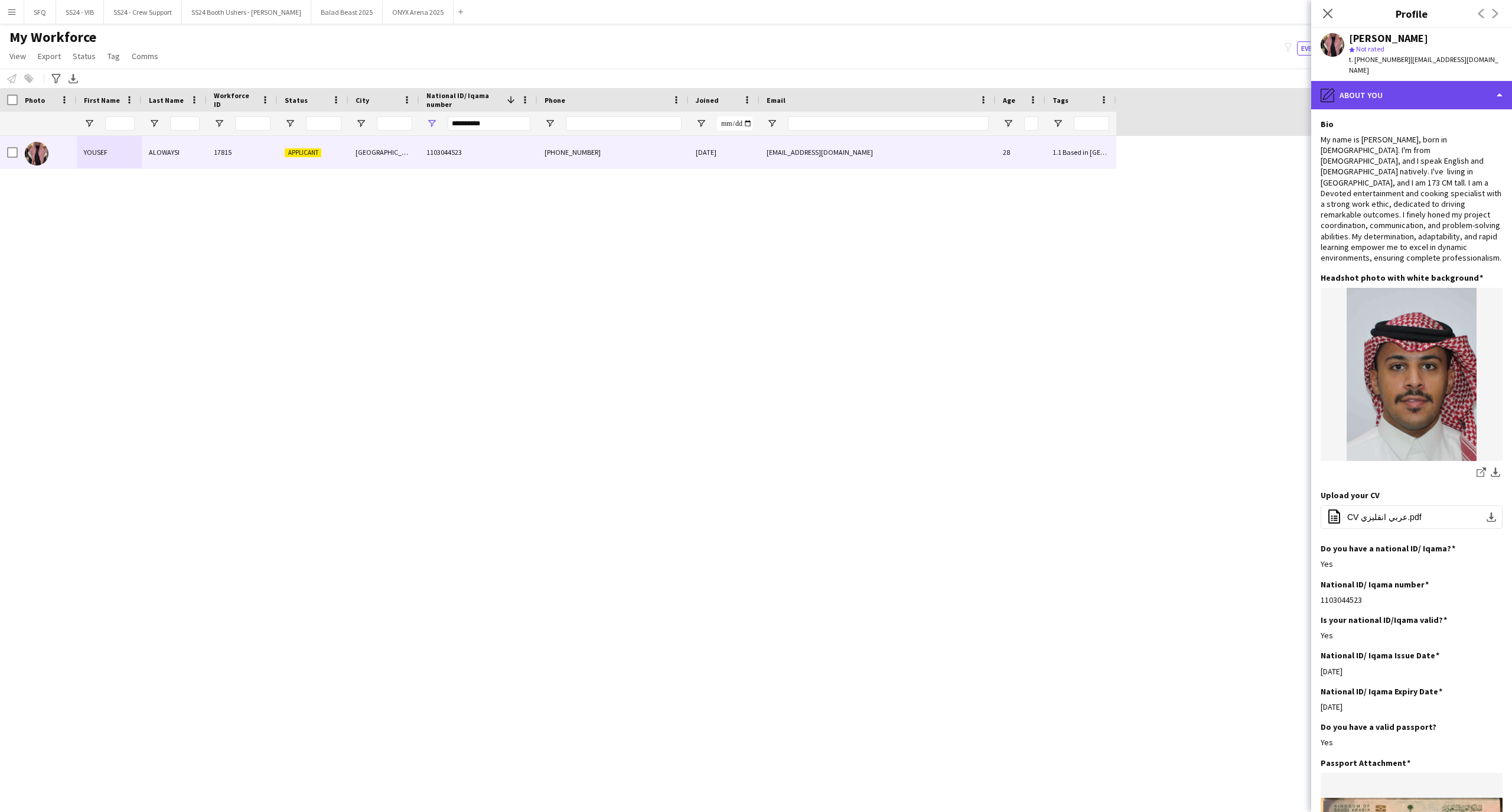
click at [1381, 81] on div "pencil4 About you" at bounding box center [1412, 95] width 201 height 28
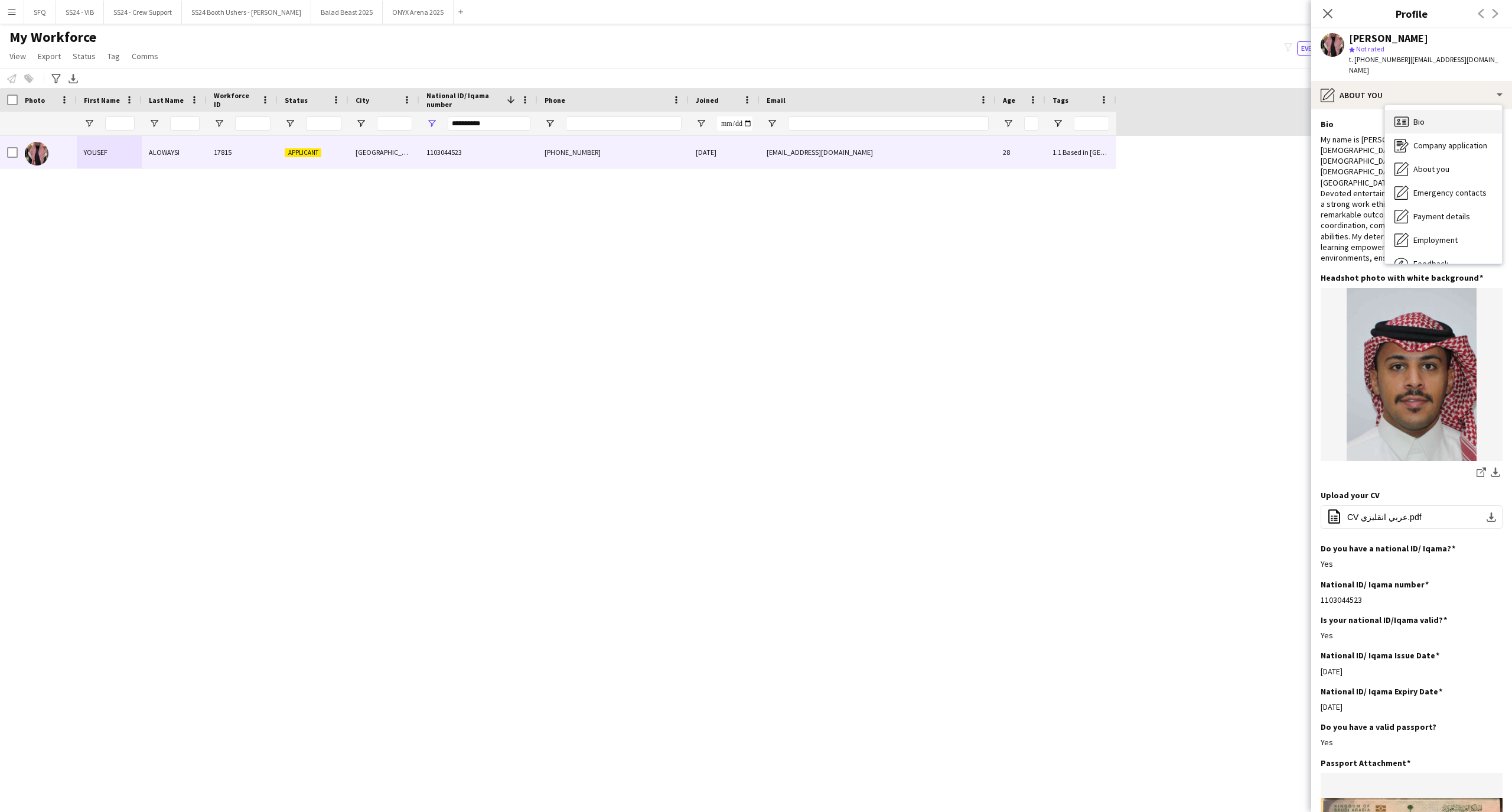
click at [1407, 116] on icon at bounding box center [1401, 121] width 14 height 10
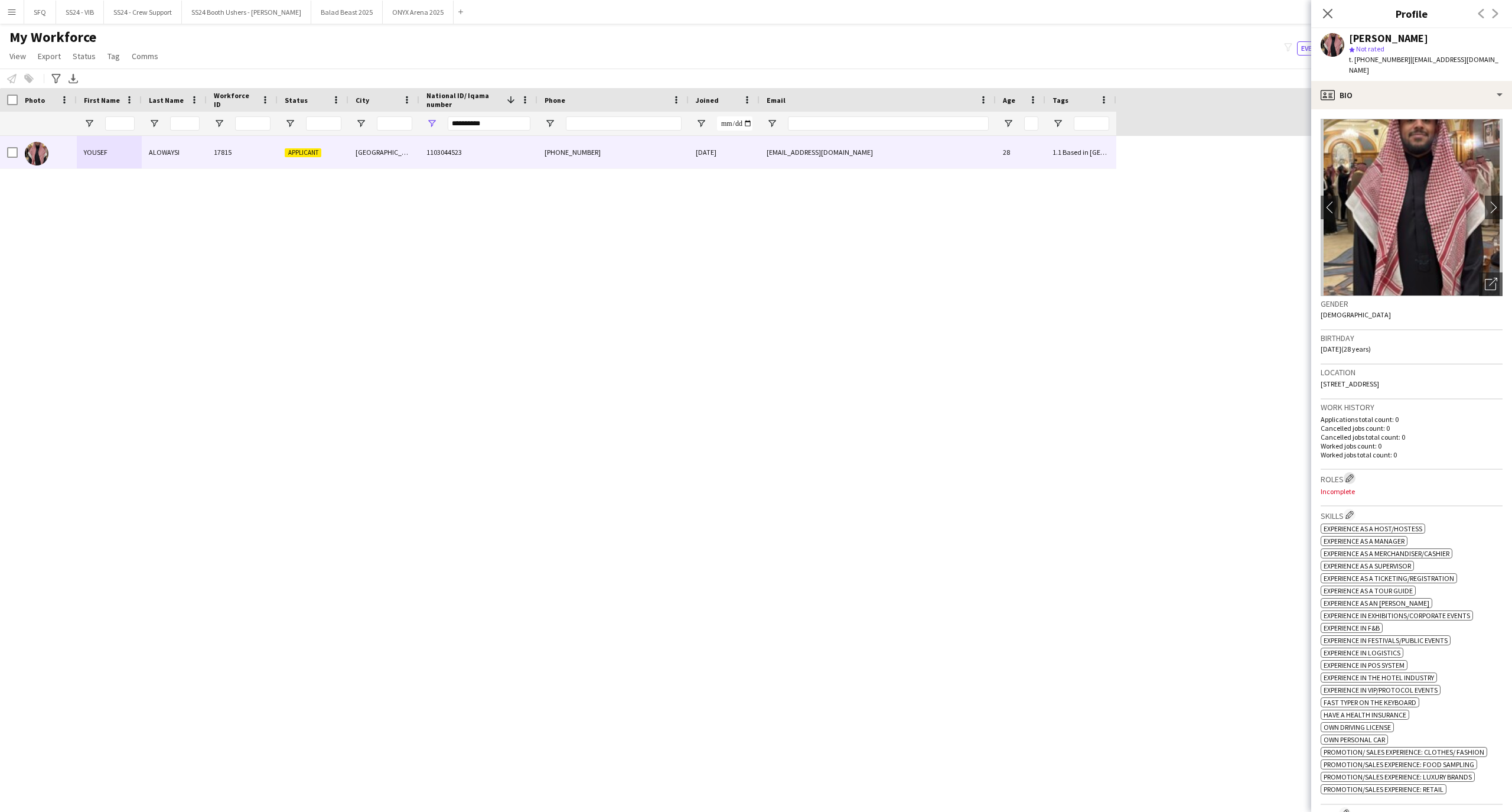
click at [1345, 472] on button "Edit crew company roles" at bounding box center [1350, 478] width 12 height 12
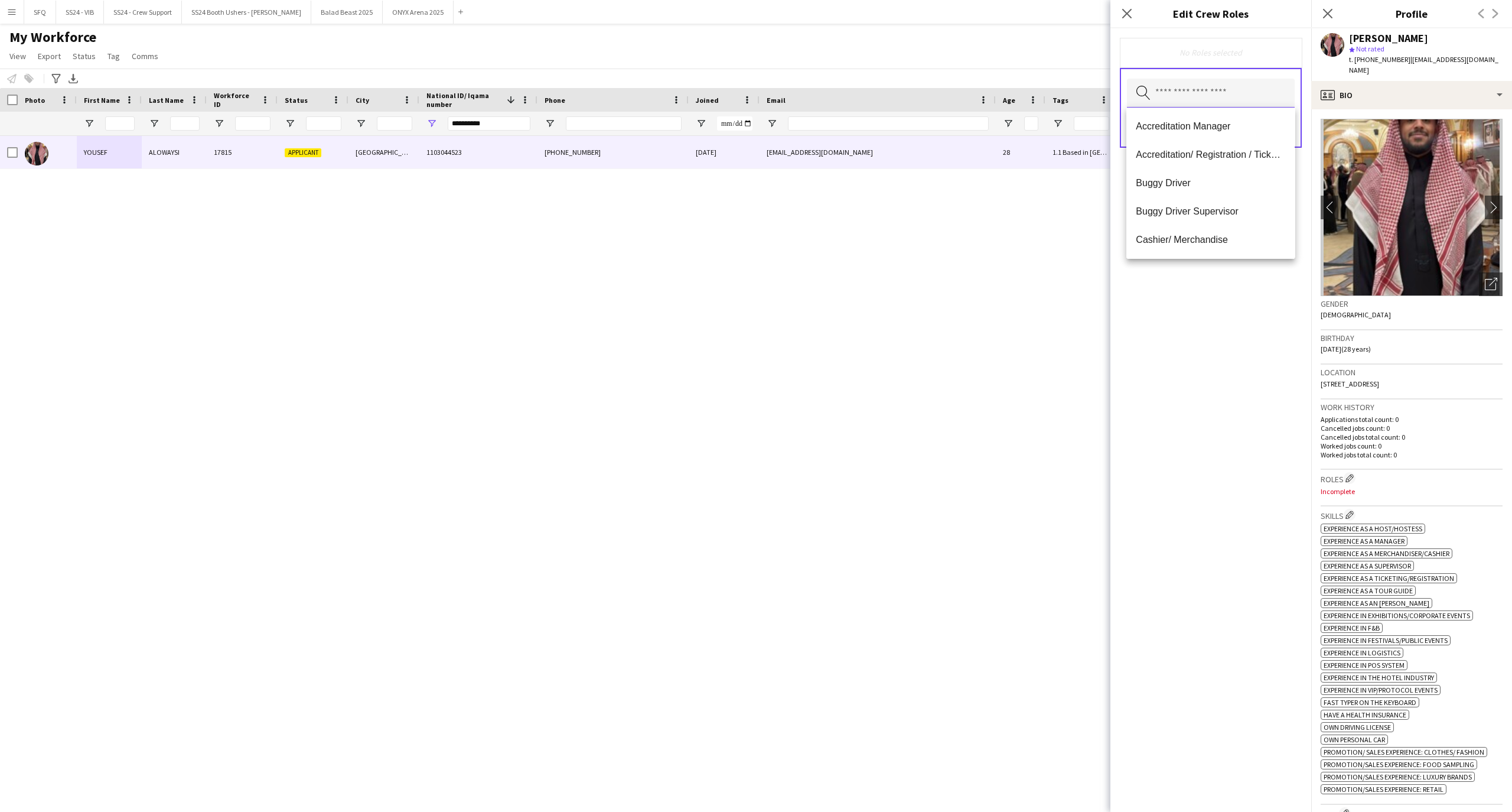
click at [1287, 105] on input "text" at bounding box center [1211, 93] width 168 height 29
click at [1186, 152] on span "Ride Attendant" at bounding box center [1210, 151] width 149 height 11
click at [1248, 166] on mat-option "Accreditation/ Registration / Ticketing" at bounding box center [1211, 156] width 169 height 28
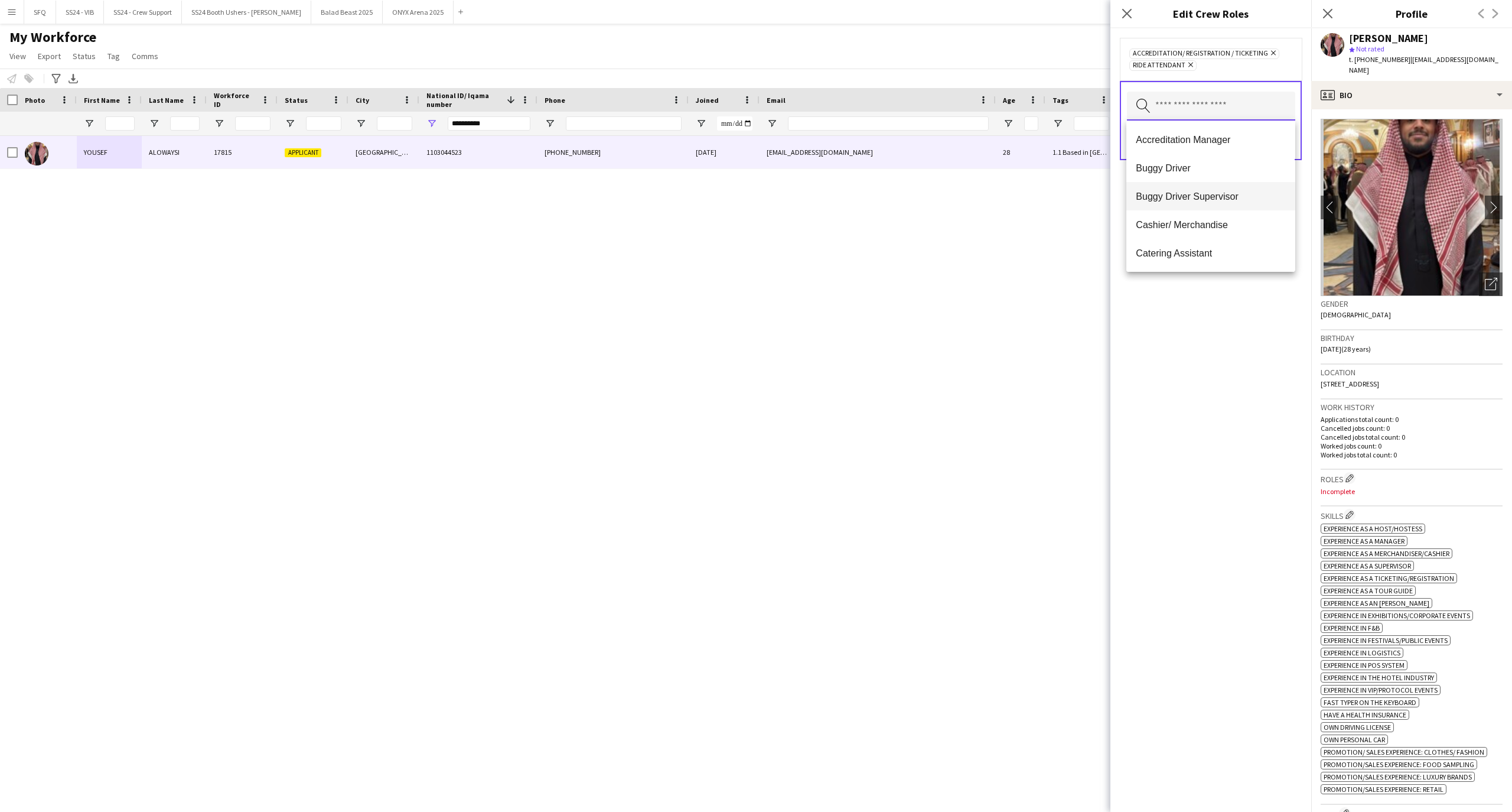
scroll to position [79, 0]
click at [1253, 217] on mat-option "Customer Service Staff" at bounding box center [1211, 231] width 169 height 28
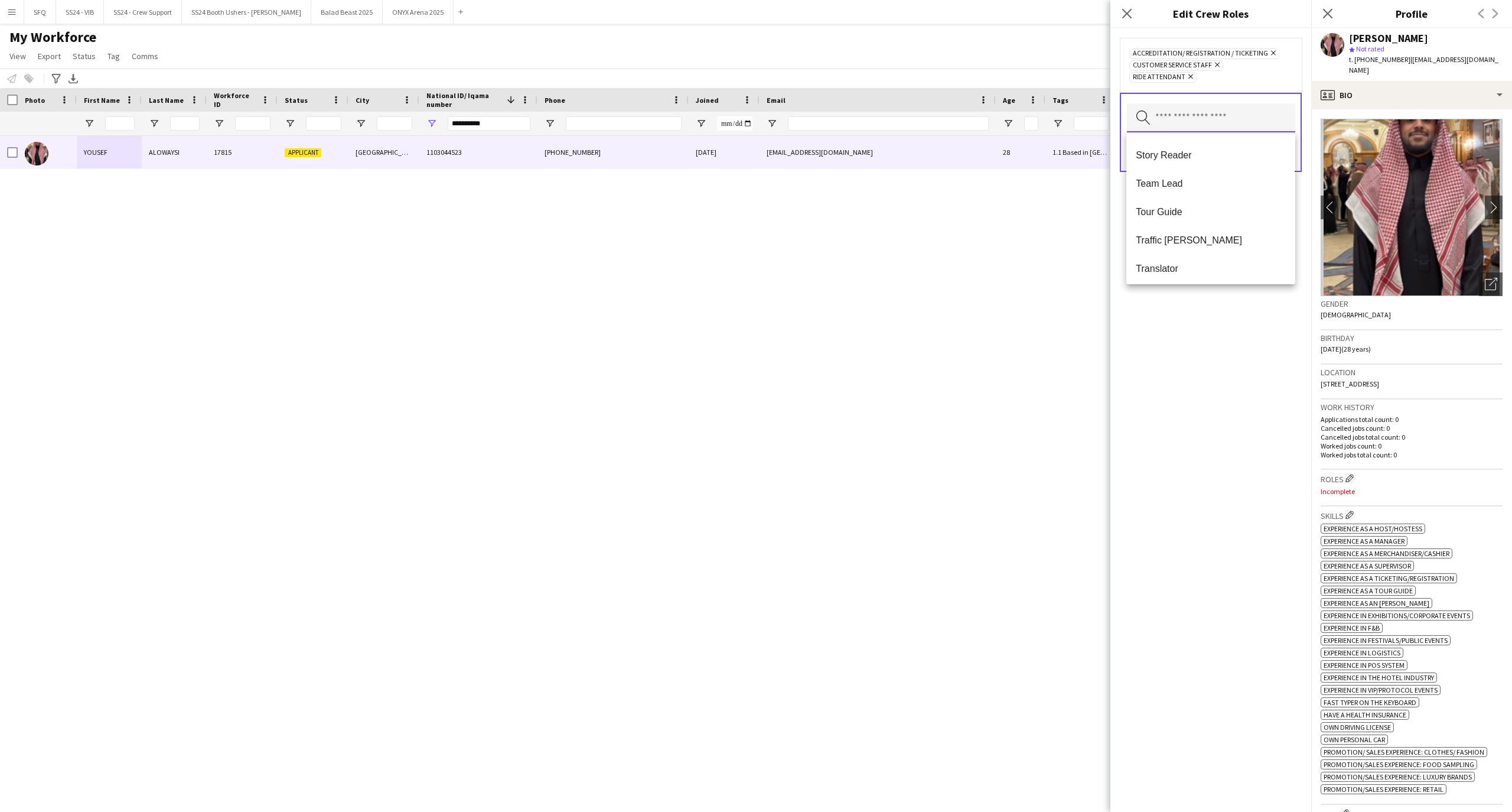
scroll to position [1134, 0]
click at [1247, 337] on div "Accreditation/ Registration / Ticketing Remove Customer Service Staff Remove Ri…" at bounding box center [1211, 420] width 201 height 784
click at [1277, 151] on button "Save" at bounding box center [1281, 152] width 28 height 19
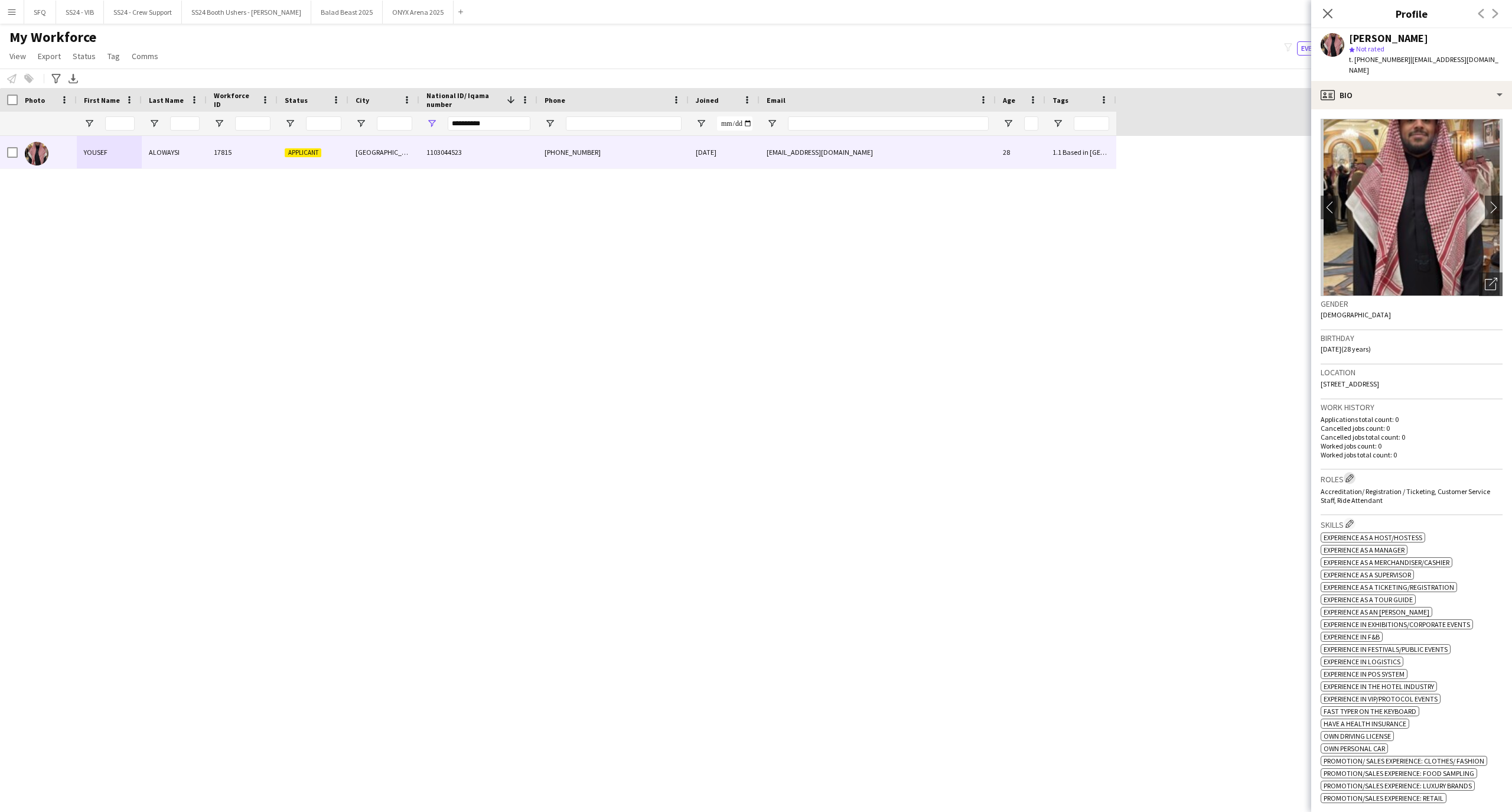
click at [1352, 474] on app-icon "Edit crew company roles" at bounding box center [1350, 478] width 8 height 8
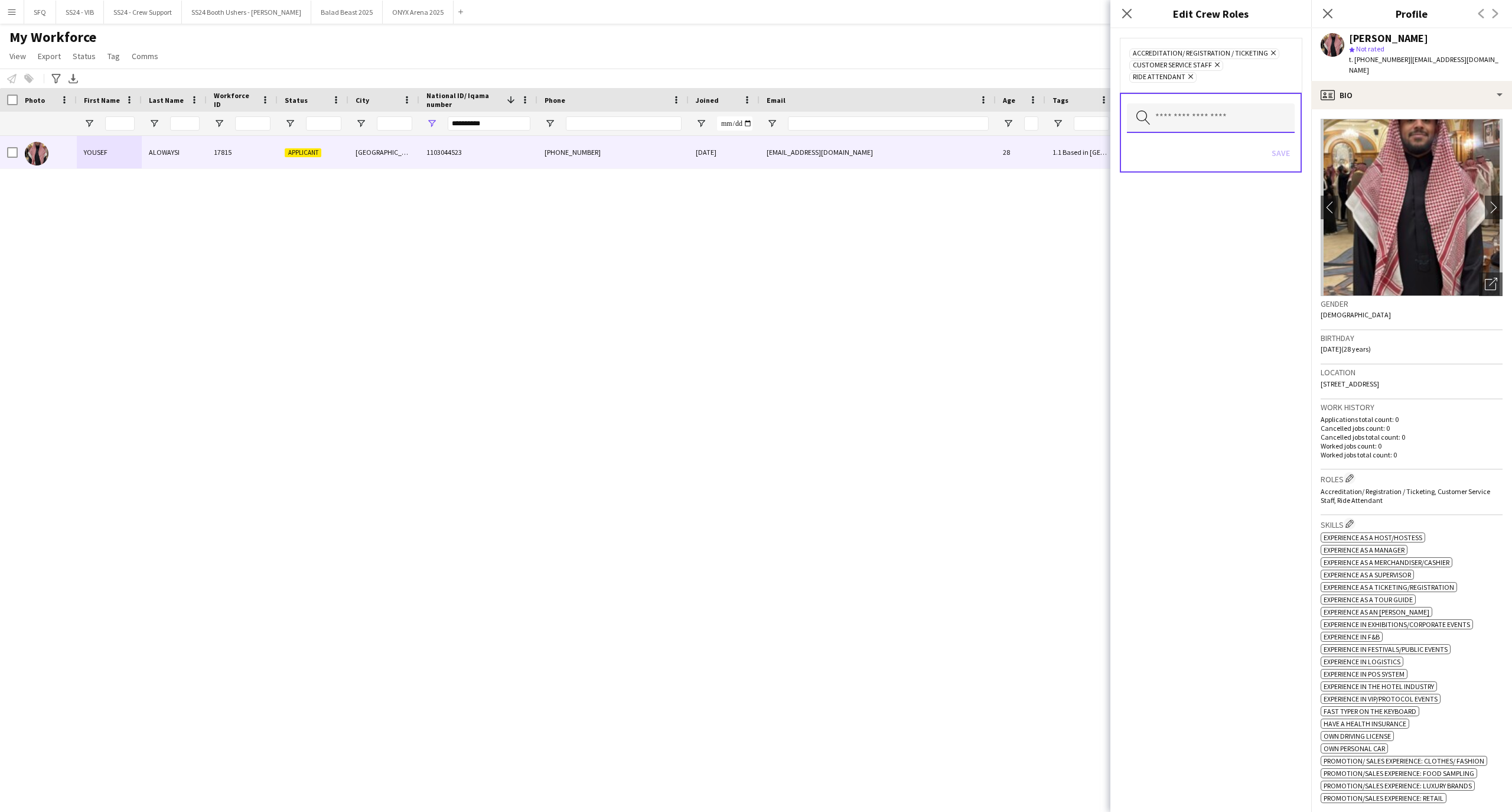
click at [1258, 122] on input "text" at bounding box center [1211, 118] width 168 height 29
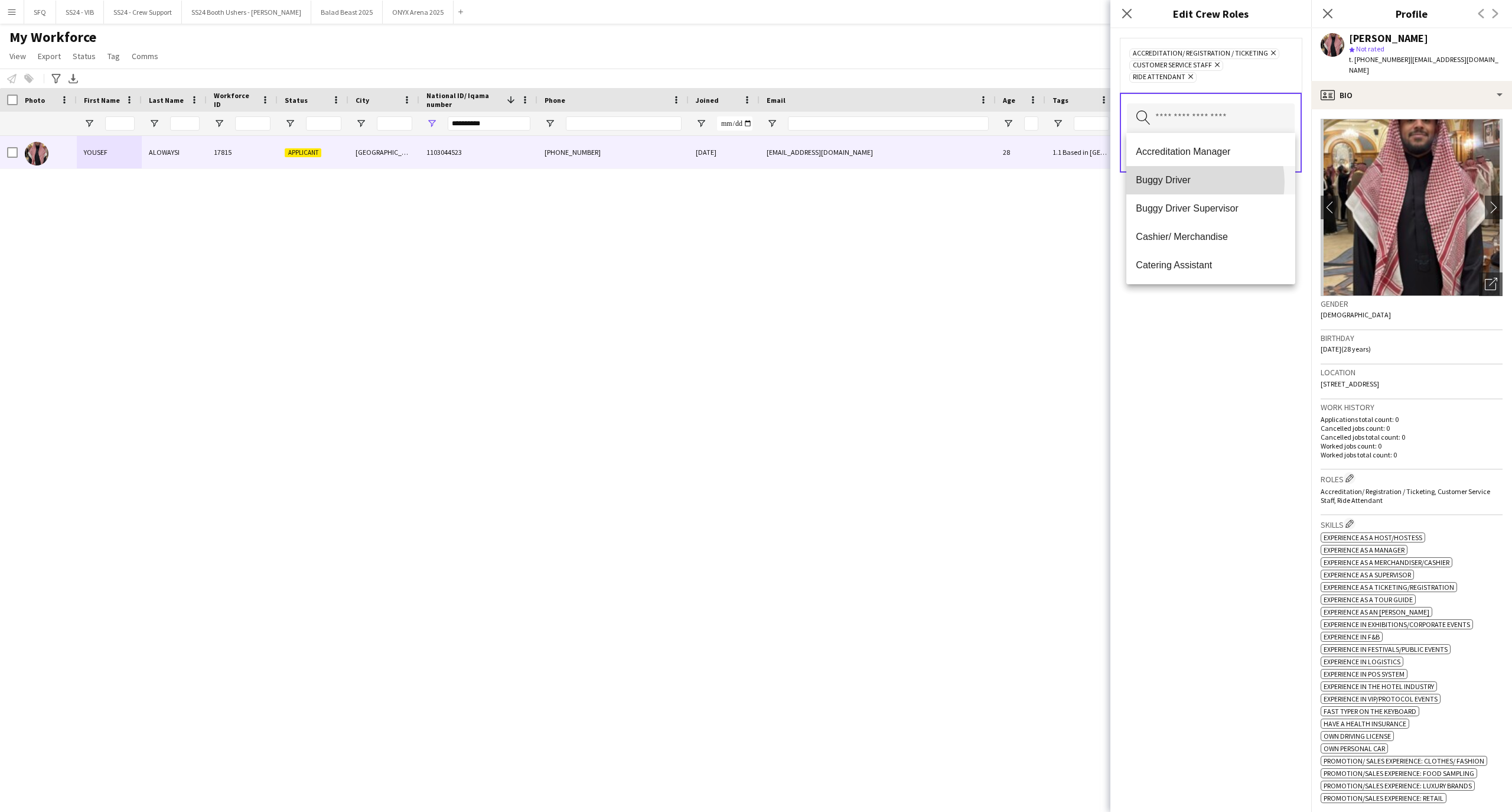
click at [1191, 182] on span "Buggy Driver" at bounding box center [1210, 180] width 149 height 11
click at [1181, 250] on mat-option "Runner" at bounding box center [1211, 237] width 169 height 28
click at [1181, 296] on div "Accreditation/ Registration / Ticketing Remove Buggy Driver Remove Customer Ser…" at bounding box center [1211, 420] width 201 height 784
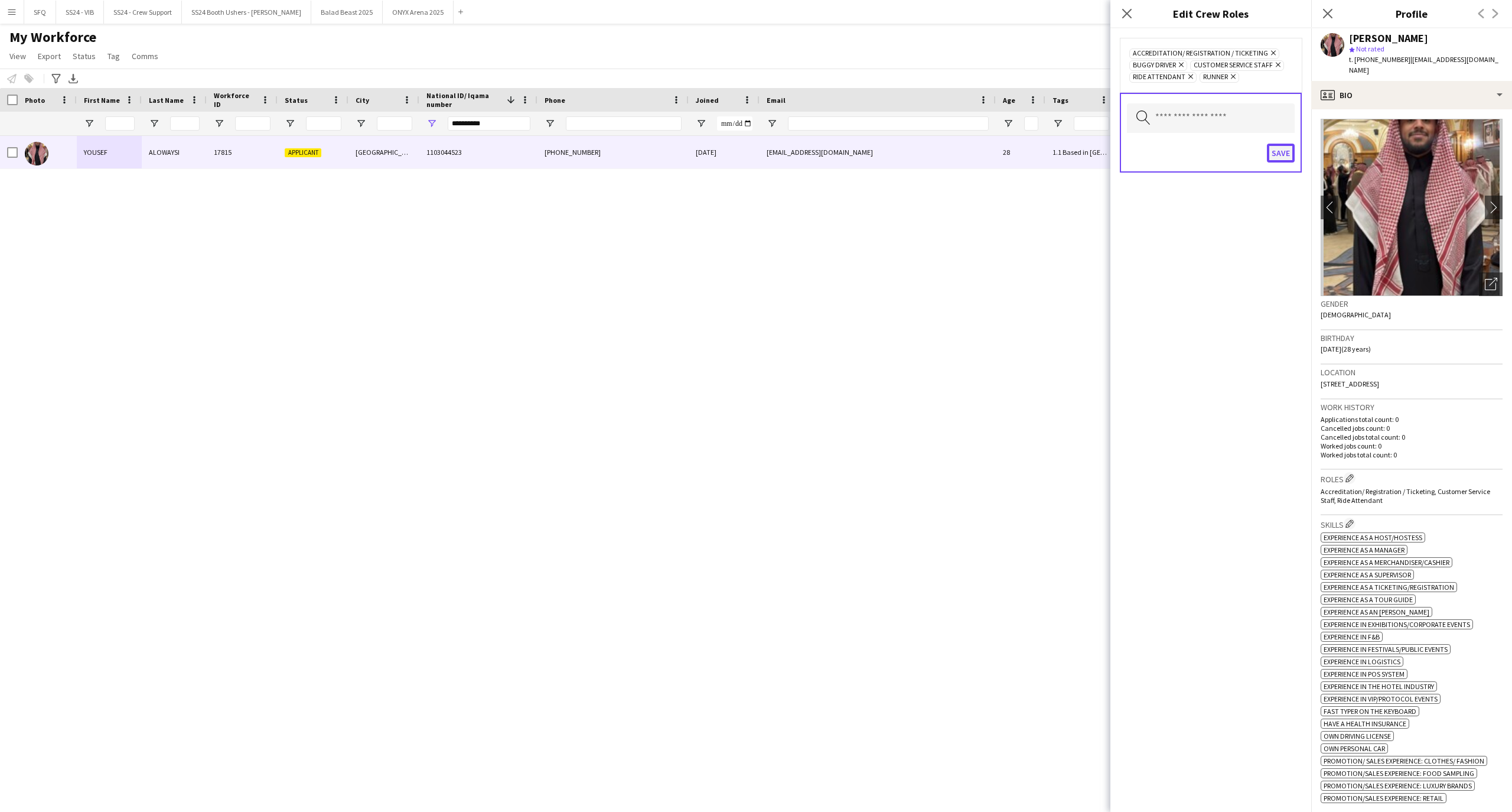
click at [1287, 147] on button "Save" at bounding box center [1281, 153] width 28 height 19
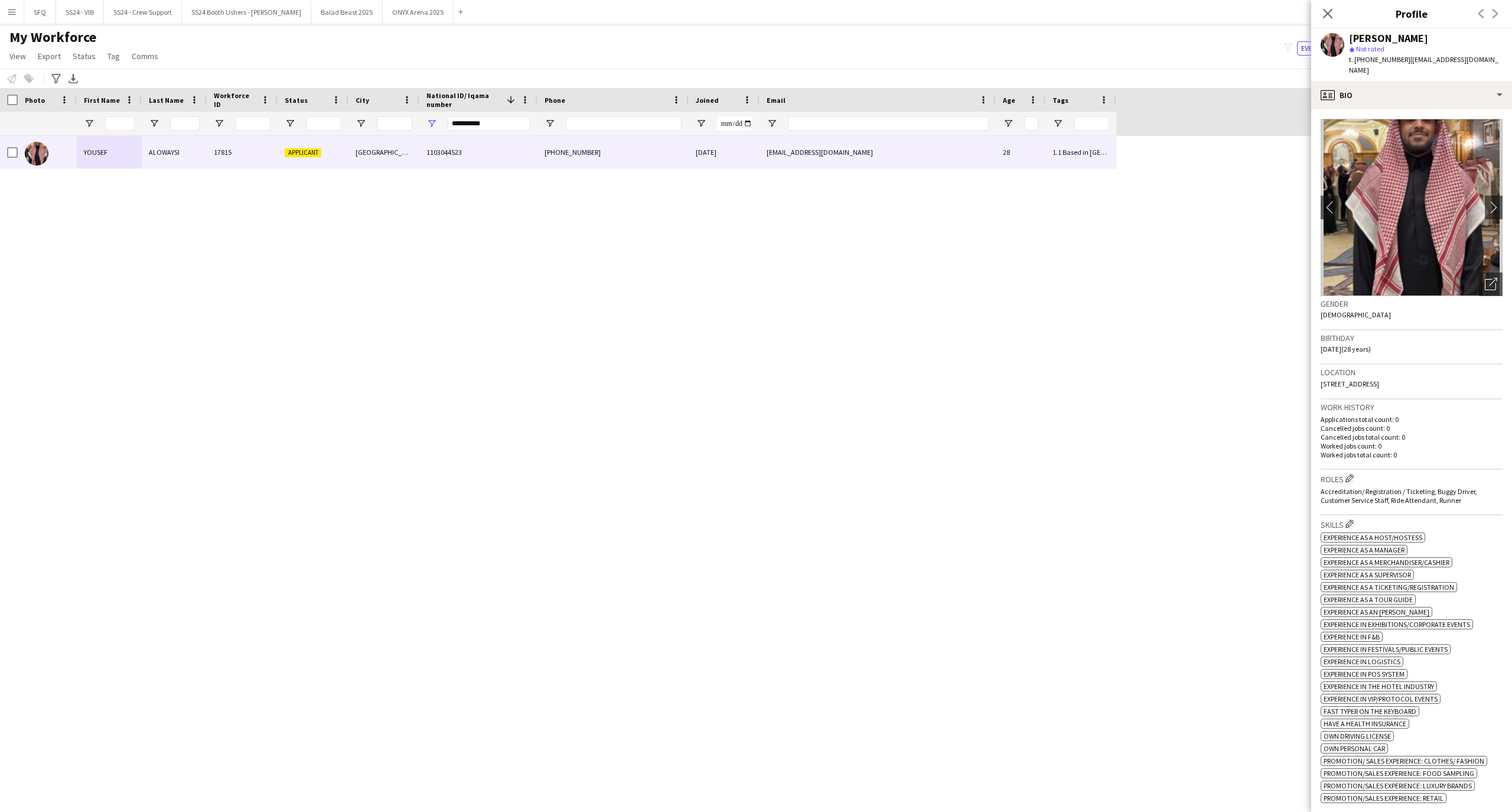
click at [1370, 18] on h3 "Profile" at bounding box center [1412, 13] width 201 height 15
click at [1357, 96] on div "profile Bio" at bounding box center [1412, 95] width 201 height 28
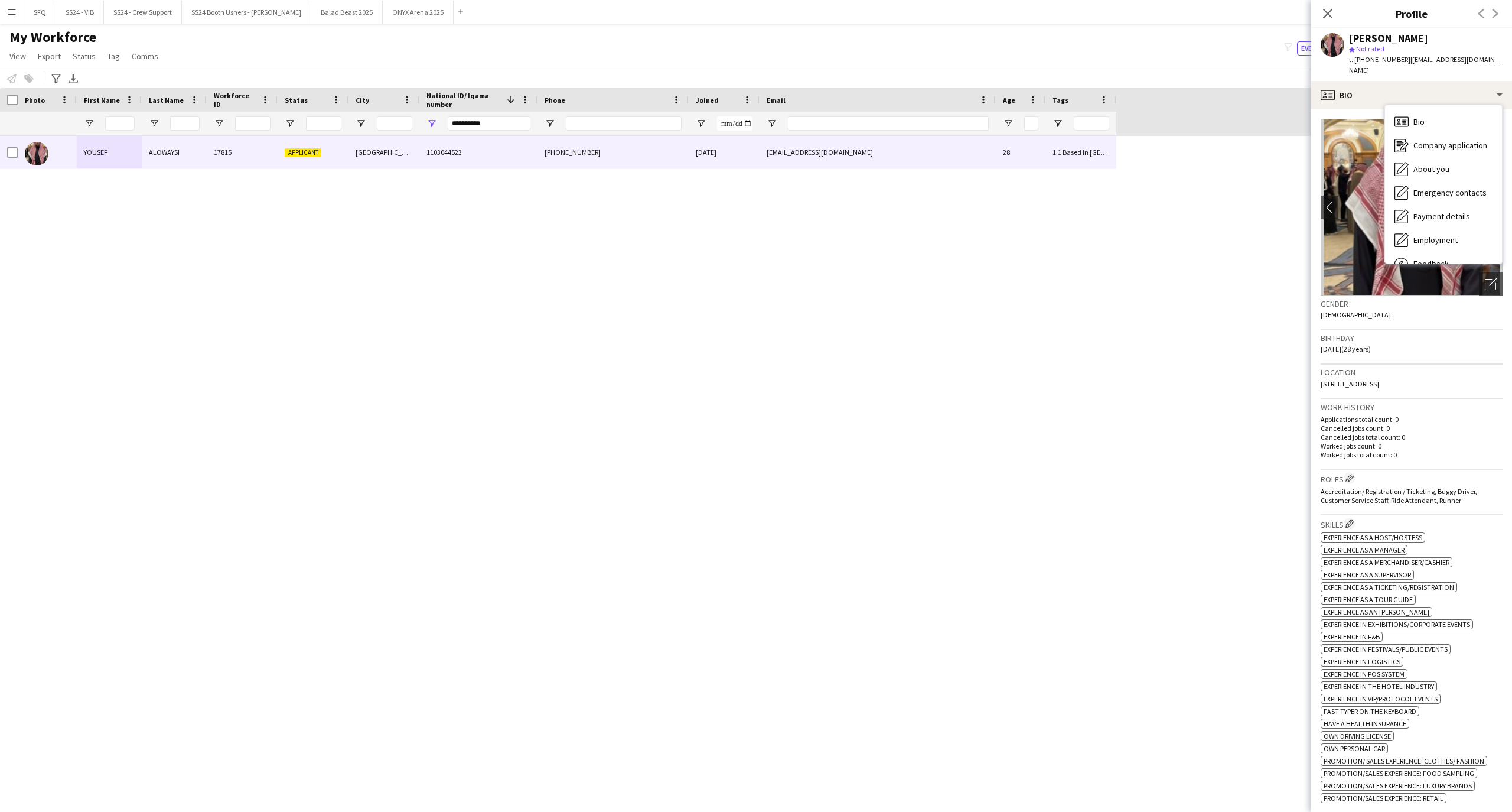
click at [1367, 332] on h3 "Birthday" at bounding box center [1412, 337] width 182 height 11
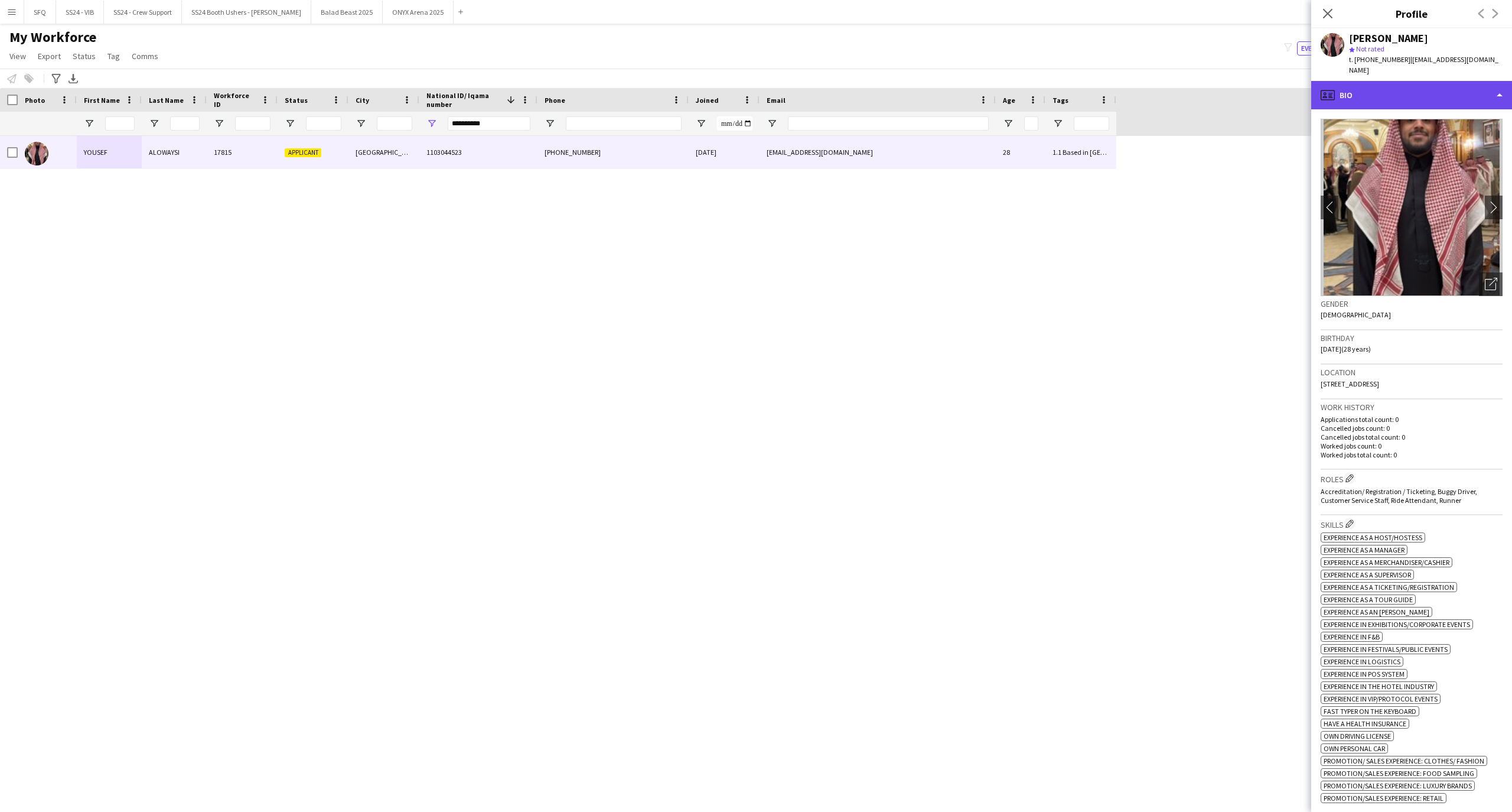
click at [1385, 89] on div "profile Bio" at bounding box center [1412, 95] width 201 height 28
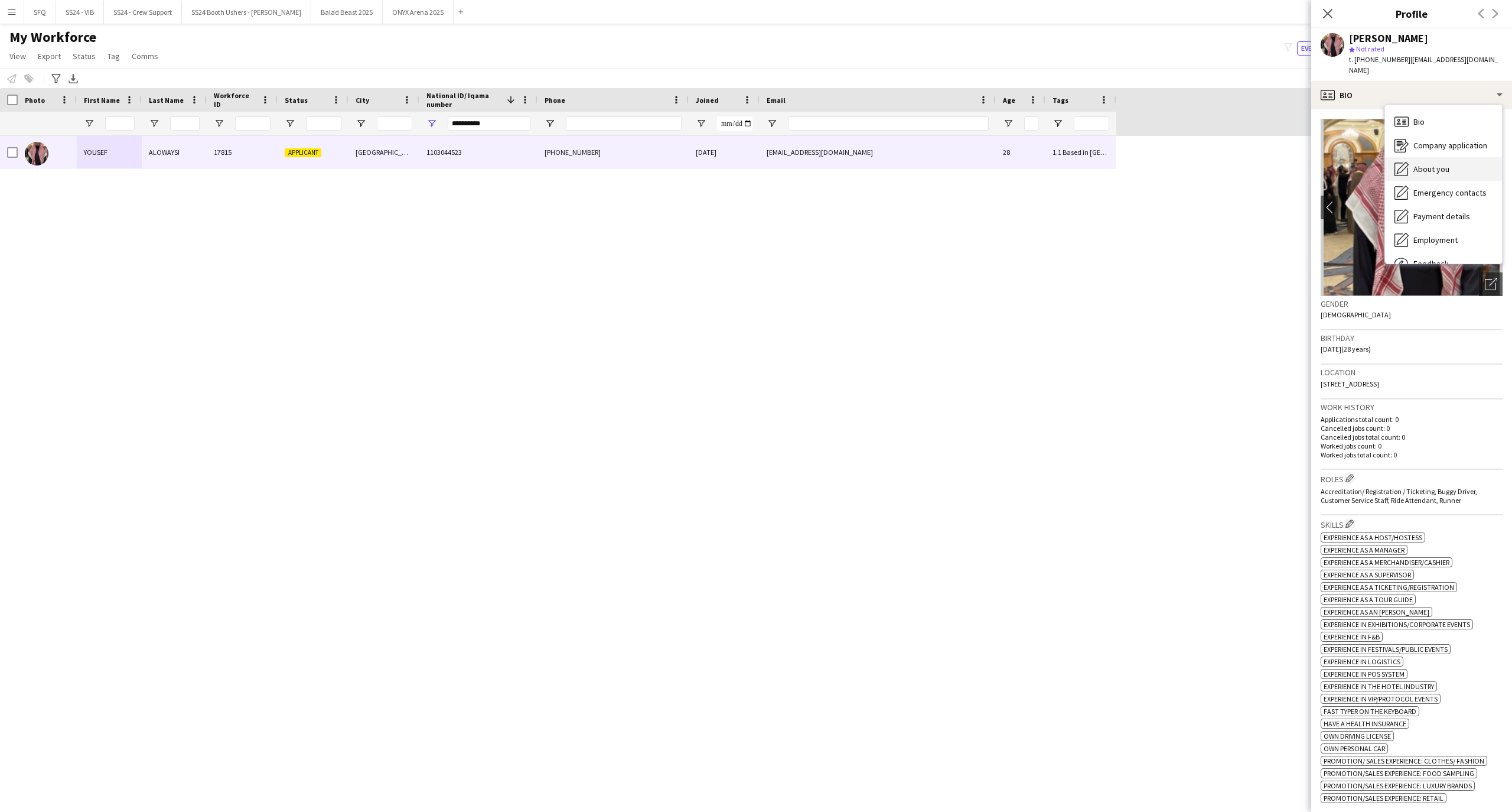
click at [1410, 157] on div "About you About you" at bounding box center [1444, 169] width 117 height 23
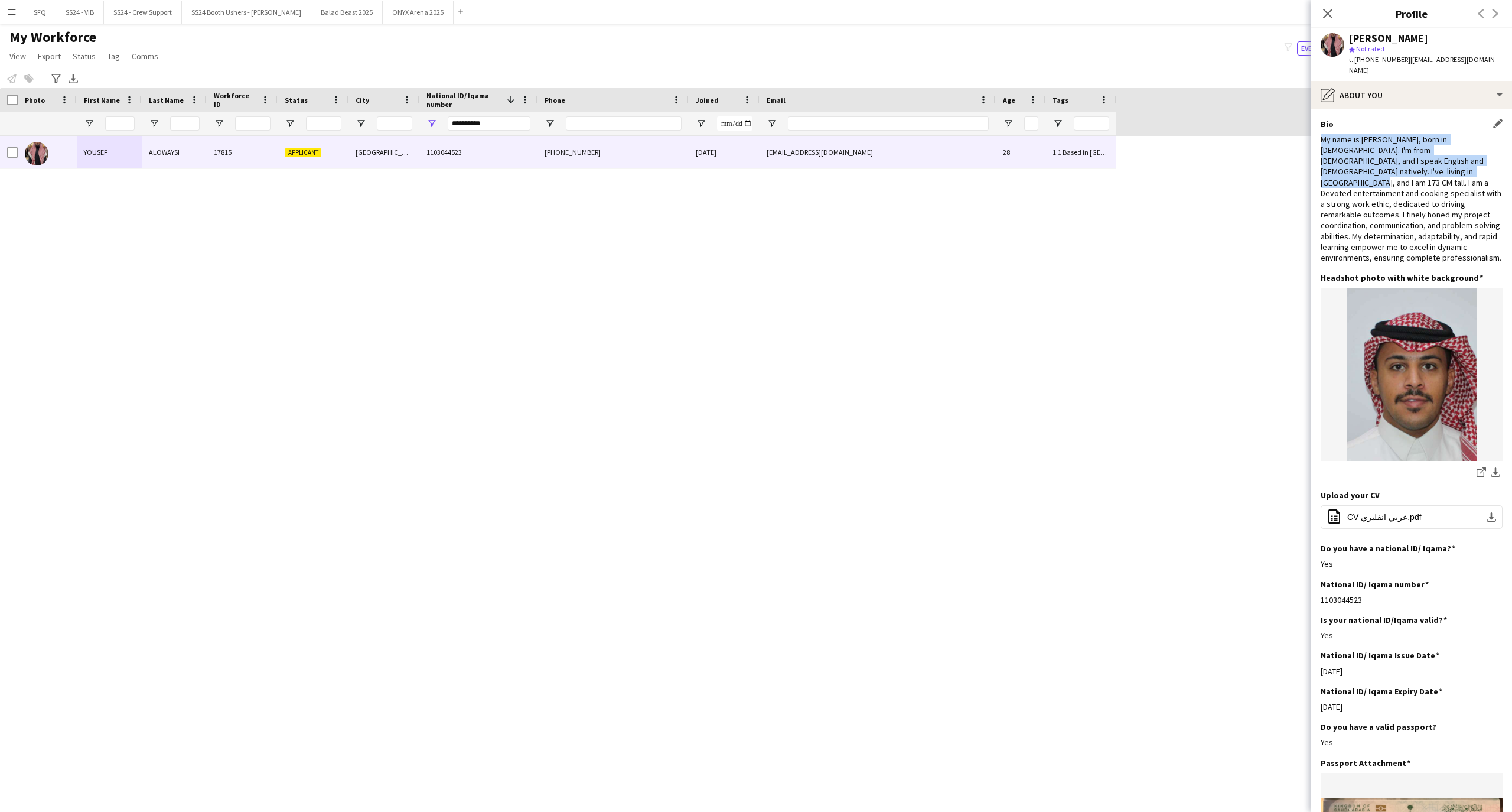
drag, startPoint x: 1319, startPoint y: 122, endPoint x: 1376, endPoint y: 165, distance: 71.4
click at [1376, 165] on app-section-data-types "Bio Edit this field My name is [PERSON_NAME], born in [DEMOGRAPHIC_DATA]. I'm f…" at bounding box center [1412, 460] width 201 height 703
click at [1443, 225] on div "My name is [PERSON_NAME], born in [DEMOGRAPHIC_DATA]. I'm from [DEMOGRAPHIC_DAT…" at bounding box center [1412, 199] width 182 height 129
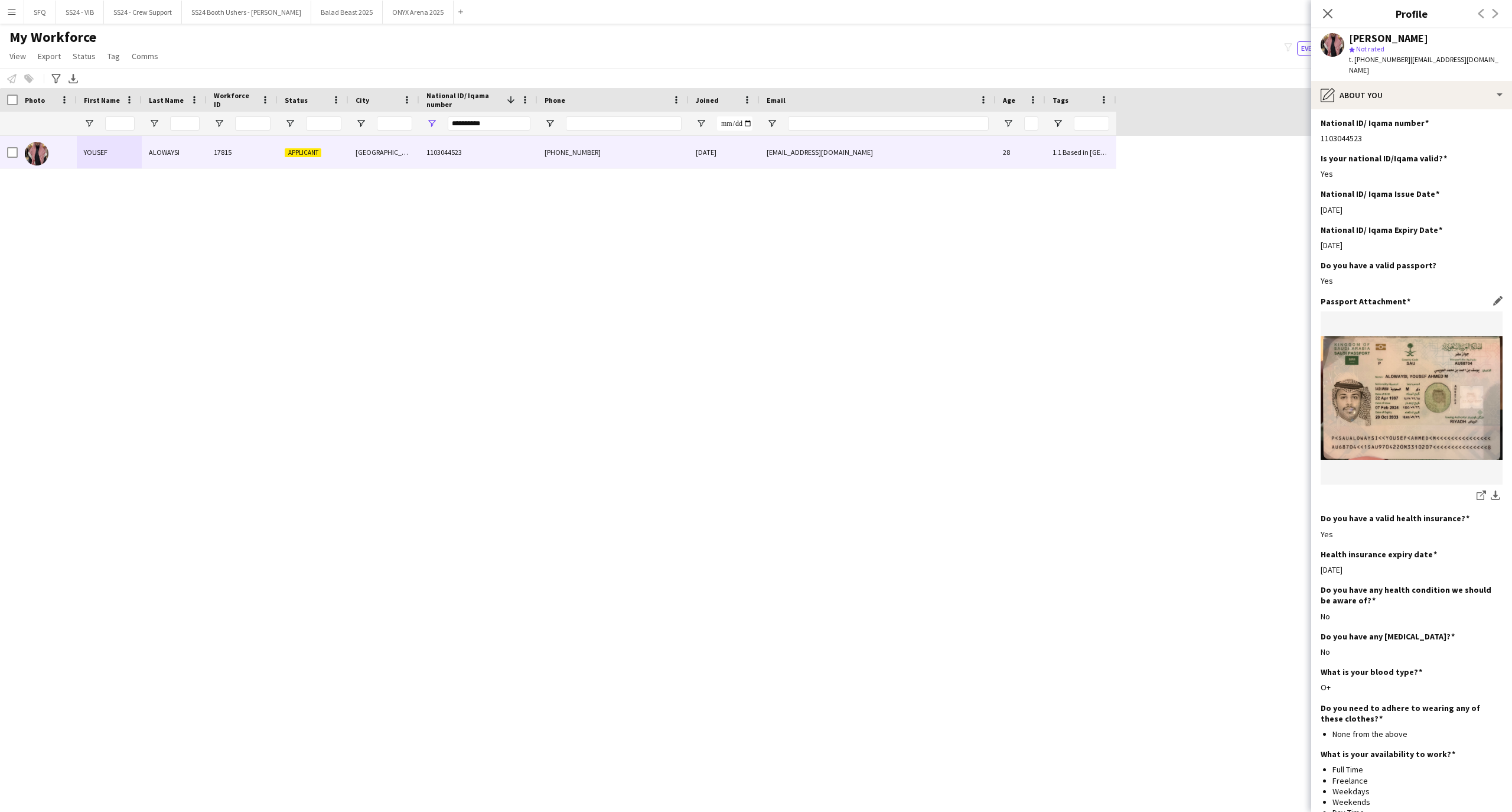
scroll to position [544, 0]
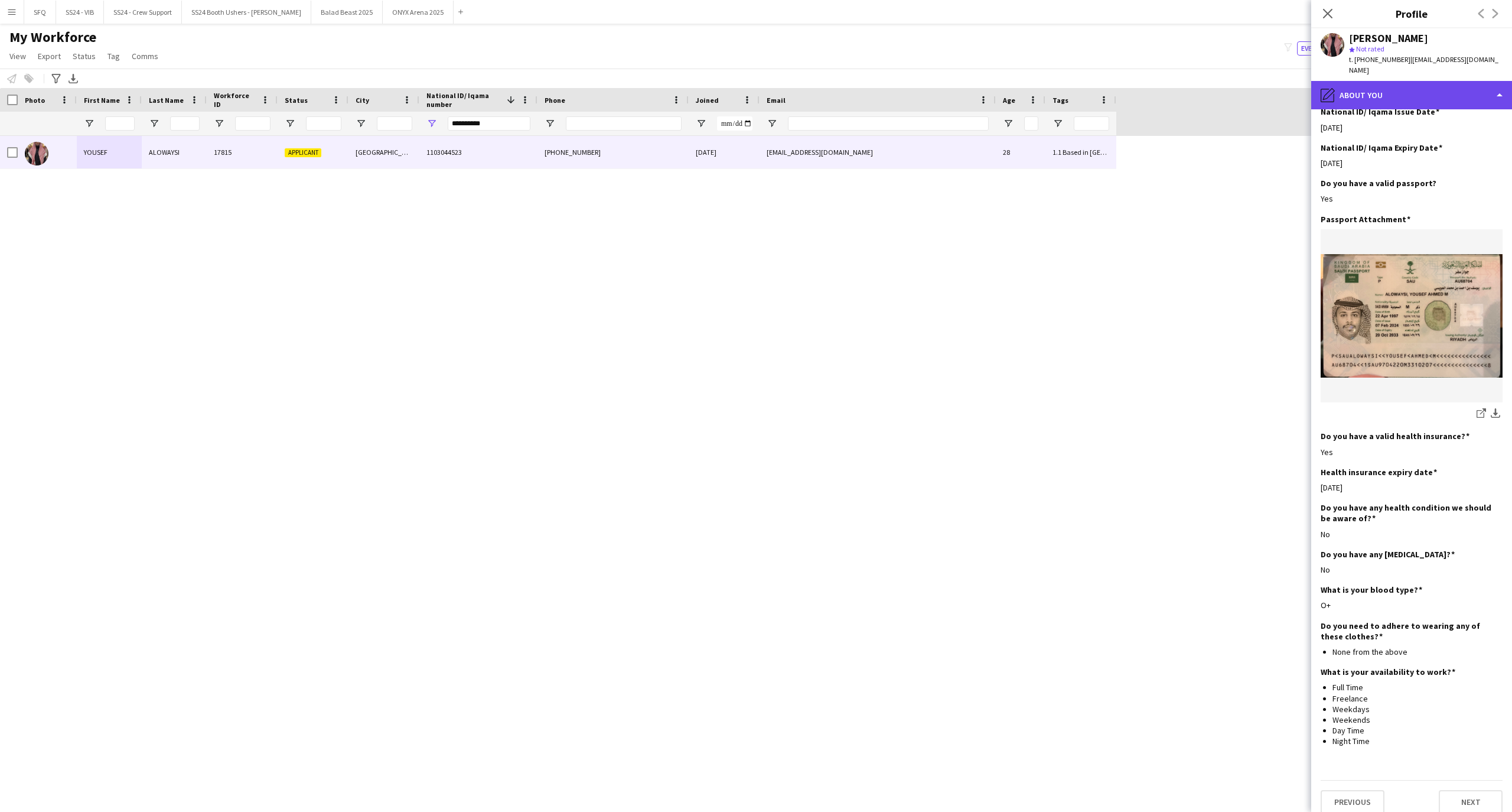
click at [1357, 88] on div "pencil4 About you" at bounding box center [1412, 95] width 201 height 28
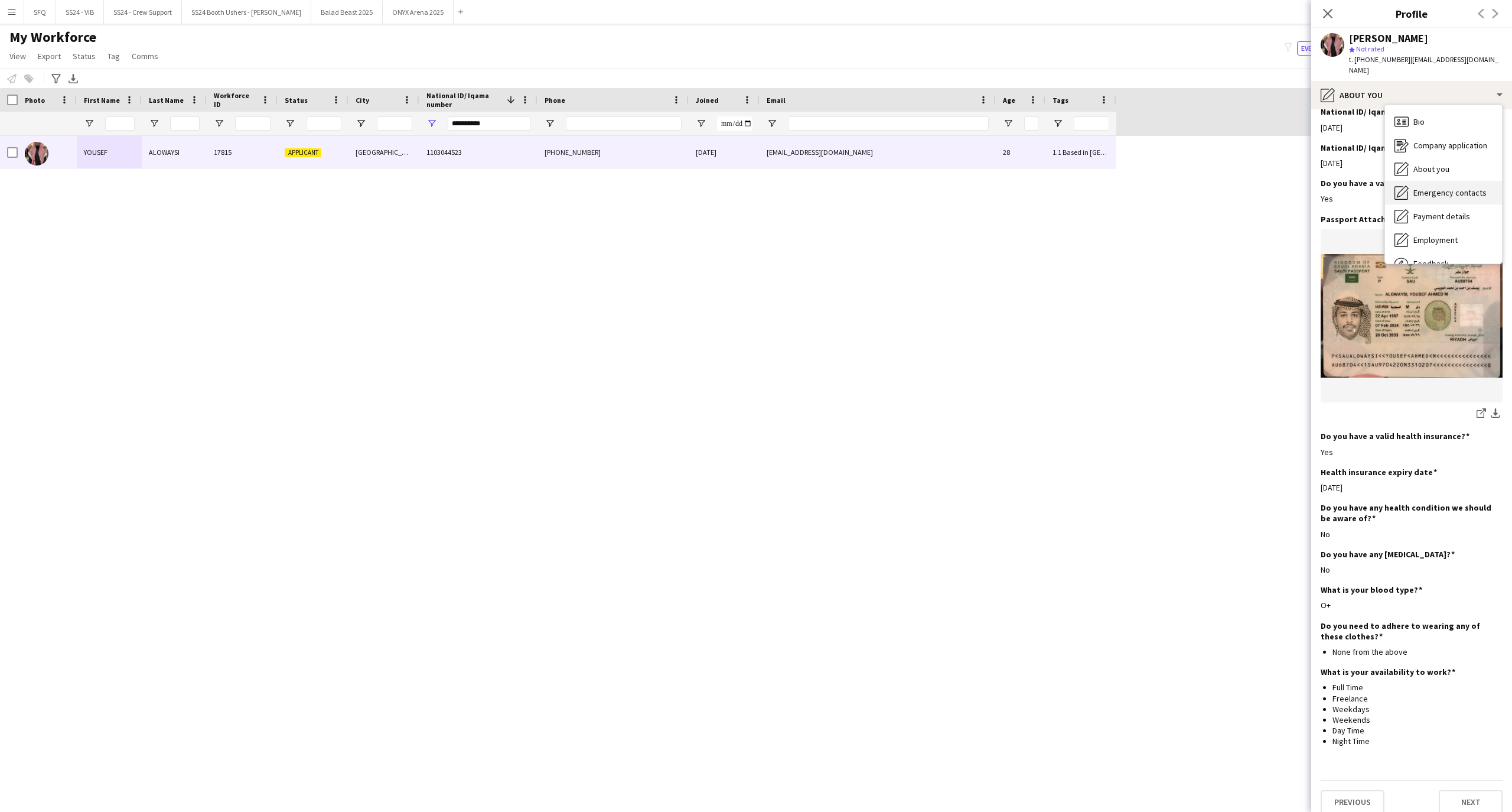
click at [1399, 185] on icon "Emergency contacts" at bounding box center [1401, 192] width 14 height 14
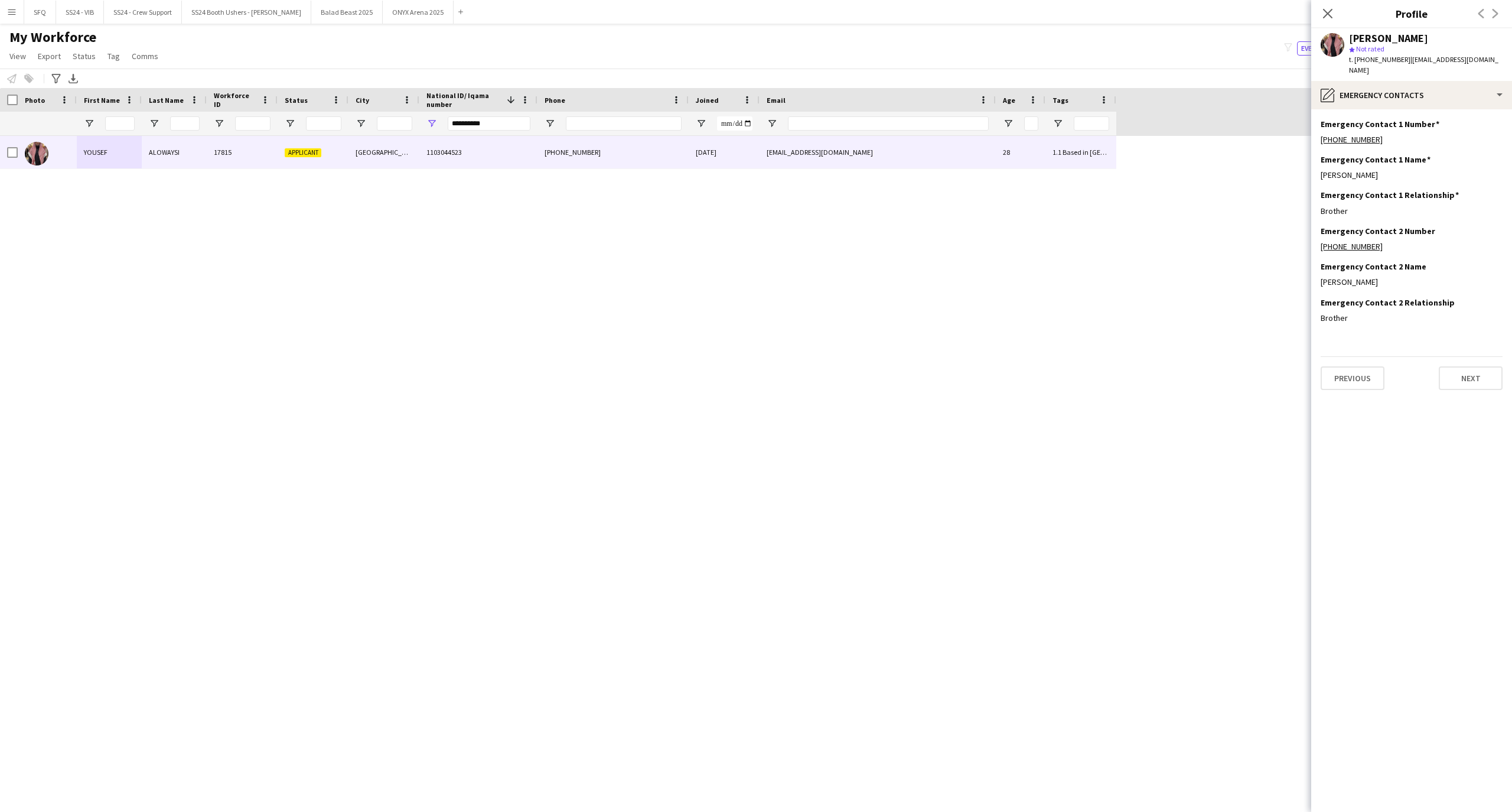
scroll to position [0, 0]
click at [1378, 81] on div "pencil4 Emergency contacts" at bounding box center [1412, 95] width 201 height 28
click at [1432, 211] on span "Payment details" at bounding box center [1442, 216] width 57 height 11
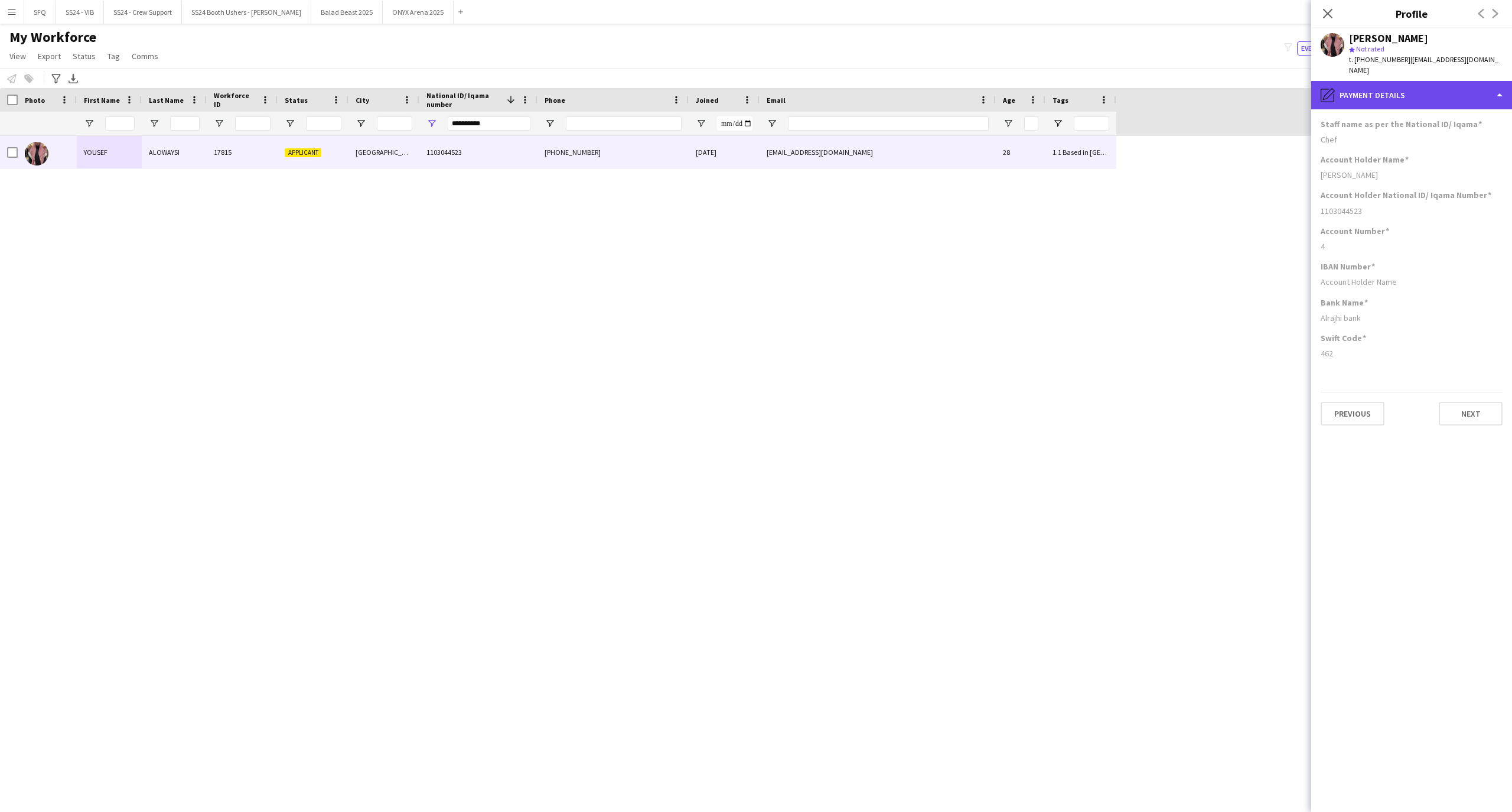
click at [1396, 88] on div "pencil4 Payment details" at bounding box center [1412, 95] width 201 height 28
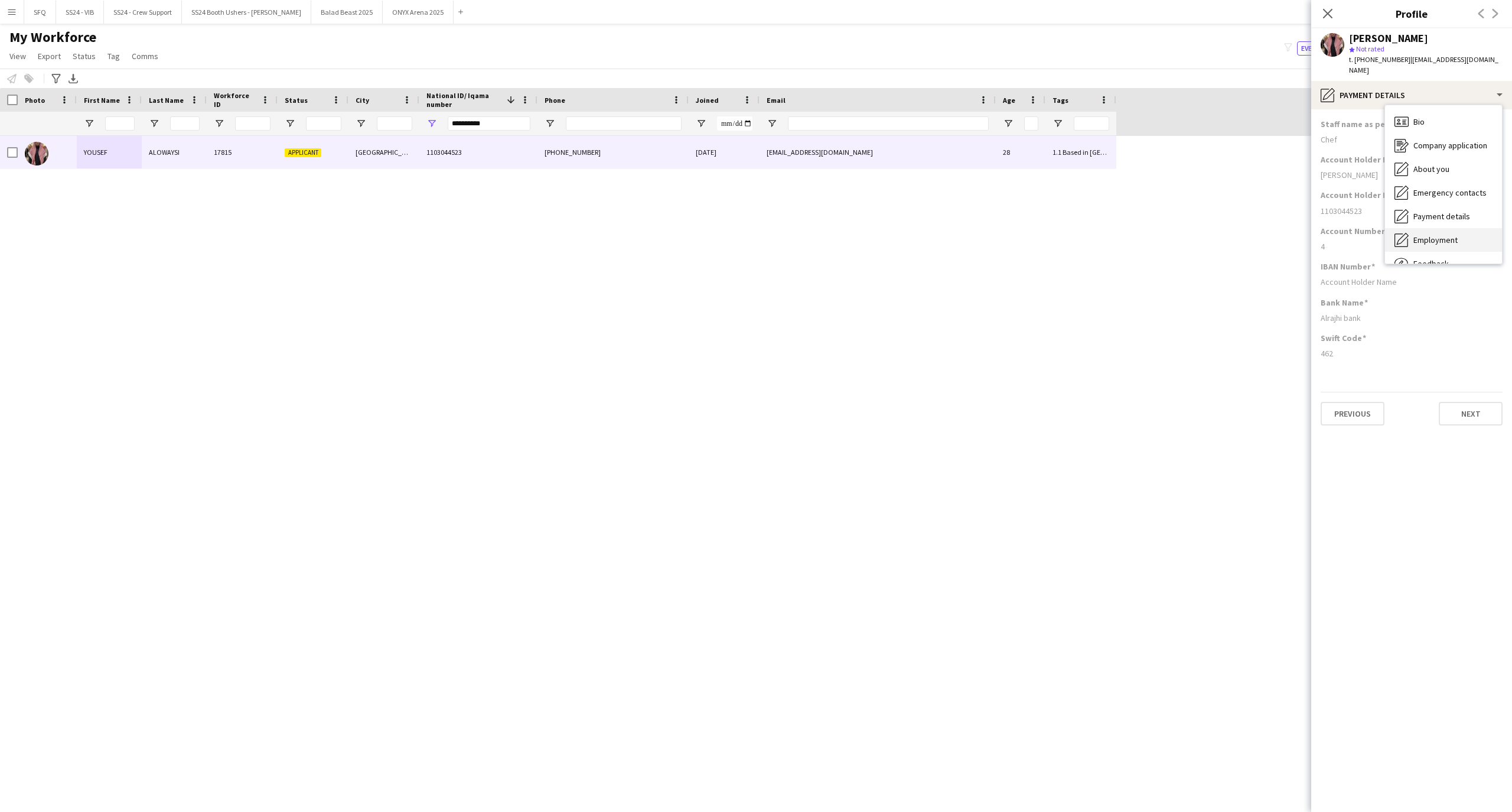
click at [1439, 235] on span "Employment" at bounding box center [1435, 240] width 44 height 11
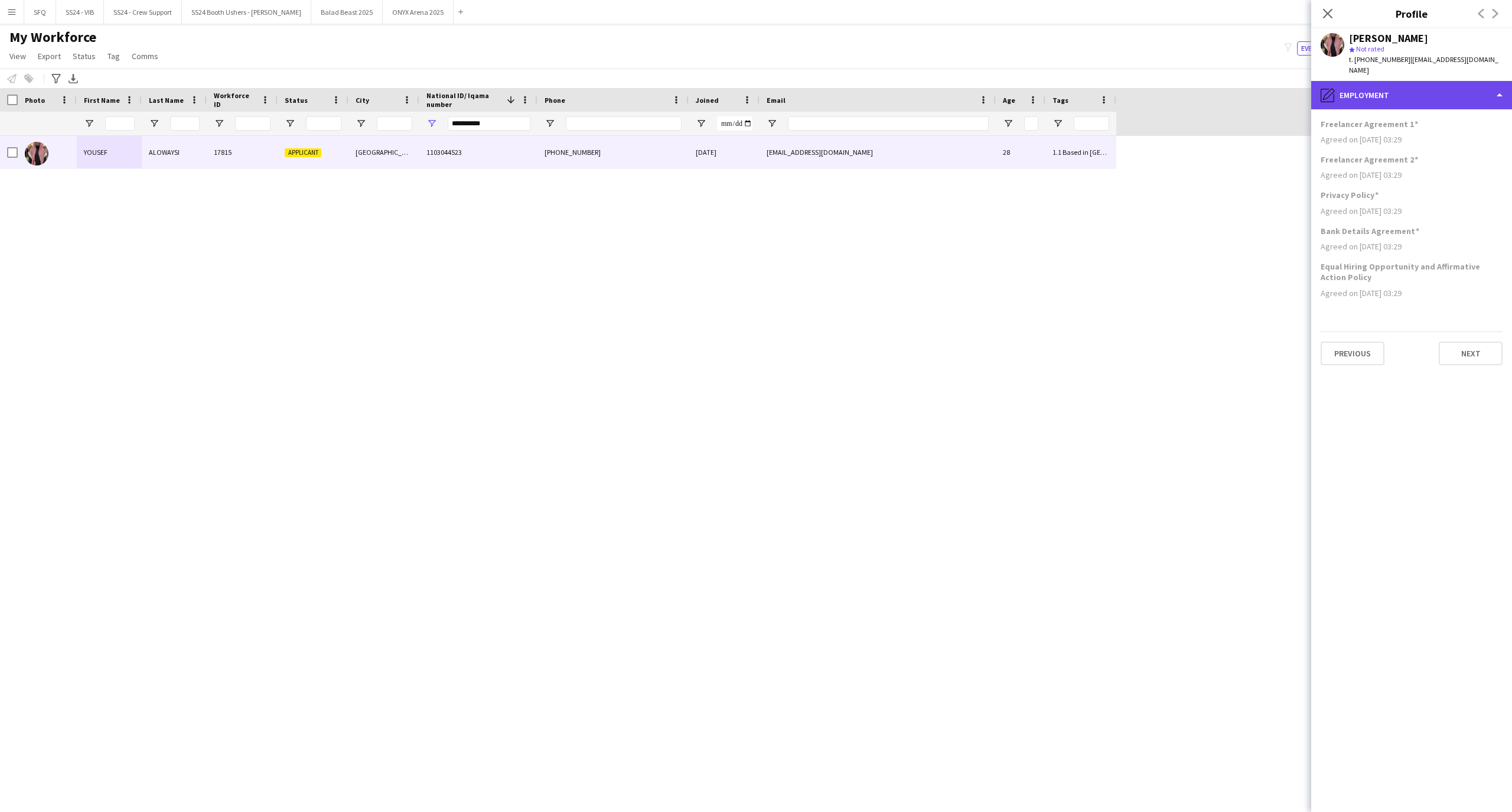
click at [1397, 81] on div "pencil4 Employment" at bounding box center [1412, 95] width 201 height 28
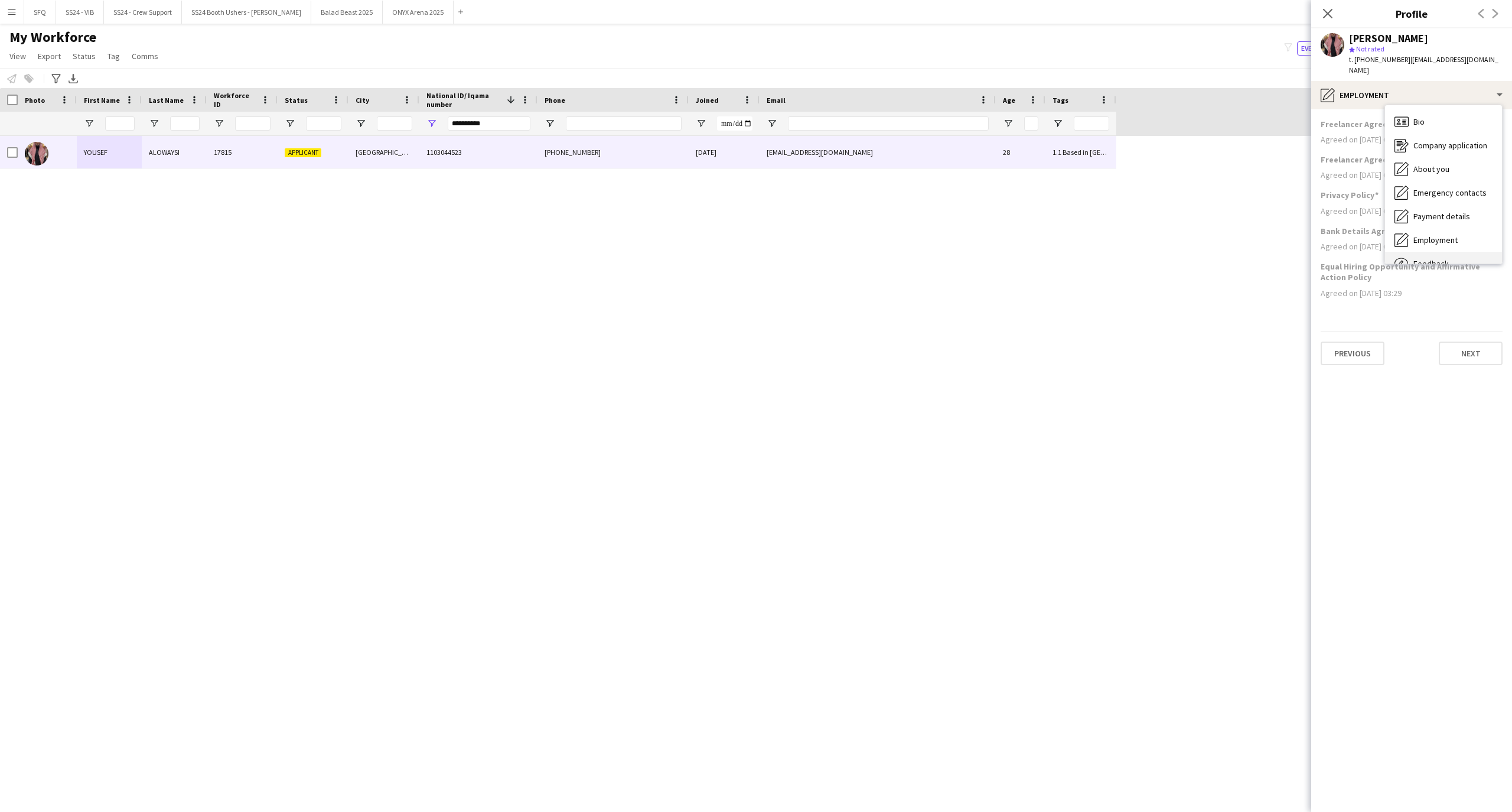
click at [1459, 251] on div "Feedback Feedback" at bounding box center [1444, 263] width 117 height 23
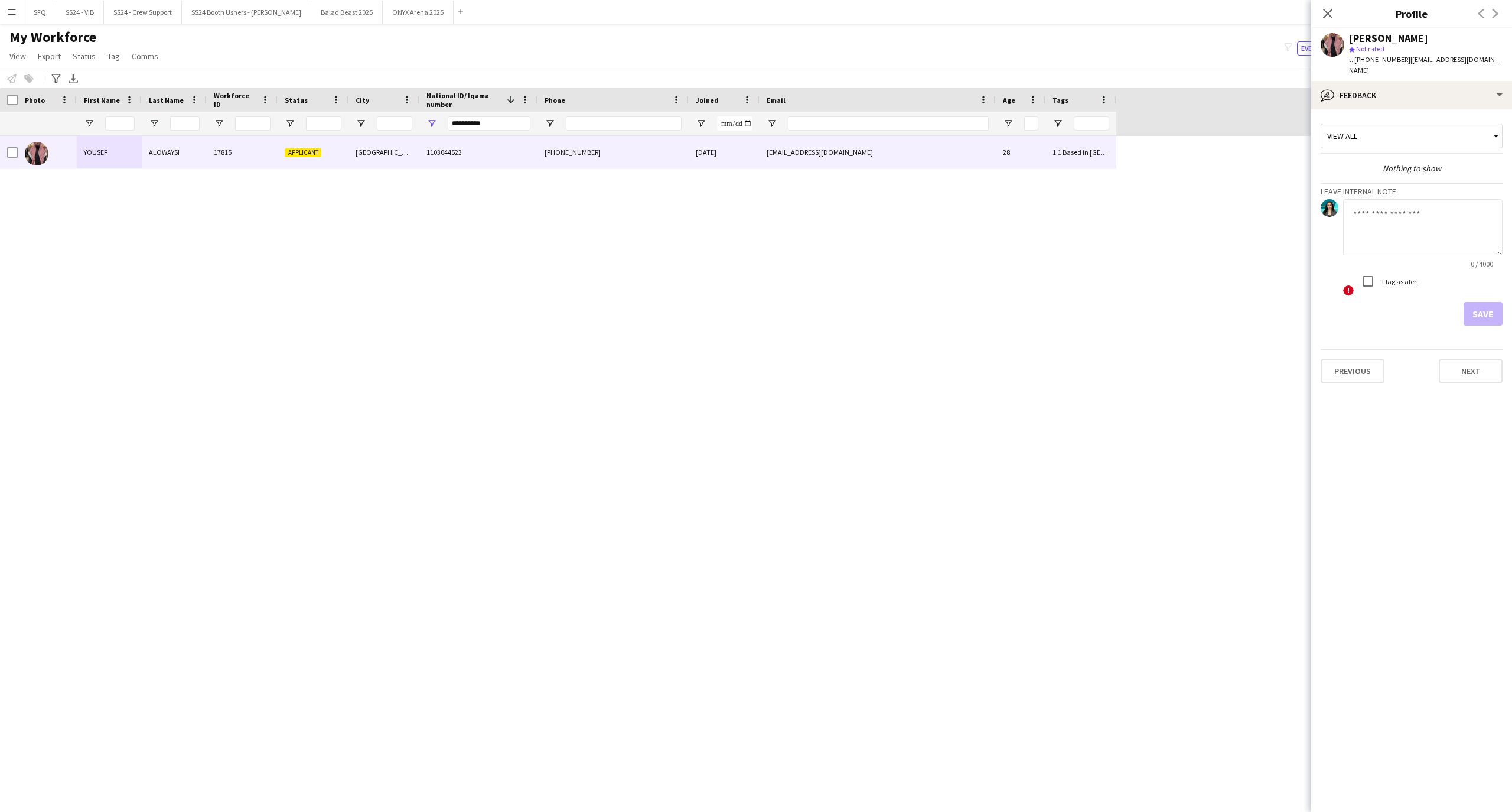
drag, startPoint x: 1406, startPoint y: 228, endPoint x: 1407, endPoint y: 234, distance: 6.1
click at [1407, 231] on textarea at bounding box center [1423, 226] width 159 height 56
type textarea "*********"
click at [1473, 302] on button "Save" at bounding box center [1483, 314] width 39 height 23
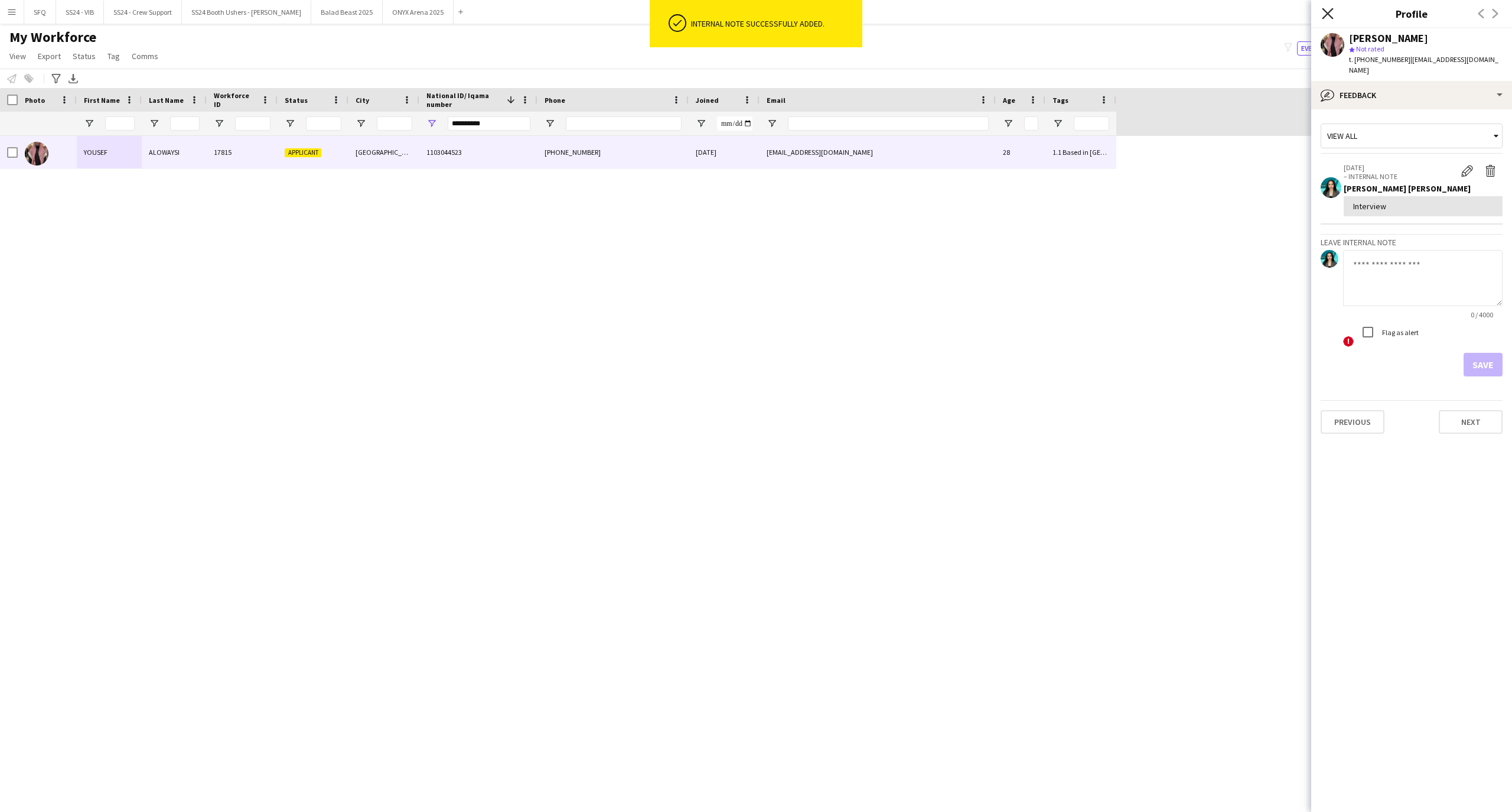
click at [1330, 13] on icon at bounding box center [1327, 13] width 11 height 11
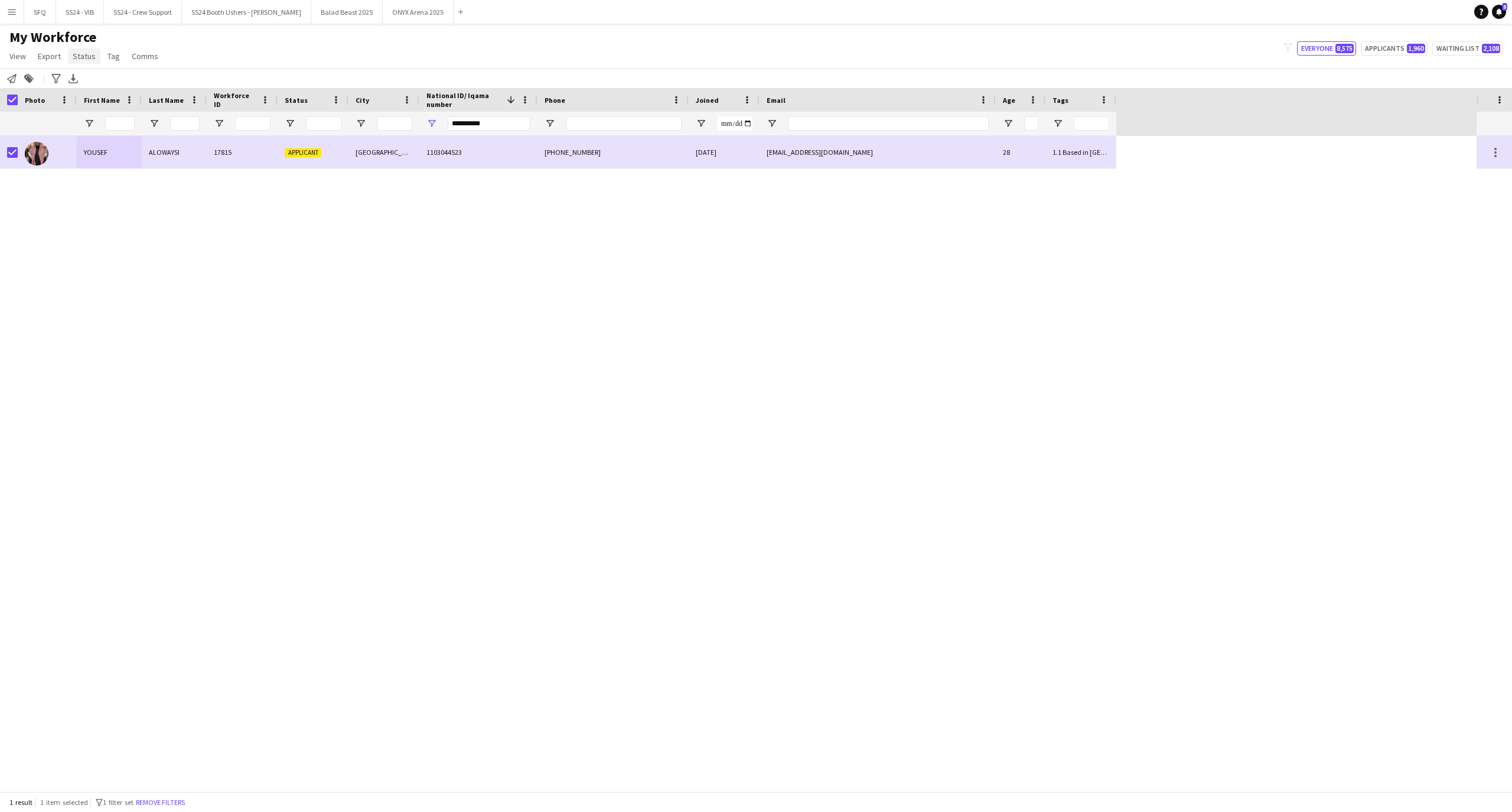
click at [95, 62] on link "Status" at bounding box center [83, 56] width 33 height 15
click at [134, 84] on link "Edit" at bounding box center [109, 82] width 83 height 25
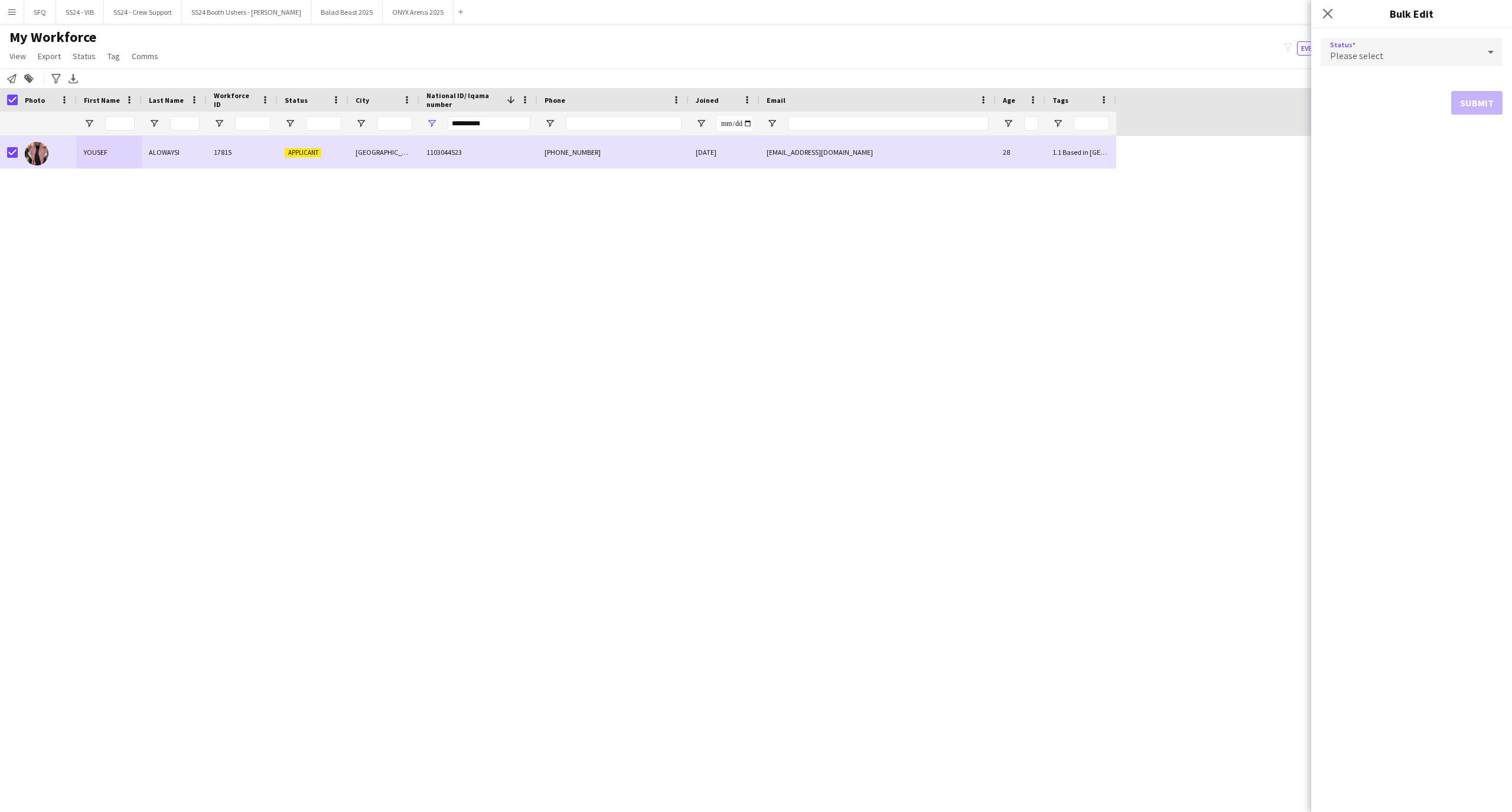
click at [1356, 45] on div "Please select" at bounding box center [1400, 52] width 159 height 28
click at [1356, 45] on div at bounding box center [756, 406] width 1512 height 812
click at [1356, 48] on div "Please select" at bounding box center [1400, 52] width 159 height 28
click at [1387, 86] on span "Active" at bounding box center [1411, 85] width 163 height 11
click at [1469, 140] on button "Submit" at bounding box center [1477, 143] width 52 height 23
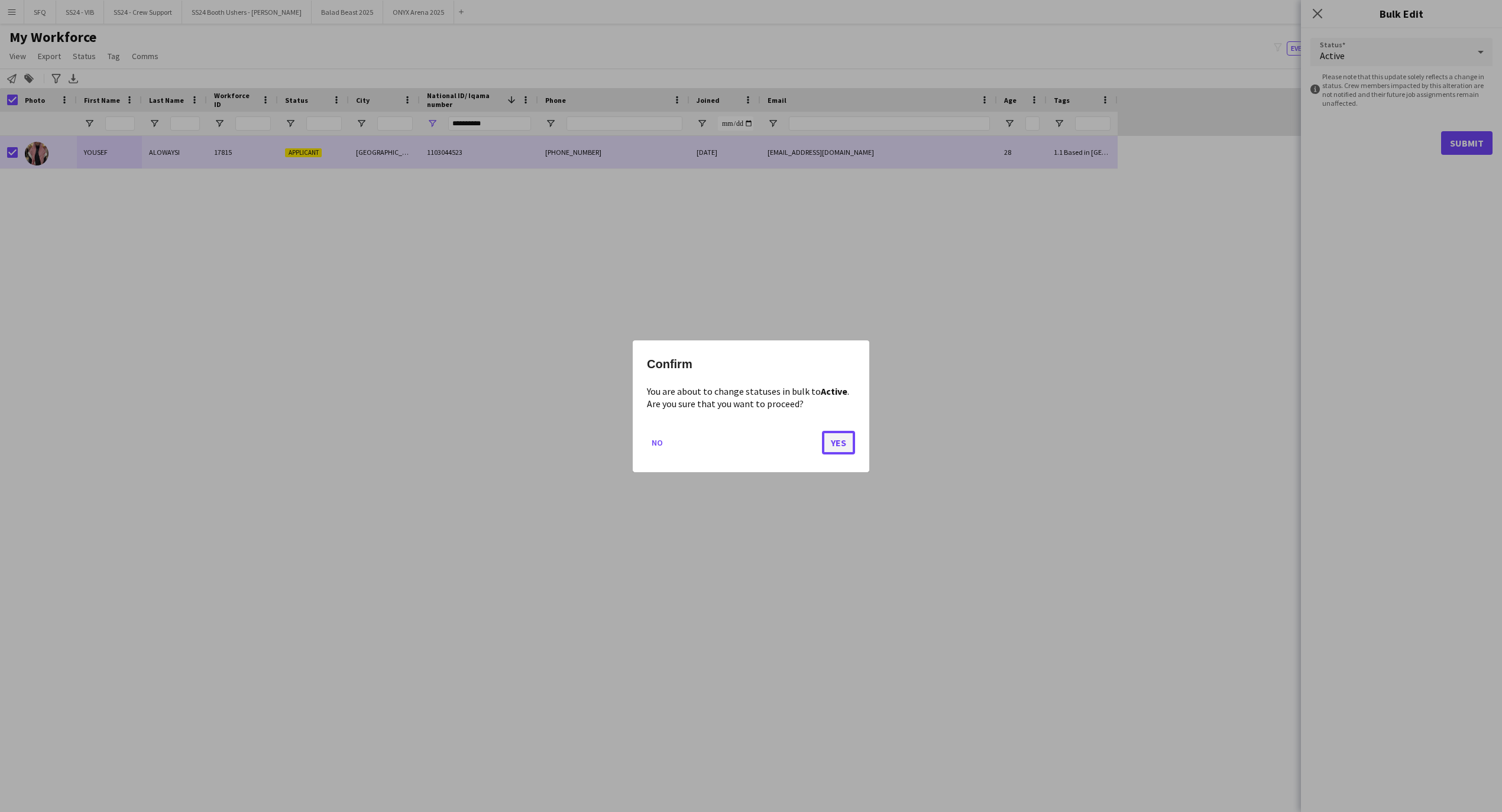
click at [841, 438] on button "Yes" at bounding box center [838, 442] width 33 height 23
